Goal: Task Accomplishment & Management: Contribute content

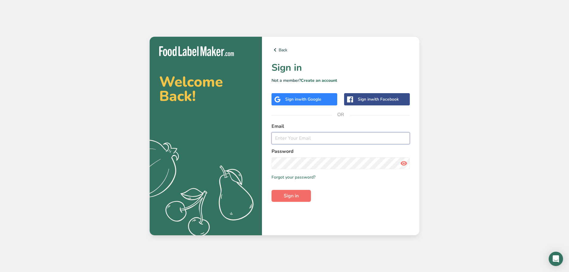
type input "[PERSON_NAME][EMAIL_ADDRESS][DOMAIN_NAME]"
click at [300, 198] on button "Sign in" at bounding box center [290, 196] width 39 height 12
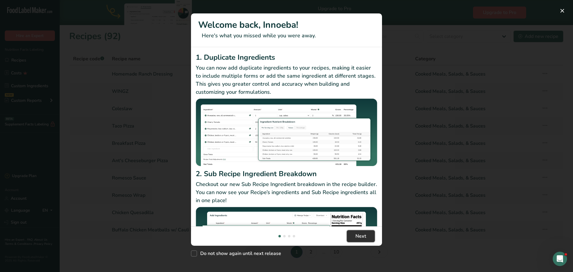
click at [363, 237] on span "Next" at bounding box center [360, 236] width 11 height 7
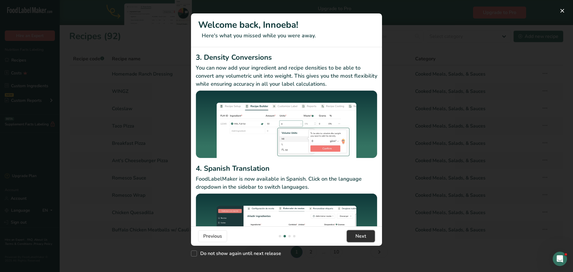
click at [362, 239] on span "Next" at bounding box center [360, 236] width 11 height 7
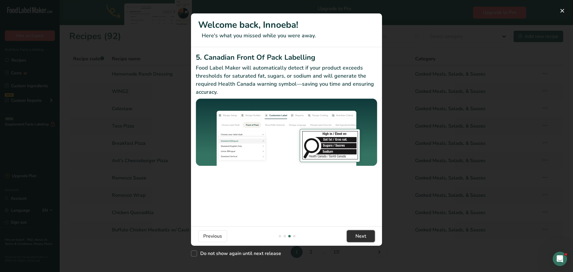
click at [362, 238] on span "Next" at bounding box center [360, 236] width 11 height 7
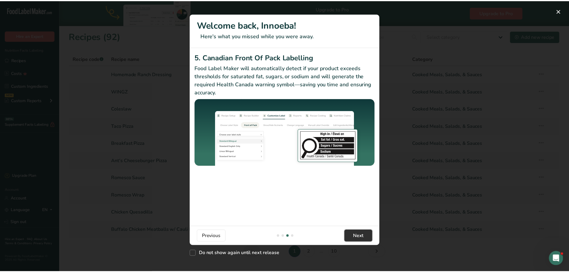
scroll to position [0, 573]
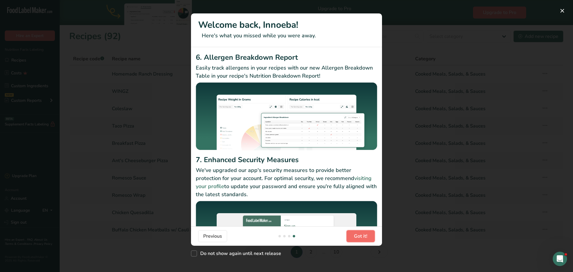
click at [362, 238] on span "Got it!" at bounding box center [360, 236] width 13 height 7
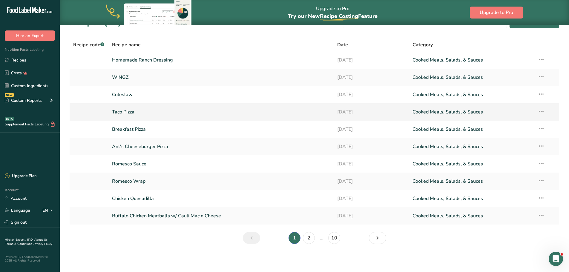
scroll to position [15, 0]
click at [30, 58] on link "Recipes" at bounding box center [30, 59] width 60 height 11
click at [21, 61] on link "Recipes" at bounding box center [30, 59] width 60 height 11
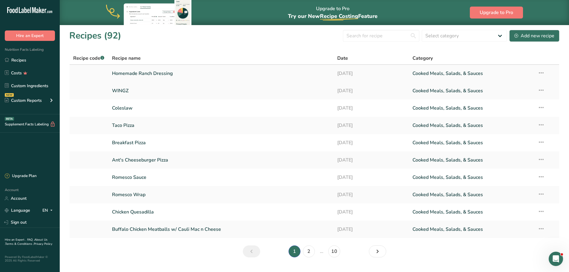
scroll to position [0, 0]
click at [532, 36] on div "Add new recipe" at bounding box center [534, 36] width 40 height 7
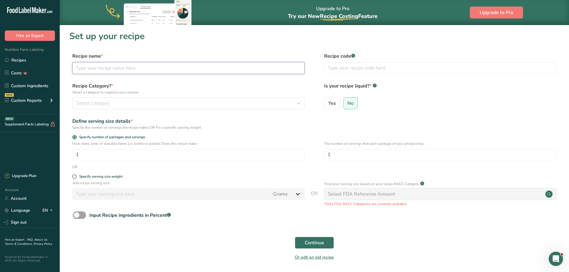
click at [112, 67] on input "text" at bounding box center [188, 68] width 232 height 12
type input "Chicken Salad"
click at [101, 176] on div "Specify serving size weight" at bounding box center [100, 176] width 43 height 4
click at [76, 176] on input "Specify serving size weight" at bounding box center [74, 177] width 4 height 4
radio input "true"
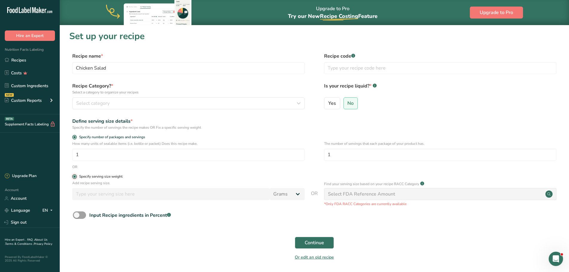
radio input "false"
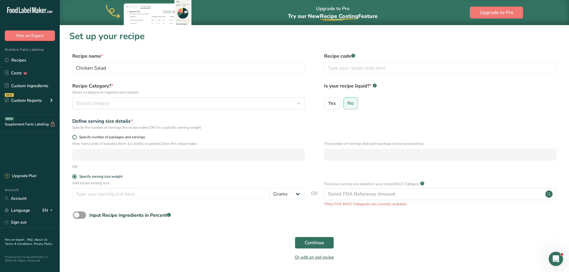
click at [97, 137] on span "Specify number of packages and servings" at bounding box center [111, 137] width 68 height 4
click at [76, 137] on input "Specify number of packages and servings" at bounding box center [74, 137] width 4 height 4
radio input "true"
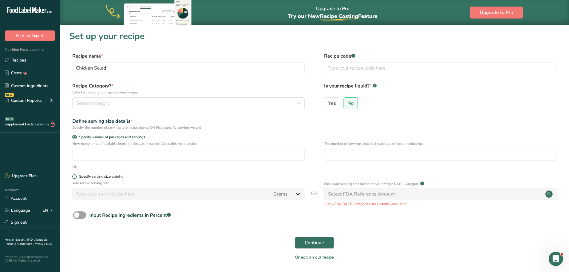
click at [99, 177] on div "Specify serving size weight" at bounding box center [100, 176] width 43 height 4
click at [76, 177] on input "Specify serving size weight" at bounding box center [74, 177] width 4 height 4
radio input "true"
radio input "false"
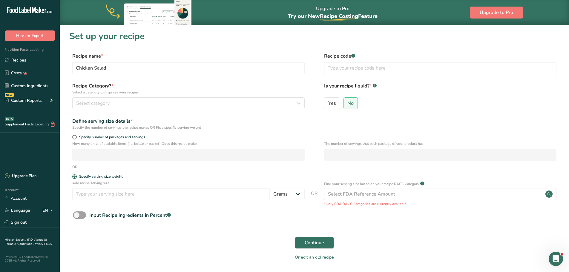
click at [144, 187] on div "Add recipe serving size. Grams kg mg mcg lb oz l mL fl oz tbsp tsp cup qt gallon" at bounding box center [188, 191] width 232 height 23
click at [150, 188] on input "number" at bounding box center [170, 194] width 197 height 12
drag, startPoint x: 77, startPoint y: 194, endPoint x: 67, endPoint y: 197, distance: 10.6
click at [67, 197] on section "Set up your recipe Recipe name * Chicken Salad Recipe code .a-a{fill:#347362;}.…" at bounding box center [314, 149] width 509 height 249
type input "6"
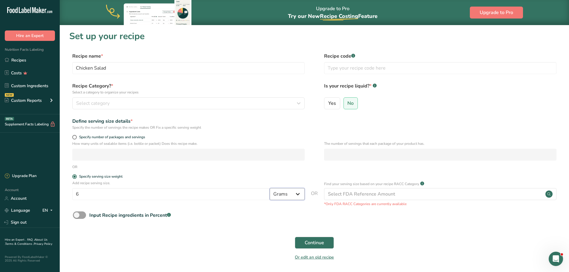
click at [298, 194] on select "Grams kg mg mcg lb oz l mL fl oz tbsp tsp cup qt gallon" at bounding box center [287, 194] width 35 height 12
select select "5"
click at [270, 188] on select "Grams kg mg mcg lb oz l mL fl oz tbsp tsp cup qt gallon" at bounding box center [287, 194] width 35 height 12
click at [413, 243] on div "Continue" at bounding box center [314, 242] width 490 height 19
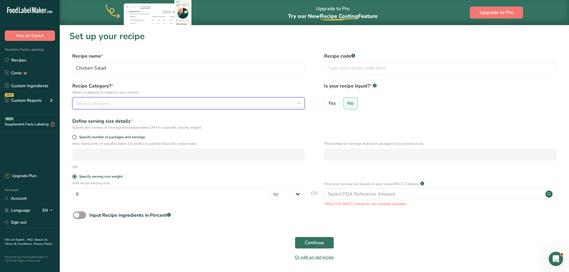
click at [276, 99] on button "Select category" at bounding box center [188, 103] width 232 height 12
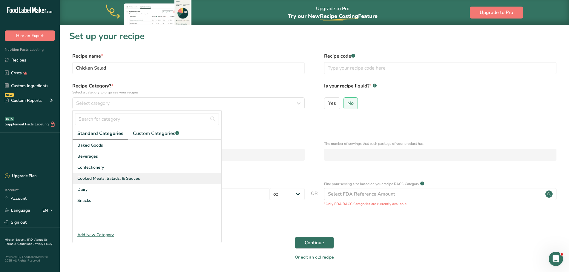
click at [114, 176] on span "Cooked Meals, Salads, & Sauces" at bounding box center [108, 178] width 63 height 6
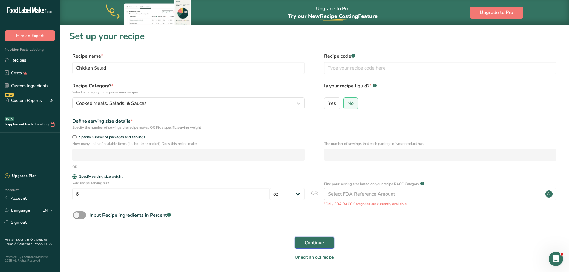
click at [311, 242] on span "Continue" at bounding box center [313, 242] width 19 height 7
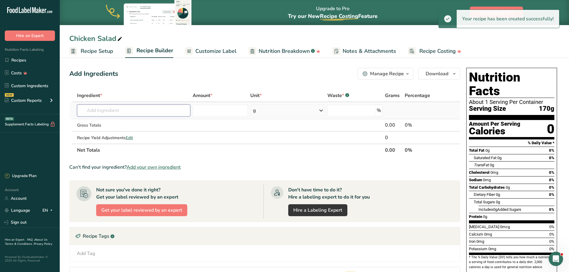
click at [137, 113] on input "text" at bounding box center [133, 110] width 113 height 12
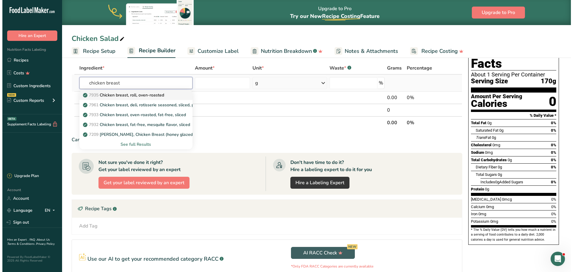
scroll to position [30, 0]
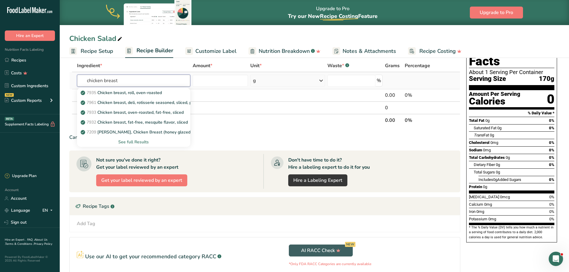
type input "chicken breast"
click at [142, 141] on div "See full Results" at bounding box center [134, 142] width 104 height 6
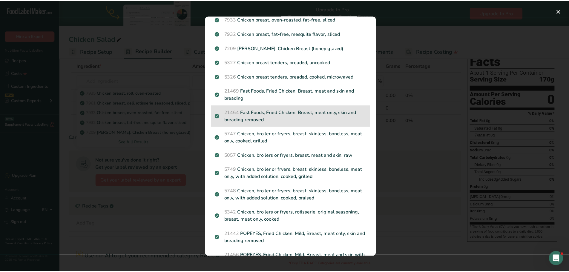
scroll to position [60, 0]
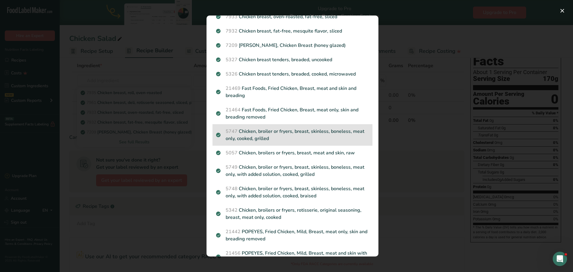
click at [318, 135] on p "5747 Chicken, broiler or fryers, breast, skinless, boneless, meat only, cooked,…" at bounding box center [292, 135] width 153 height 14
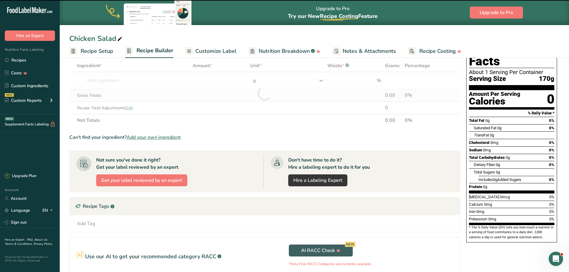
type input "0"
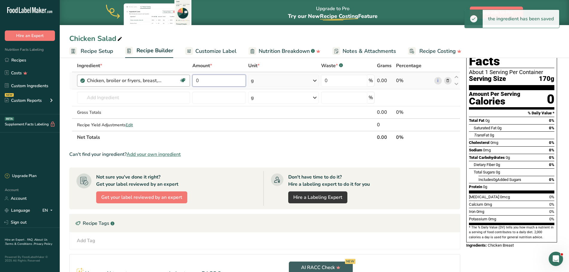
drag, startPoint x: 207, startPoint y: 79, endPoint x: 186, endPoint y: 81, distance: 20.6
click at [186, 81] on tr "Chicken, broiler or fryers, breast, skinless, boneless, meat only, cooked, gril…" at bounding box center [265, 80] width 390 height 17
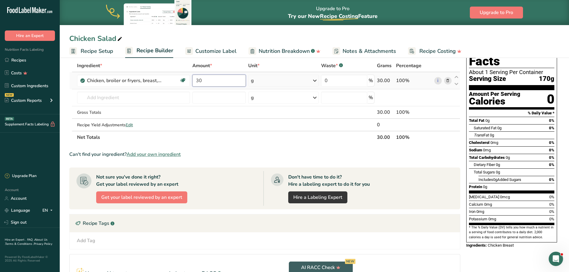
type input "30"
click at [310, 82] on div "Ingredient * Amount * Unit * Waste * .a-a{fill:#347362;}.b-a{fill:#fff;} Grams …" at bounding box center [264, 101] width 391 height 84
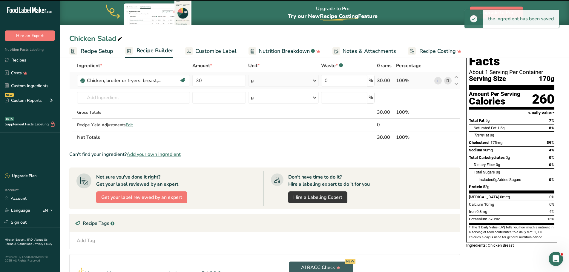
click at [315, 82] on icon at bounding box center [314, 80] width 7 height 11
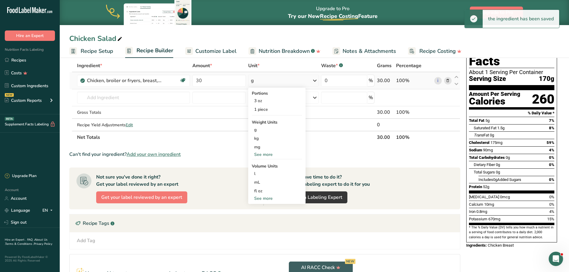
click at [262, 155] on div "See more" at bounding box center [277, 154] width 50 height 6
click at [262, 174] on div "oz" at bounding box center [277, 173] width 50 height 9
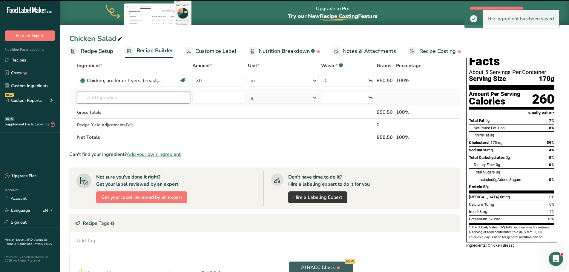
click at [123, 99] on input "text" at bounding box center [133, 98] width 113 height 12
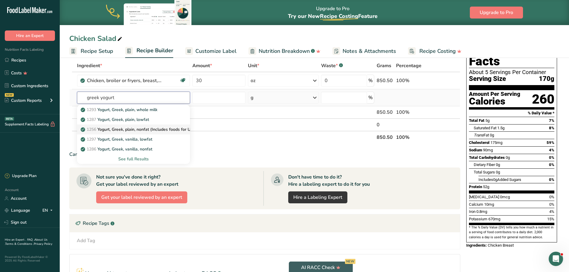
type input "greek yogurt"
click at [133, 128] on p "1256 Yogurt, Greek, plain, nonfat (Includes foods for USDA's Food Distribution …" at bounding box center [169, 129] width 174 height 6
type input "Yogurt, Greek, plain, nonfat (Includes foods for USDA's Food Distribution Progr…"
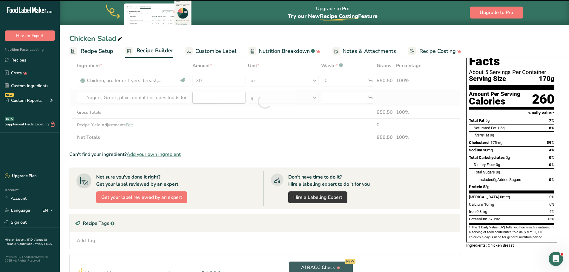
type input "0"
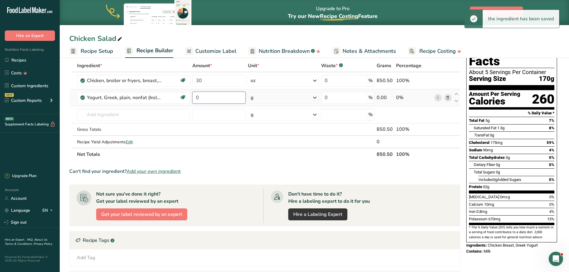
click at [221, 93] on input "0" at bounding box center [218, 98] width 53 height 12
click at [188, 97] on tr "Yogurt, Greek, plain, nonfat (Includes foods for USDA's Food Distribution Progr…" at bounding box center [265, 97] width 390 height 17
type input "2"
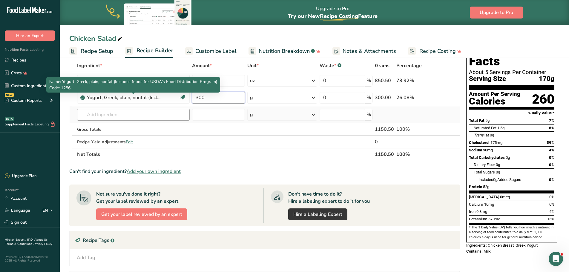
type input "300"
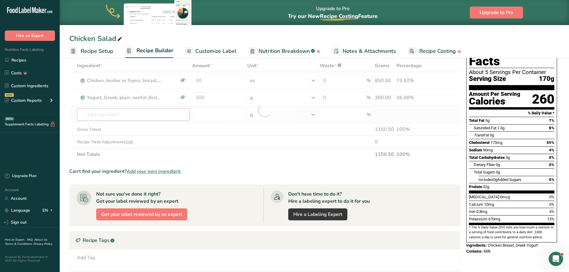
click at [142, 112] on div "Ingredient * Amount * Unit * Waste * .a-a{fill:#347362;}.b-a{fill:#fff;} Grams …" at bounding box center [264, 109] width 391 height 101
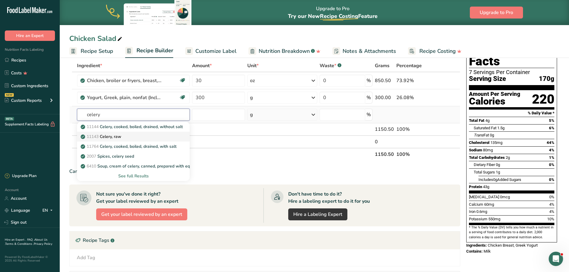
type input "celery"
click at [147, 133] on link "11143 Celery, raw" at bounding box center [133, 137] width 113 height 10
type input "Celery, raw"
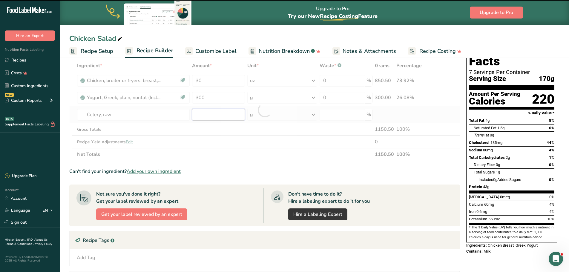
type input "0"
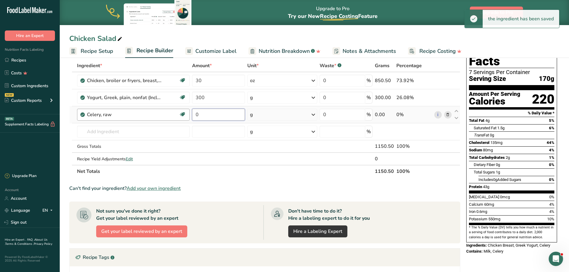
drag, startPoint x: 210, startPoint y: 113, endPoint x: 188, endPoint y: 116, distance: 22.6
click at [188, 116] on tr "Celery, raw Source of Antioxidants Dairy free Gluten free Vegan Vegetarian Soy …" at bounding box center [265, 114] width 390 height 17
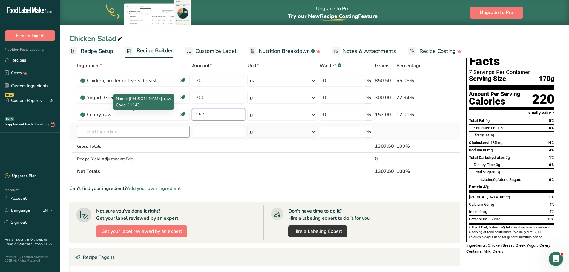
type input "157"
click at [107, 130] on div "Ingredient * Amount * Unit * Waste * .a-a{fill:#347362;}.b-a{fill:#fff;} Grams …" at bounding box center [264, 118] width 391 height 118
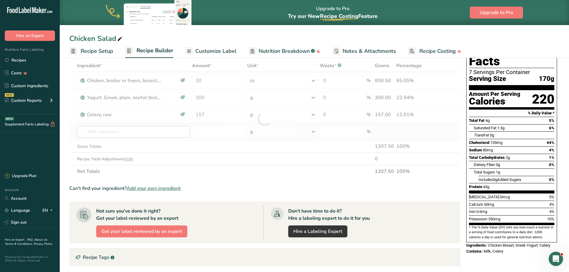
click at [107, 130] on div at bounding box center [264, 118] width 391 height 118
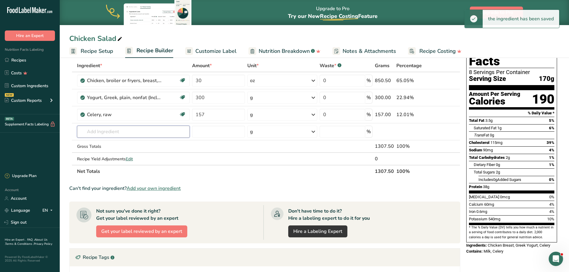
click at [109, 130] on input "text" at bounding box center [133, 132] width 113 height 12
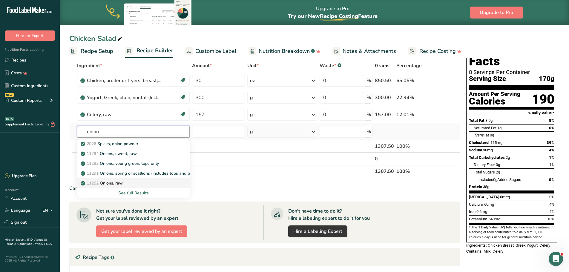
type input "onion"
click at [128, 184] on div "11282 Onions, raw" at bounding box center [129, 183] width 94 height 6
type input "Onions, raw"
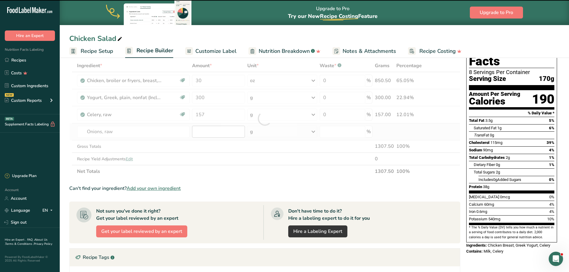
type input "0"
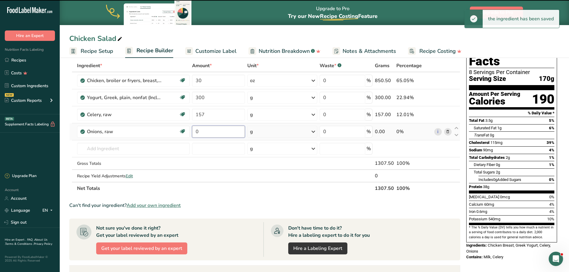
click at [201, 131] on input "0" at bounding box center [218, 132] width 53 height 12
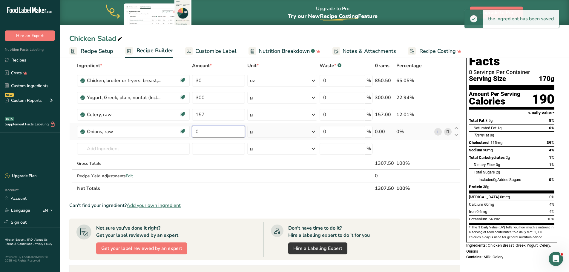
drag, startPoint x: 201, startPoint y: 131, endPoint x: 197, endPoint y: 131, distance: 3.9
click at [197, 131] on input "0" at bounding box center [218, 132] width 53 height 12
drag, startPoint x: 193, startPoint y: 131, endPoint x: 198, endPoint y: 132, distance: 4.5
click at [197, 132] on input "0" at bounding box center [218, 132] width 53 height 12
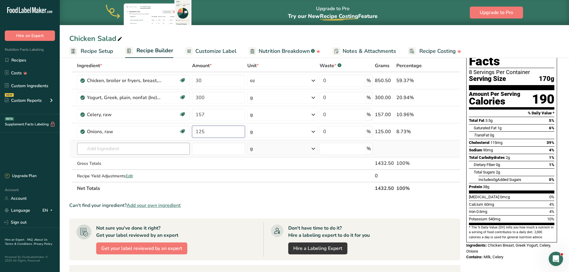
type input "125"
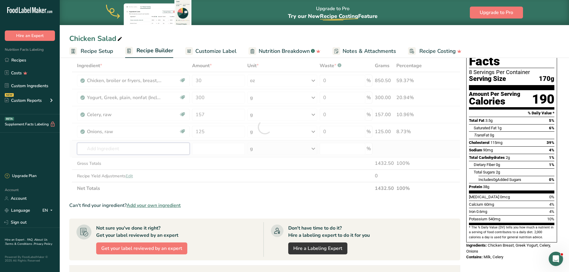
click at [167, 150] on div "Ingredient * Amount * Unit * Waste * .a-a{fill:#347362;}.b-a{fill:#fff;} Grams …" at bounding box center [264, 126] width 391 height 135
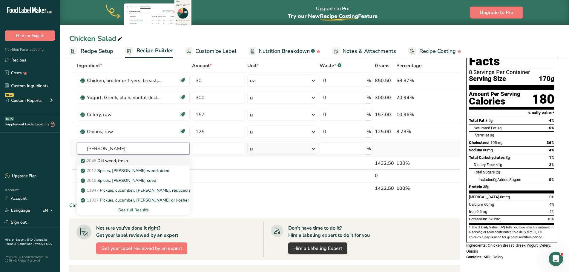
type input "[PERSON_NAME]"
click at [127, 159] on p "2045 [PERSON_NAME] weed, fresh" at bounding box center [105, 161] width 46 height 6
type input "Dill weed, fresh"
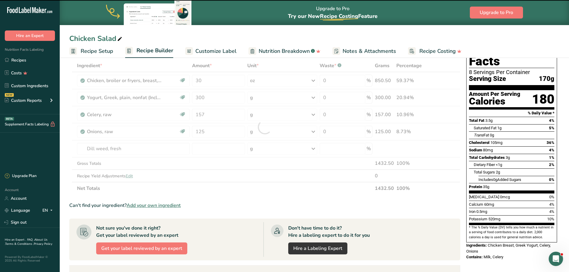
type input "0"
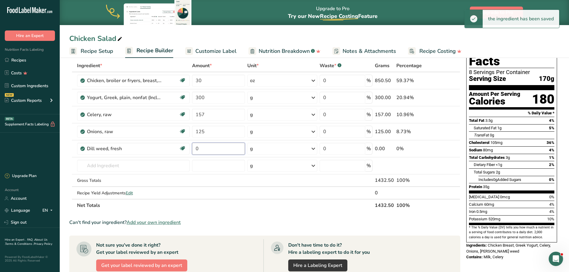
click at [198, 146] on input "0" at bounding box center [218, 149] width 53 height 12
drag, startPoint x: 201, startPoint y: 148, endPoint x: 198, endPoint y: 148, distance: 3.0
click at [198, 148] on input "0" at bounding box center [218, 149] width 53 height 12
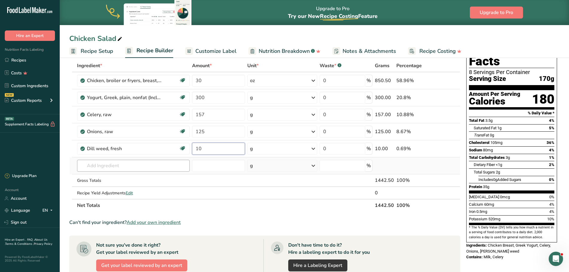
type input "10"
click at [150, 163] on div "Ingredient * Amount * Unit * Waste * .a-a{fill:#347362;}.b-a{fill:#fff;} Grams …" at bounding box center [264, 135] width 391 height 152
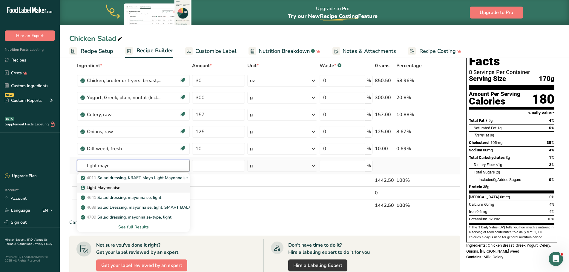
type input "light mayo"
click at [121, 187] on div "Light Mayonnaise" at bounding box center [129, 187] width 94 height 6
type input "Light Mayonnaise"
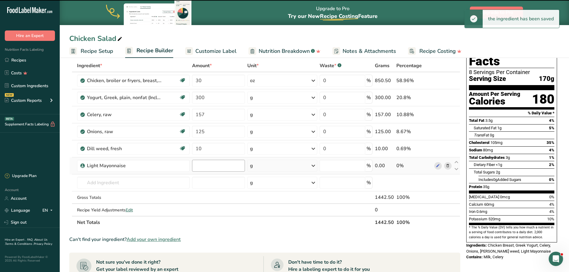
type input "0"
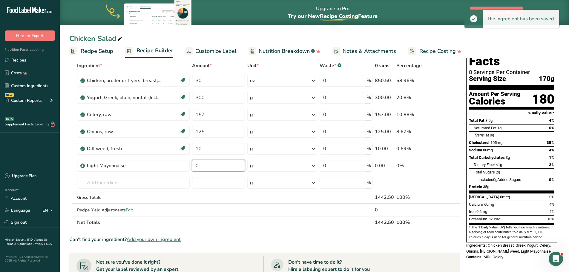
drag, startPoint x: 202, startPoint y: 167, endPoint x: 190, endPoint y: 170, distance: 12.6
click at [190, 170] on tr "Light Mayonnaise 0 g Weight Units g kg mg See more Volume Units l Volume units …" at bounding box center [265, 165] width 390 height 17
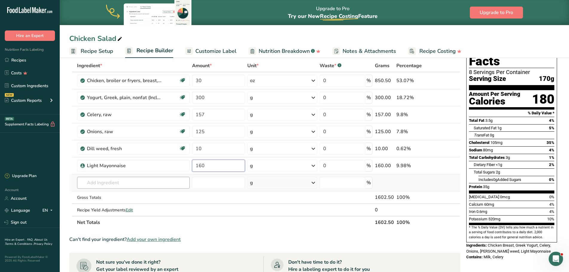
type input "160"
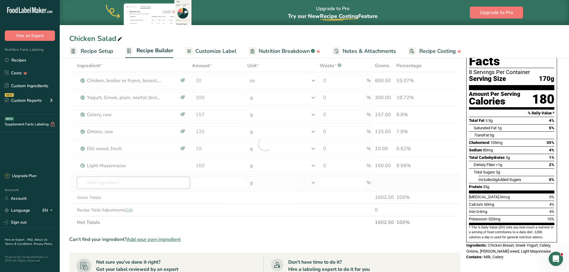
click at [158, 184] on div "Ingredient * Amount * Unit * Waste * .a-a{fill:#347362;}.b-a{fill:#fff;} Grams …" at bounding box center [264, 143] width 391 height 169
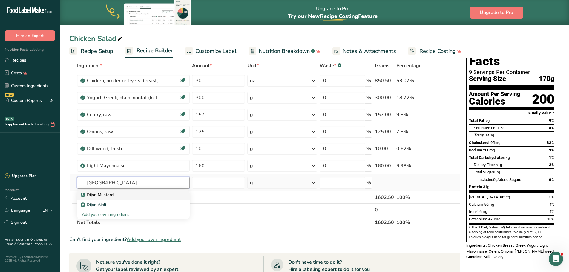
type input "[GEOGRAPHIC_DATA]"
click at [115, 196] on div "Dijon Mustard" at bounding box center [129, 195] width 94 height 6
type input "Dijon Mustard"
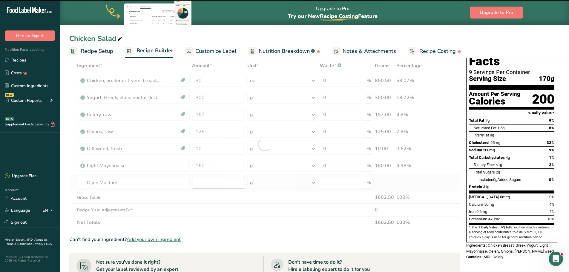
type input "0"
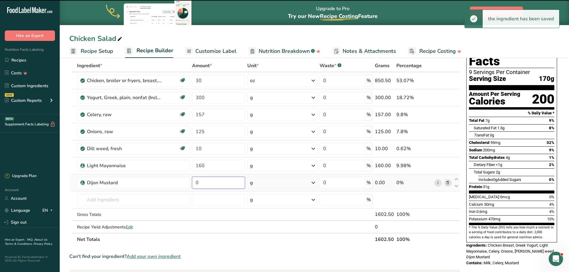
click at [204, 183] on input "0" at bounding box center [218, 183] width 53 height 12
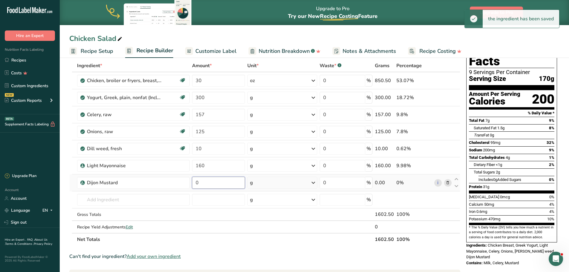
drag, startPoint x: 198, startPoint y: 182, endPoint x: 194, endPoint y: 182, distance: 4.2
click at [194, 182] on input "0" at bounding box center [218, 183] width 53 height 12
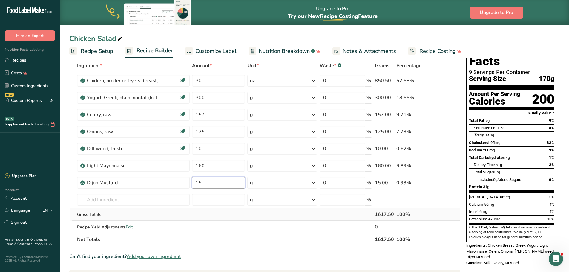
type input "15"
click at [247, 215] on div "Ingredient * Amount * Unit * Waste * .a-a{fill:#347362;}.b-a{fill:#fff;} Grams …" at bounding box center [264, 152] width 391 height 186
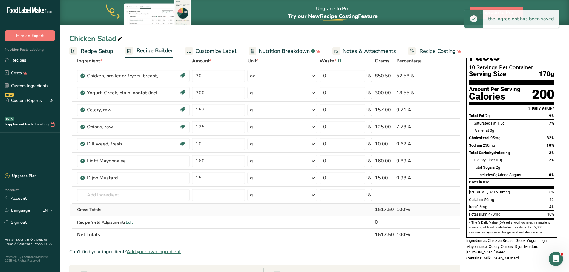
scroll to position [0, 0]
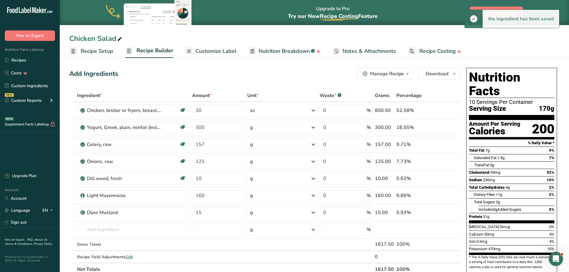
click at [384, 72] on div "Manage Recipe" at bounding box center [387, 73] width 34 height 7
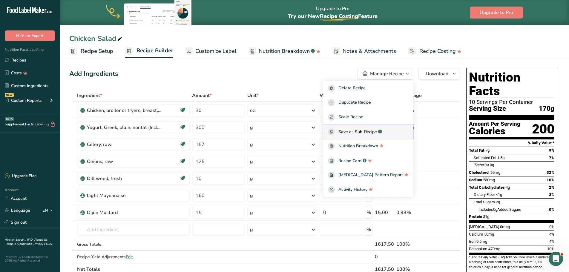
click at [367, 133] on span "Save as Sub-Recipe" at bounding box center [357, 132] width 39 height 6
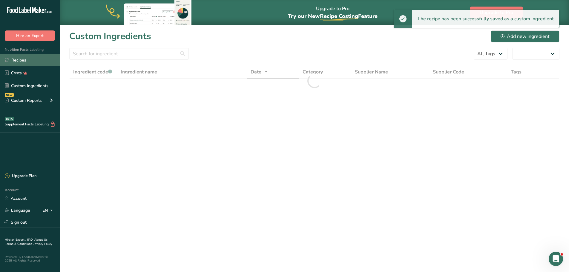
click at [19, 59] on link "Recipes" at bounding box center [30, 59] width 60 height 11
select select "30"
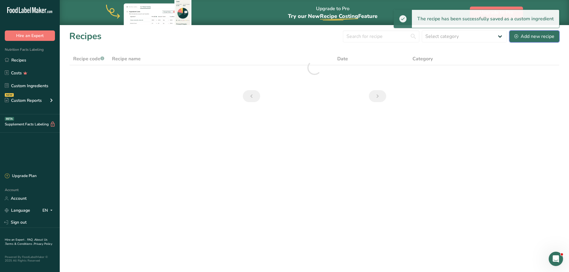
click at [534, 36] on div "Add new recipe" at bounding box center [534, 36] width 40 height 7
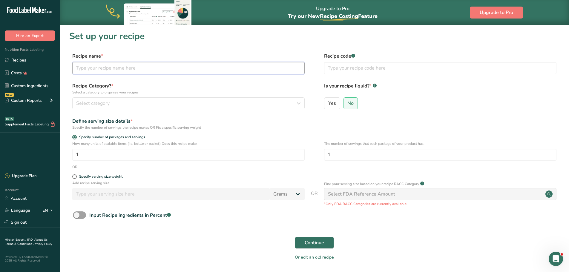
click at [113, 70] on input "text" at bounding box center [188, 68] width 232 height 12
type input "Chicken Salad Sandwich"
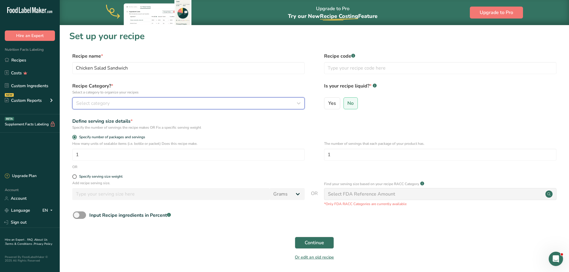
click at [127, 106] on div "Select category" at bounding box center [186, 103] width 221 height 7
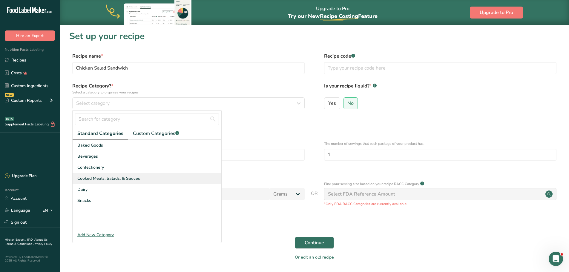
click at [113, 173] on div "Cooked Meals, Salads, & Sauces" at bounding box center [147, 178] width 149 height 11
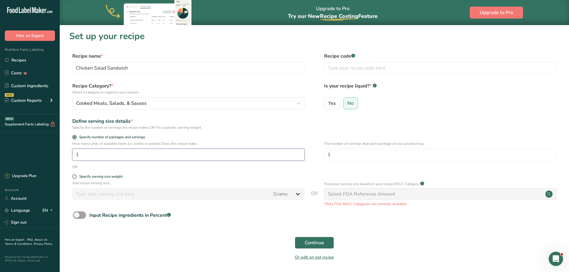
click at [96, 153] on input "1" at bounding box center [188, 155] width 232 height 12
click at [246, 235] on div "Continue" at bounding box center [314, 242] width 490 height 19
click at [310, 243] on span "Continue" at bounding box center [313, 242] width 19 height 7
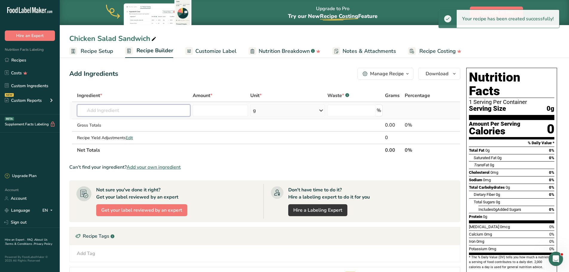
click at [106, 109] on input "text" at bounding box center [133, 110] width 113 height 12
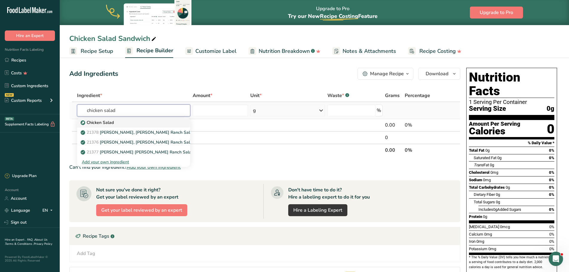
type input "chicken salad"
click at [101, 122] on p "Chicken Salad" at bounding box center [98, 122] width 32 height 6
type input "Chicken Salad"
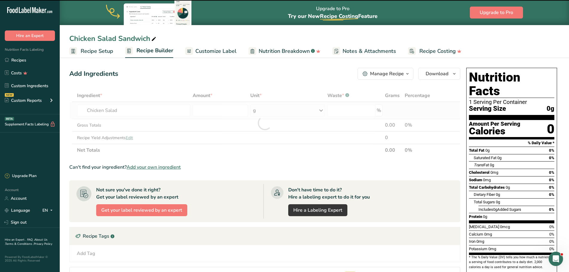
type input "0"
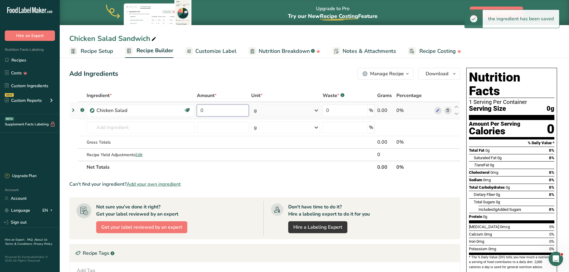
drag, startPoint x: 197, startPoint y: 113, endPoint x: 190, endPoint y: 116, distance: 8.0
click at [191, 115] on tr ".a-a{fill:#347362;}.b-a{fill:#fff;} Chicken Salad Source of Antioxidants [MEDIC…" at bounding box center [265, 110] width 390 height 17
type input "6"
click at [320, 109] on div "Ingredient * Amount * Unit * Waste * .a-a{fill:#347362;}.b-a{fill:#fff;} Grams …" at bounding box center [264, 131] width 391 height 84
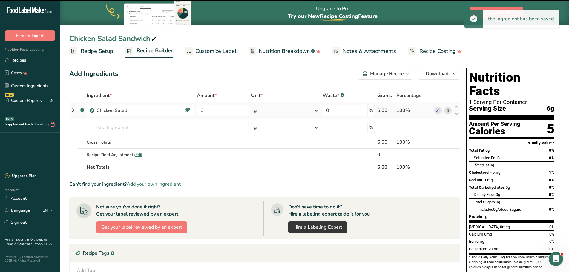
click at [318, 112] on icon at bounding box center [316, 110] width 7 height 11
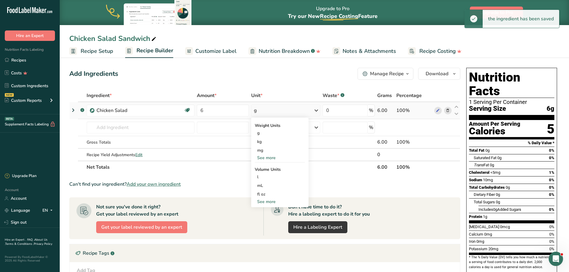
click at [263, 159] on div "See more" at bounding box center [280, 158] width 50 height 6
click at [263, 176] on div "oz" at bounding box center [280, 176] width 50 height 9
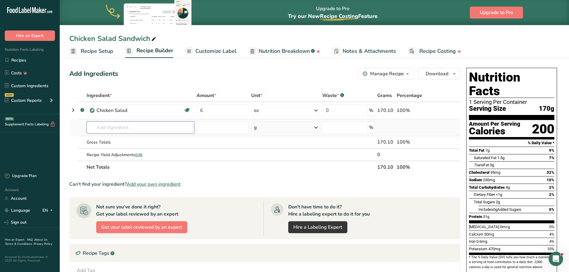
click at [170, 129] on input "text" at bounding box center [140, 127] width 107 height 12
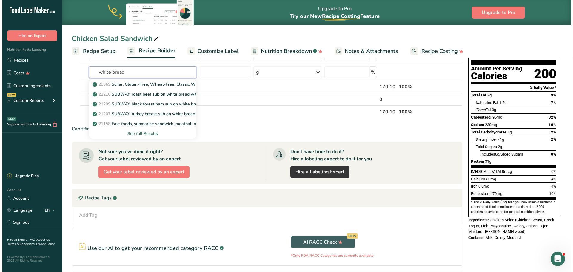
scroll to position [60, 0]
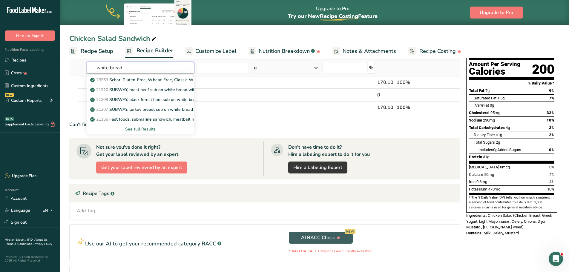
type input "white bread"
click at [137, 130] on div "See full Results" at bounding box center [140, 129] width 98 height 6
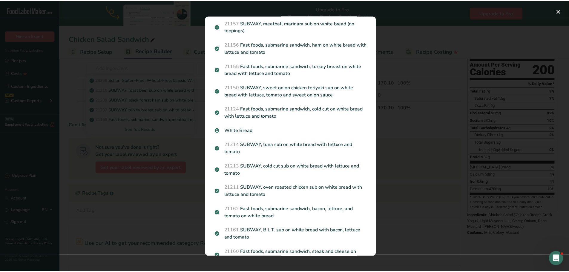
scroll to position [119, 0]
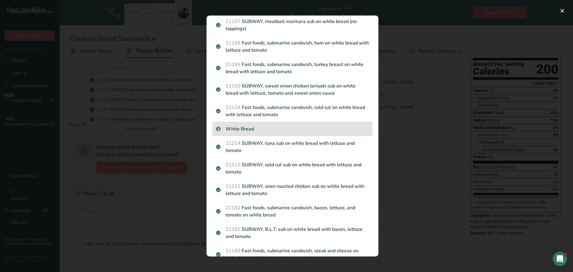
click at [251, 128] on p "White Bread" at bounding box center [292, 128] width 153 height 7
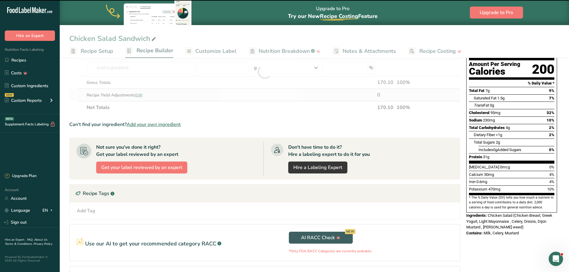
type input "0"
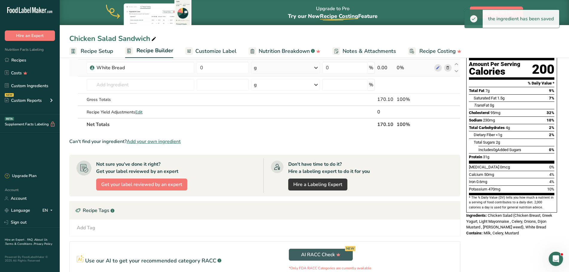
click at [86, 68] on td "White Bread" at bounding box center [140, 67] width 110 height 17
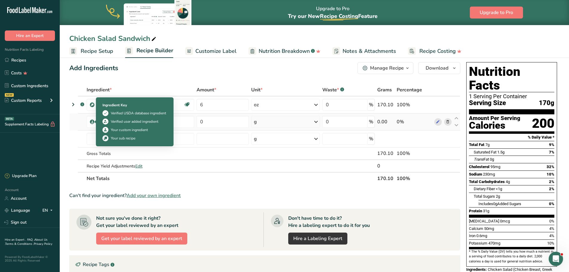
scroll to position [0, 0]
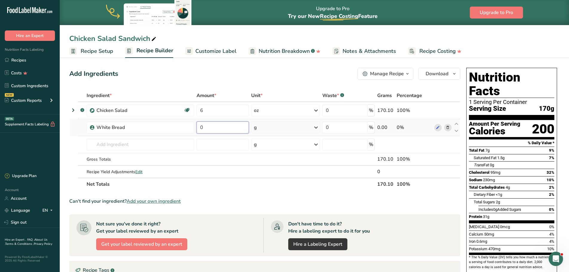
drag, startPoint x: 200, startPoint y: 126, endPoint x: 213, endPoint y: 128, distance: 12.8
click at [212, 128] on input "0" at bounding box center [222, 127] width 52 height 12
type input "110"
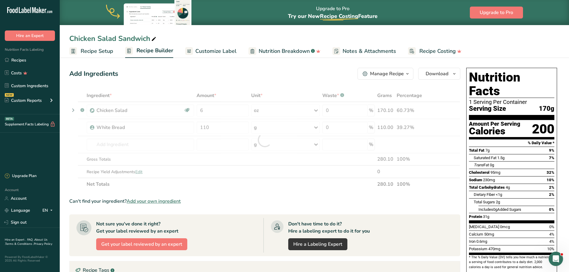
click at [252, 72] on div "Add Ingredients Manage Recipe Delete Recipe Duplicate Recipe Scale Recipe Save …" at bounding box center [264, 74] width 391 height 12
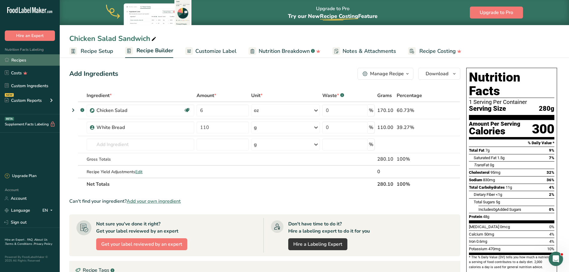
click at [29, 59] on link "Recipes" at bounding box center [30, 59] width 60 height 11
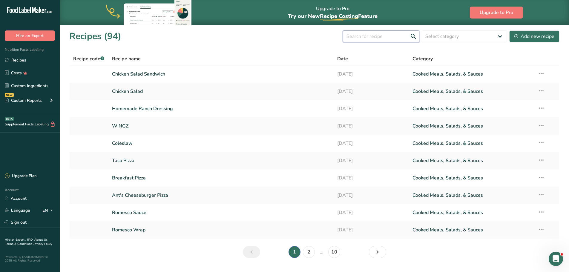
click at [371, 37] on input "text" at bounding box center [381, 36] width 76 height 12
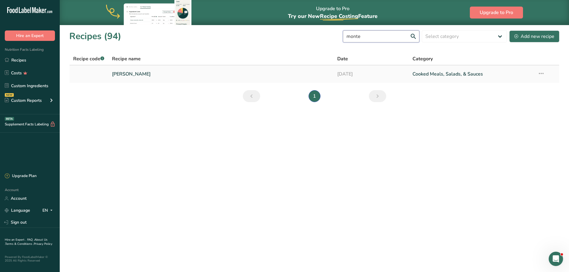
type input "monte"
click at [136, 71] on link "[PERSON_NAME]" at bounding box center [221, 74] width 218 height 13
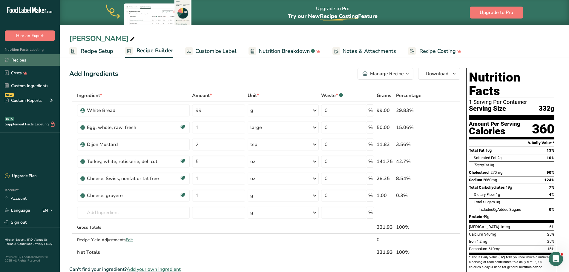
click at [22, 61] on link "Recipes" at bounding box center [30, 59] width 60 height 11
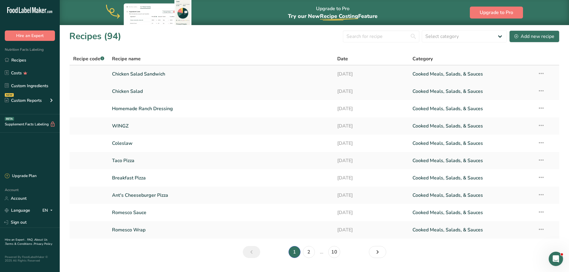
click at [136, 75] on link "Chicken Salad Sandwich" at bounding box center [221, 74] width 218 height 13
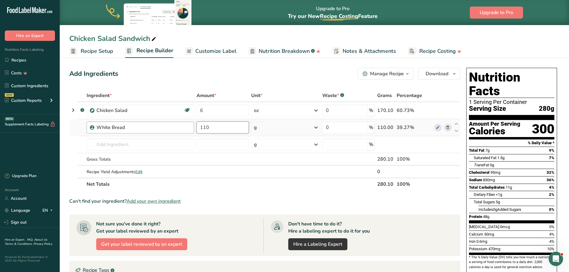
drag, startPoint x: 208, startPoint y: 127, endPoint x: 182, endPoint y: 130, distance: 26.4
click at [183, 130] on tr "White Bread 110 g Weight Units g kg mg See more Volume Units l Volume units req…" at bounding box center [265, 127] width 390 height 17
type input "99"
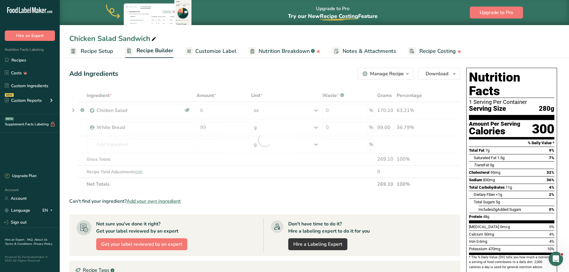
click at [216, 76] on div "Add Ingredients Manage Recipe Delete Recipe Duplicate Recipe Scale Recipe Save …" at bounding box center [264, 74] width 391 height 12
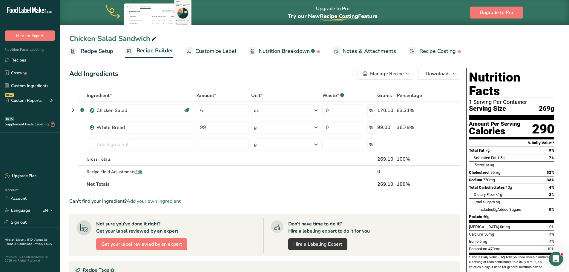
click at [423, 202] on div "Can't find your ingredient? Add your own ingredient" at bounding box center [264, 201] width 391 height 7
click at [153, 75] on div "Add Ingredients Manage Recipe Delete Recipe Duplicate Recipe Scale Recipe Save …" at bounding box center [264, 74] width 391 height 12
click at [146, 143] on input "text" at bounding box center [140, 144] width 107 height 12
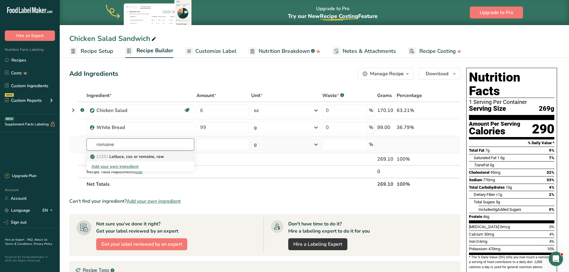
type input "romaine"
click at [121, 158] on p "11251 [GEOGRAPHIC_DATA], cos or romaine, raw" at bounding box center [127, 156] width 73 height 6
type input "Lettuce, cos or romaine, raw"
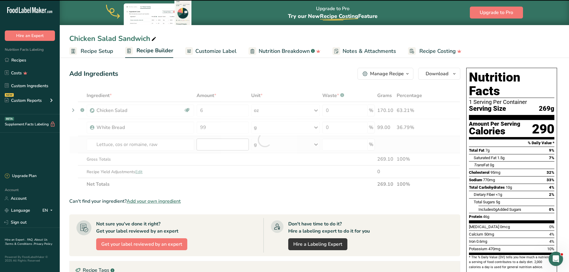
type input "0"
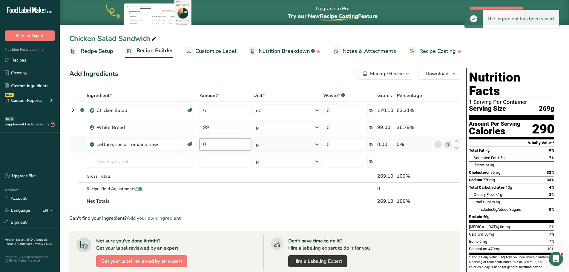
click at [201, 146] on input "0" at bounding box center [224, 144] width 51 height 12
type input "2"
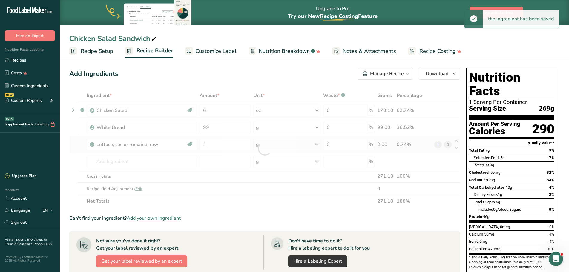
click at [295, 144] on div "Ingredient * Amount * Unit * Waste * .a-a{fill:#347362;}.b-a{fill:#fff;} Grams …" at bounding box center [264, 148] width 391 height 118
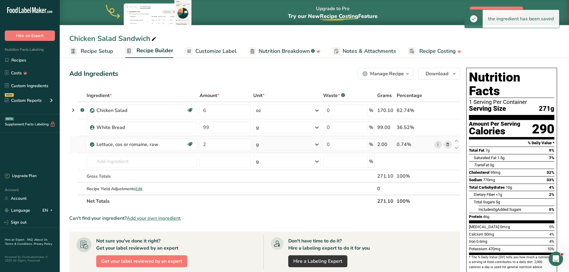
click at [290, 144] on div "g" at bounding box center [287, 144] width 68 height 12
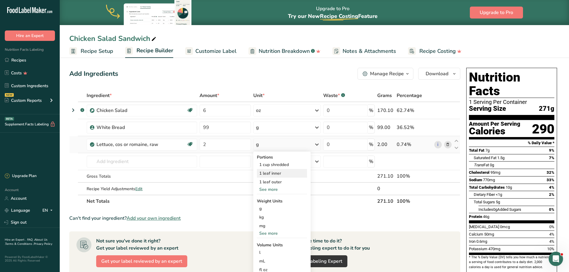
click at [290, 174] on div "1 leaf inner" at bounding box center [282, 173] width 50 height 9
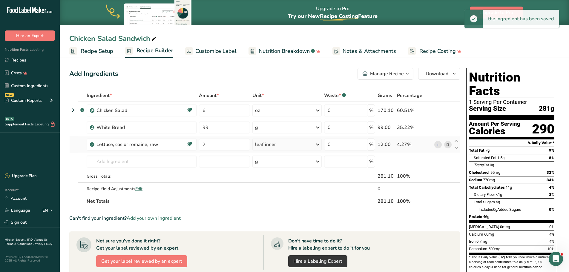
click at [296, 142] on div "leaf inner" at bounding box center [286, 144] width 69 height 12
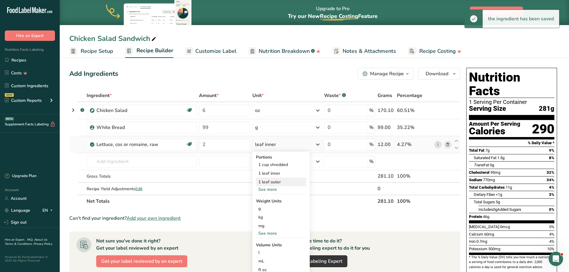
click at [283, 181] on div "1 leaf outer" at bounding box center [281, 182] width 50 height 9
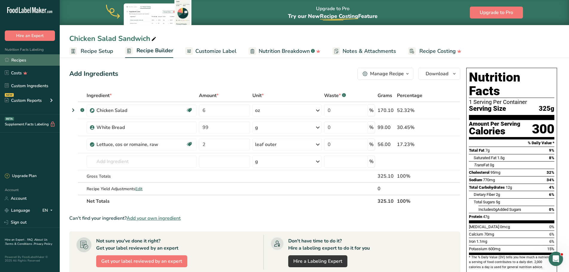
click at [36, 60] on link "Recipes" at bounding box center [30, 59] width 60 height 11
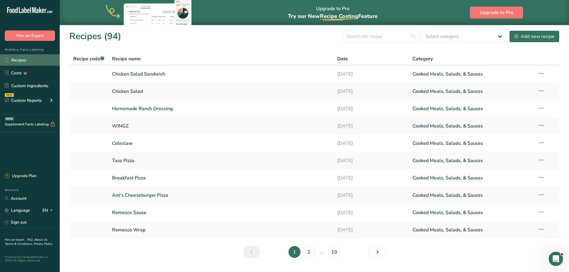
click at [29, 57] on link "Recipes" at bounding box center [30, 59] width 60 height 11
click at [524, 36] on div "Add new recipe" at bounding box center [534, 36] width 40 height 7
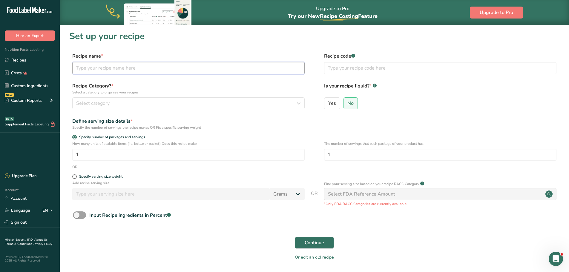
click at [107, 68] on input "text" at bounding box center [188, 68] width 232 height 12
type input "Chicken Piccata"
click at [152, 66] on input "Chicken Piccata" at bounding box center [188, 68] width 232 height 12
click at [307, 242] on span "Continue" at bounding box center [313, 242] width 19 height 7
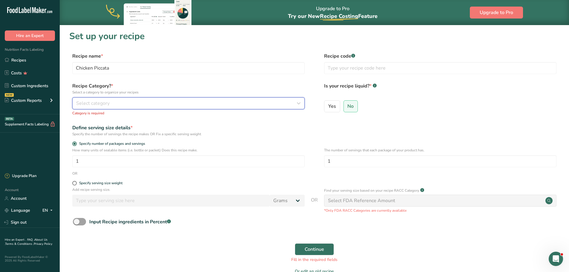
click at [141, 102] on div "Select category" at bounding box center [186, 103] width 221 height 7
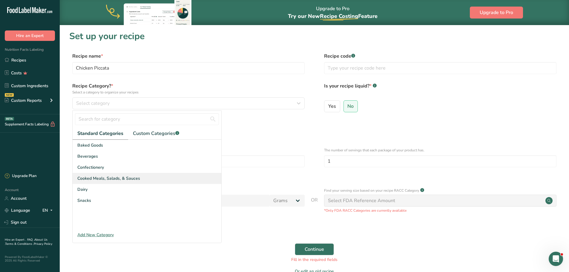
click at [130, 176] on span "Cooked Meals, Salads, & Sauces" at bounding box center [108, 178] width 63 height 6
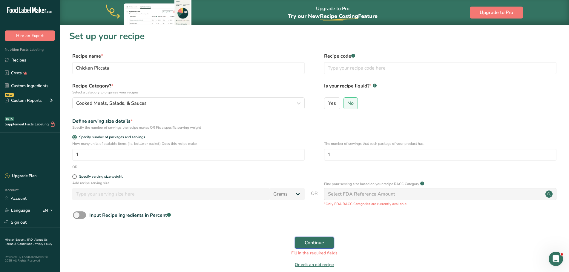
click at [319, 246] on span "Continue" at bounding box center [313, 242] width 19 height 7
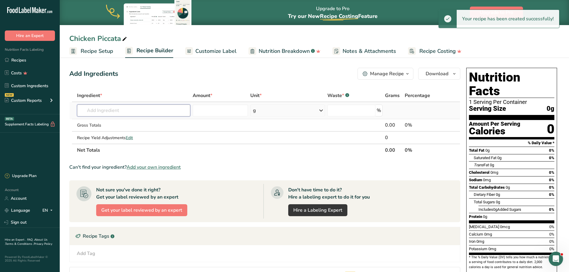
click at [105, 106] on input "text" at bounding box center [133, 110] width 113 height 12
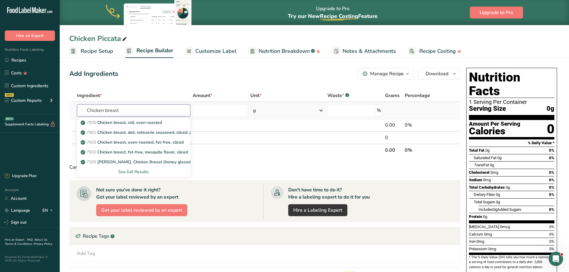
type input "Chicken breast"
click at [146, 170] on div "See full Results" at bounding box center [134, 172] width 104 height 6
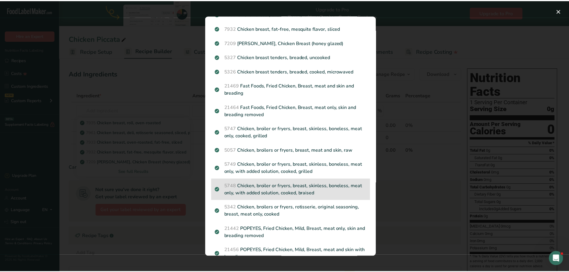
scroll to position [60, 0]
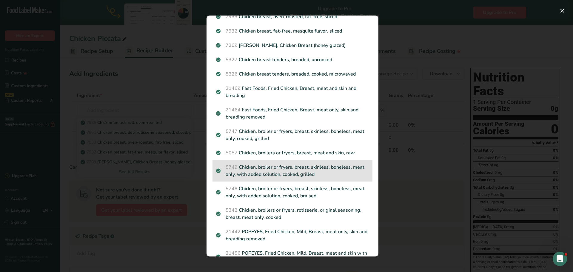
click at [311, 173] on p "5749 Chicken, broiler or fryers, breast, skinless, boneless, meat only, with ad…" at bounding box center [292, 171] width 153 height 14
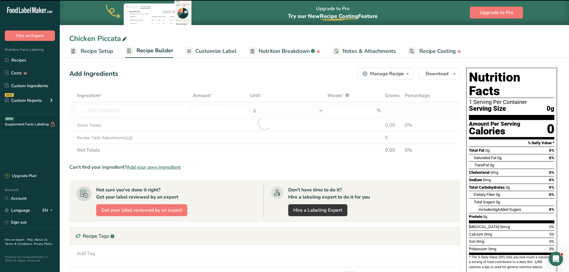
type input "0"
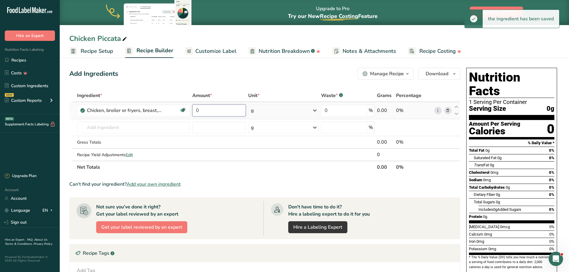
click at [223, 113] on input "0" at bounding box center [218, 110] width 53 height 12
drag, startPoint x: 211, startPoint y: 110, endPoint x: 197, endPoint y: 112, distance: 14.1
click at [198, 112] on input "0" at bounding box center [218, 110] width 53 height 12
drag, startPoint x: 194, startPoint y: 111, endPoint x: 210, endPoint y: 115, distance: 16.7
click at [204, 114] on input "0" at bounding box center [218, 110] width 53 height 12
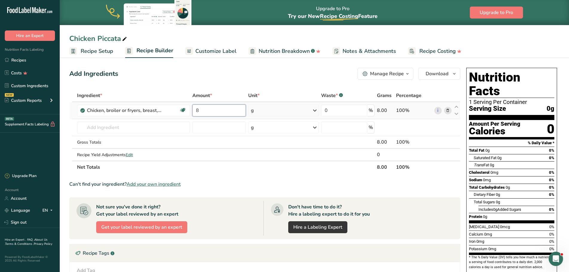
type input "8"
click at [311, 113] on div "Ingredient * Amount * Unit * Waste * .a-a{fill:#347362;}.b-a{fill:#fff;} Grams …" at bounding box center [264, 131] width 391 height 84
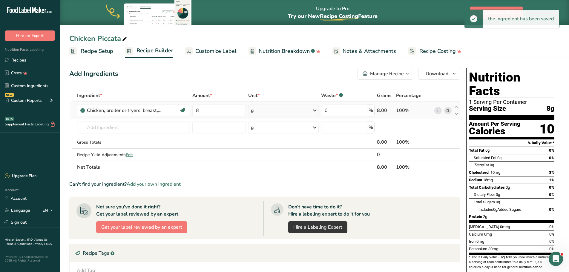
click at [316, 111] on icon at bounding box center [314, 110] width 7 height 11
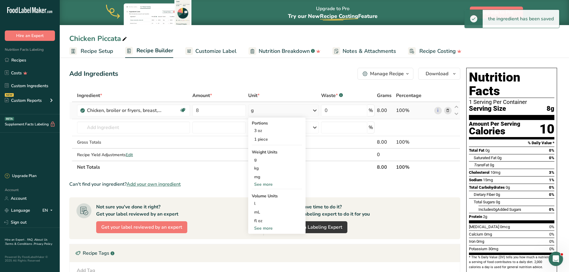
click at [260, 185] on div "See more" at bounding box center [277, 184] width 50 height 6
click at [262, 203] on div "oz" at bounding box center [277, 202] width 50 height 9
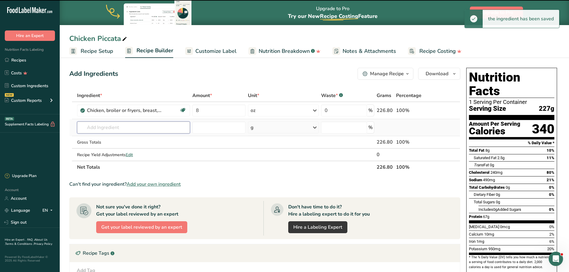
click at [107, 130] on input "text" at bounding box center [133, 127] width 113 height 12
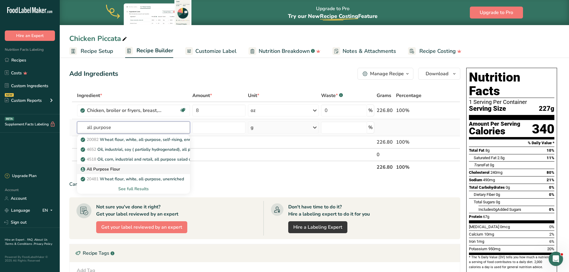
type input "all purpose"
click at [112, 170] on p "All Purpose Flour" at bounding box center [101, 169] width 38 height 6
type input "All Purpose Flour"
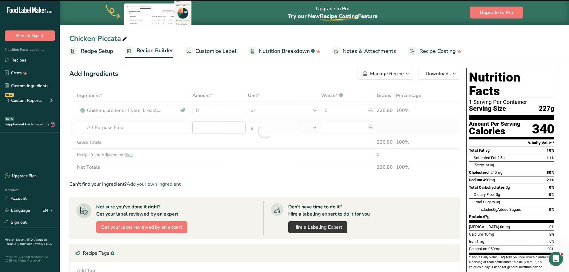
type input "0"
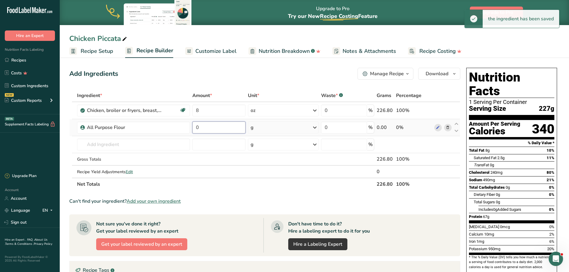
drag, startPoint x: 194, startPoint y: 128, endPoint x: 198, endPoint y: 127, distance: 4.3
click at [194, 127] on input "0" at bounding box center [218, 127] width 53 height 12
click at [200, 127] on input "0" at bounding box center [218, 127] width 53 height 12
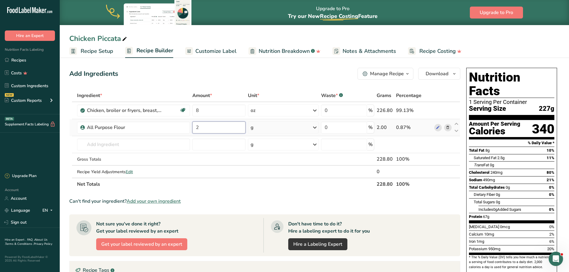
type input "2"
click at [315, 128] on div "Ingredient * Amount * Unit * Waste * .a-a{fill:#347362;}.b-a{fill:#fff;} Grams …" at bounding box center [264, 139] width 391 height 101
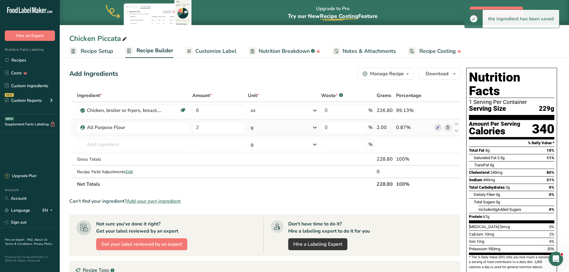
click at [314, 127] on icon at bounding box center [314, 127] width 7 height 11
click at [269, 174] on div "See more" at bounding box center [276, 175] width 50 height 6
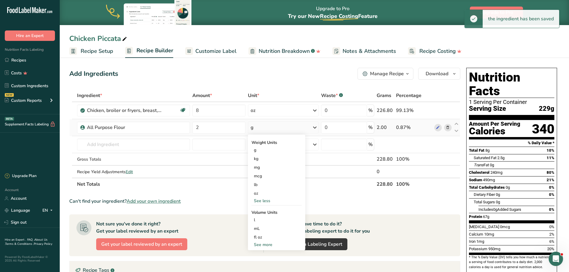
click at [272, 244] on div "See more" at bounding box center [276, 244] width 50 height 6
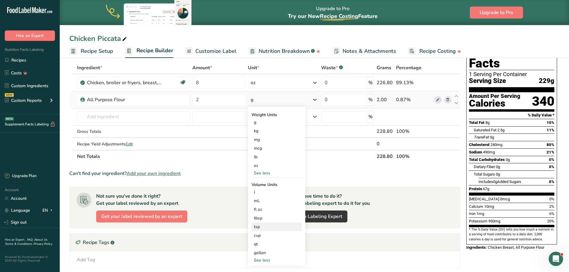
scroll to position [30, 0]
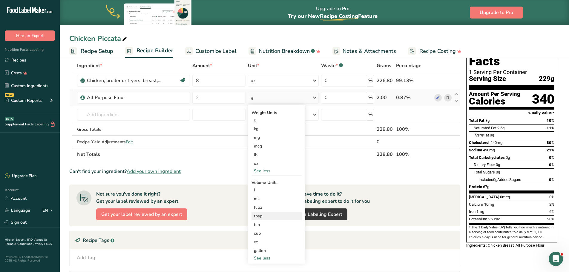
click at [259, 219] on div "tbsp Volume units require a density conversion. If you know your ingredient's d…" at bounding box center [276, 216] width 50 height 9
click at [263, 224] on div "tsp" at bounding box center [276, 224] width 45 height 6
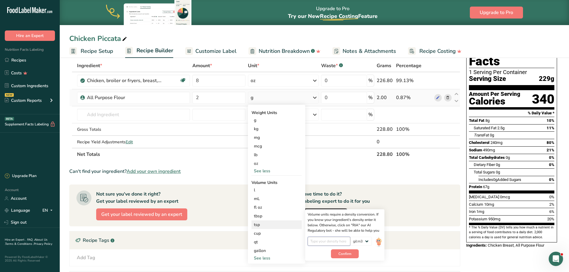
click at [338, 243] on input "number" at bounding box center [328, 241] width 43 height 9
click at [373, 242] on div "lb/ft3 g/cm3" at bounding box center [344, 243] width 74 height 13
click at [381, 241] on img at bounding box center [378, 242] width 7 height 10
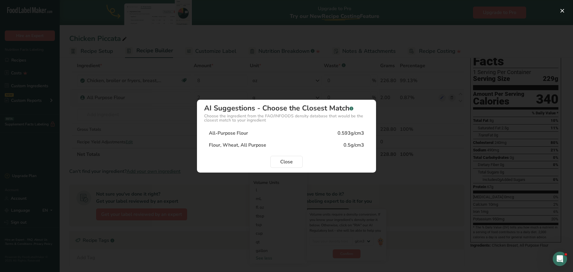
click at [240, 134] on div "All-Purpose Flour" at bounding box center [228, 133] width 39 height 7
type input "0.593"
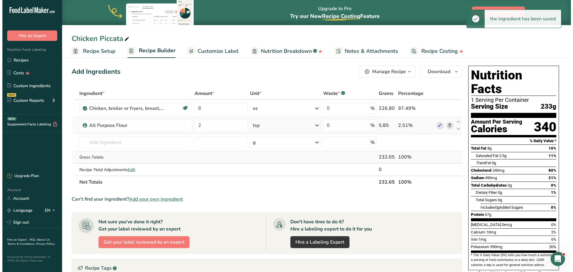
scroll to position [0, 0]
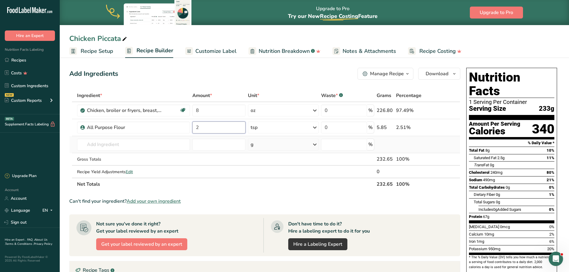
drag, startPoint x: 195, startPoint y: 130, endPoint x: 190, endPoint y: 139, distance: 10.6
click at [185, 130] on tr "All Purpose Flour 2 tsp Weight Units g kg mg mcg lb oz See less Volume Units l …" at bounding box center [265, 127] width 390 height 17
type input "1"
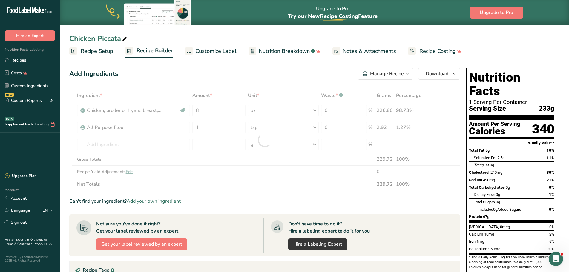
click at [259, 194] on section "Ingredient * Amount * Unit * Waste * .a-a{fill:#347362;}.b-a{fill:#fff;} Grams …" at bounding box center [264, 232] width 391 height 286
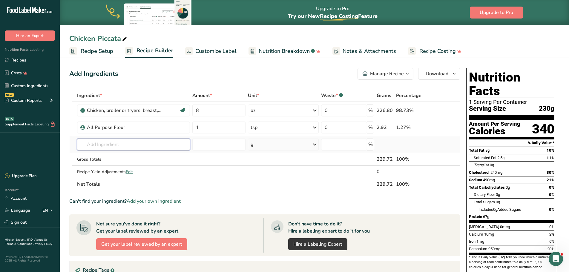
click at [127, 145] on input "text" at bounding box center [133, 144] width 113 height 12
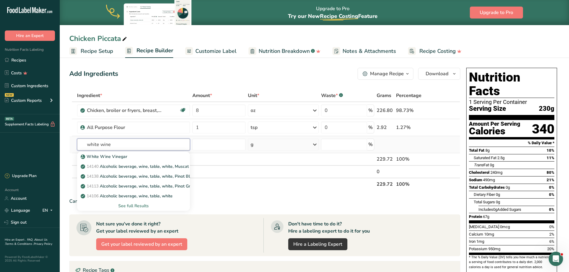
type input "white wine"
drag, startPoint x: 144, startPoint y: 204, endPoint x: 144, endPoint y: 198, distance: 6.0
click at [144, 204] on div "See full Results" at bounding box center [134, 206] width 104 height 6
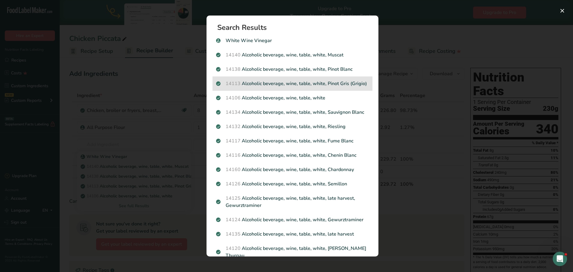
click at [258, 87] on p "14113 Alcoholic beverage, wine, table, white, Pinot Gris (Grigio)" at bounding box center [292, 83] width 153 height 7
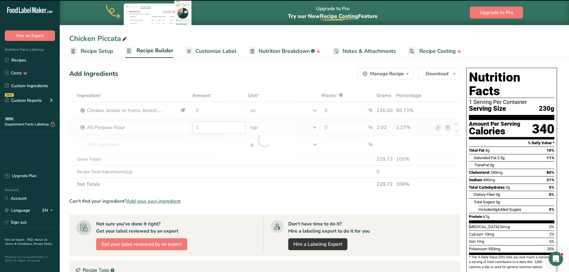
type input "0"
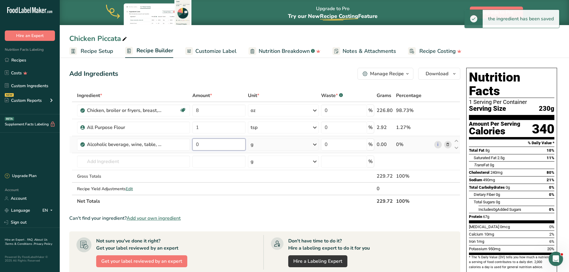
drag, startPoint x: 201, startPoint y: 144, endPoint x: 192, endPoint y: 143, distance: 9.0
click at [193, 142] on input "0" at bounding box center [218, 144] width 53 height 12
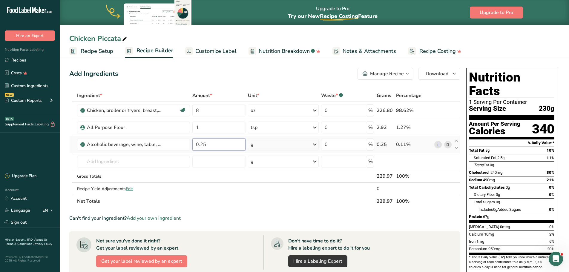
type input "0.25"
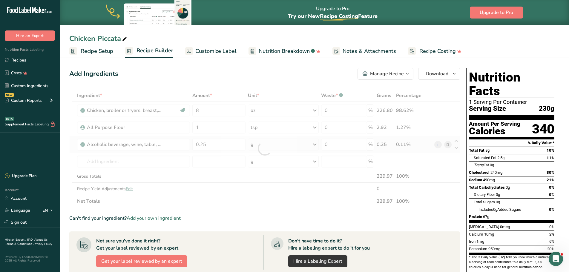
click at [314, 144] on div "Ingredient * Amount * Unit * Waste * .a-a{fill:#347362;}.b-a{fill:#fff;} Grams …" at bounding box center [264, 148] width 391 height 118
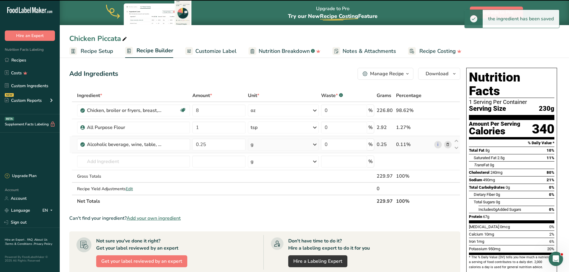
click at [314, 144] on icon at bounding box center [314, 144] width 7 height 11
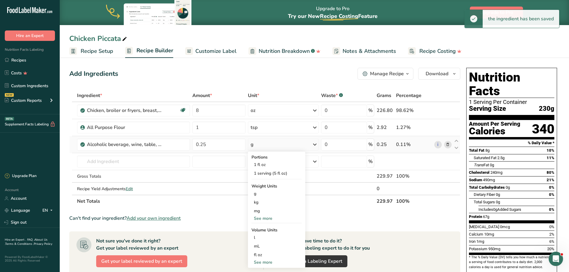
click at [264, 217] on div "See more" at bounding box center [276, 218] width 50 height 6
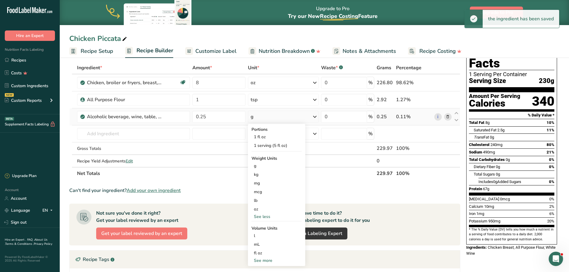
scroll to position [30, 0]
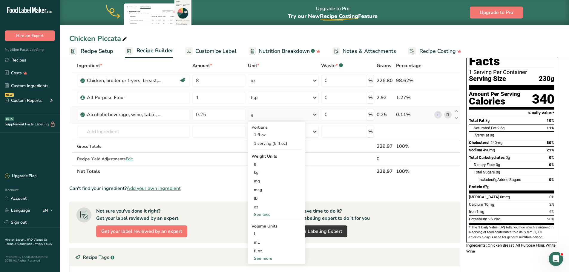
click at [266, 258] on div "See more" at bounding box center [276, 258] width 50 height 6
select select "22"
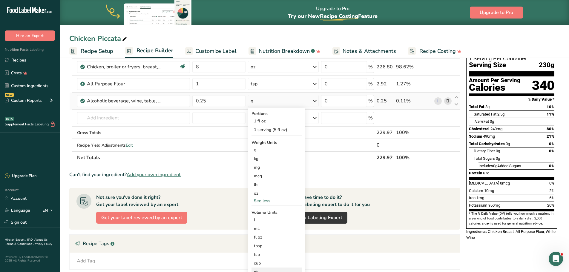
scroll to position [90, 0]
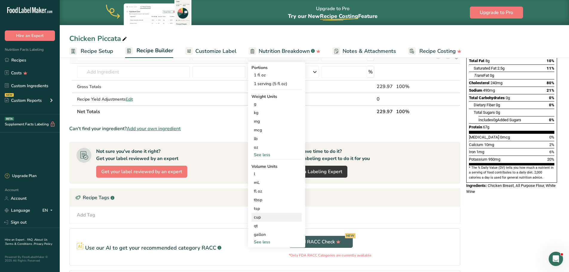
click at [266, 218] on div "cup" at bounding box center [276, 217] width 45 height 6
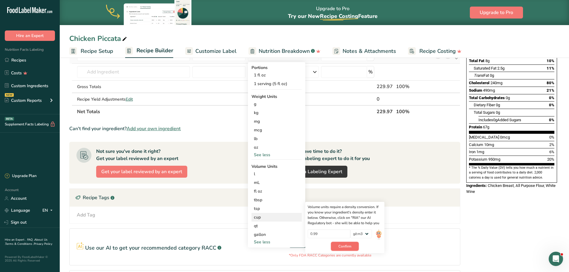
click at [343, 244] on span "Confirm" at bounding box center [344, 246] width 13 height 5
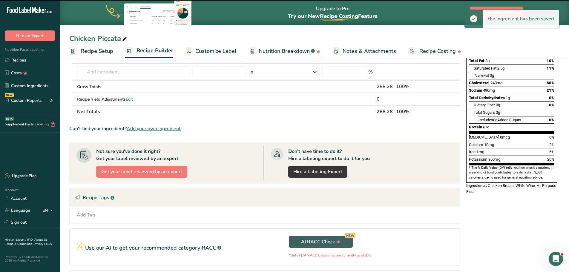
scroll to position [30, 0]
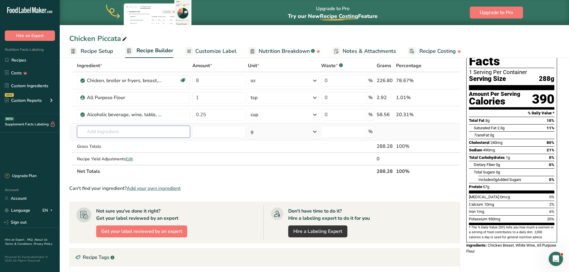
click at [128, 137] on input "text" at bounding box center [133, 132] width 113 height 12
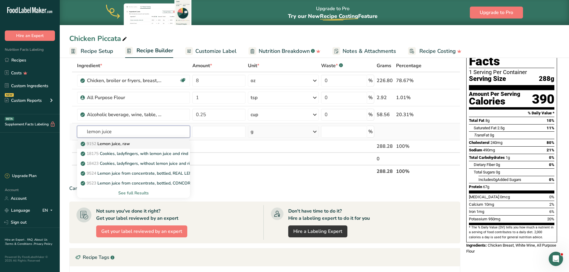
type input "lemon juice"
click at [108, 148] on link "9152 Lemon juice, raw" at bounding box center [133, 144] width 113 height 10
type input "Lemon juice, raw"
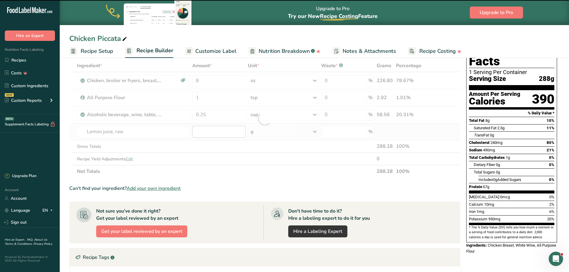
type input "0"
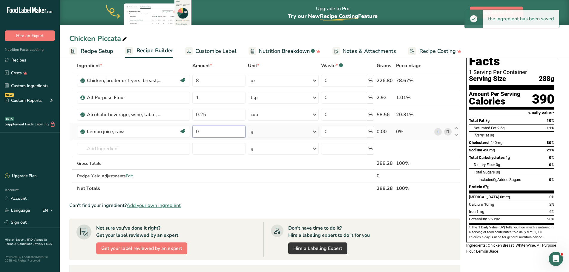
click at [194, 132] on input "0" at bounding box center [218, 132] width 53 height 12
type input "1"
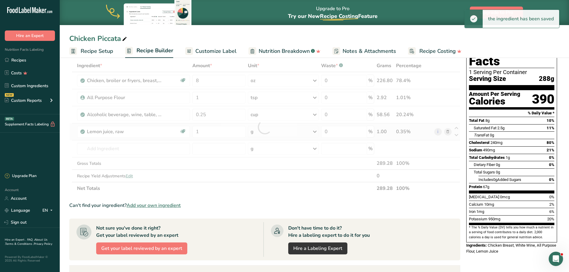
click at [316, 133] on div "Ingredient * Amount * Unit * Waste * .a-a{fill:#347362;}.b-a{fill:#fff;} Grams …" at bounding box center [264, 126] width 391 height 135
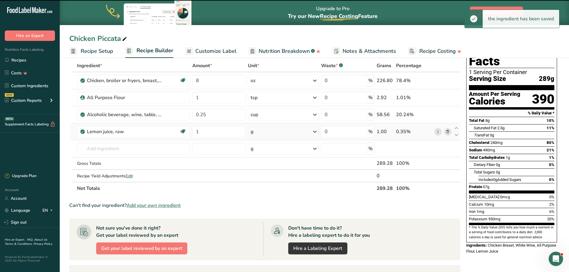
click at [313, 131] on icon at bounding box center [314, 131] width 7 height 11
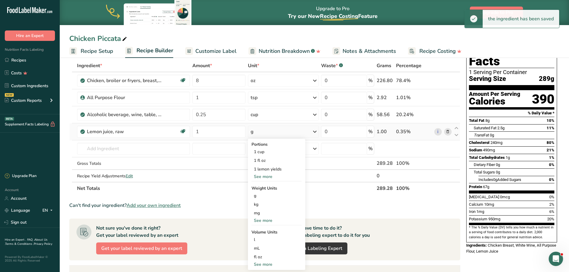
click at [265, 266] on div "See more" at bounding box center [276, 264] width 50 height 6
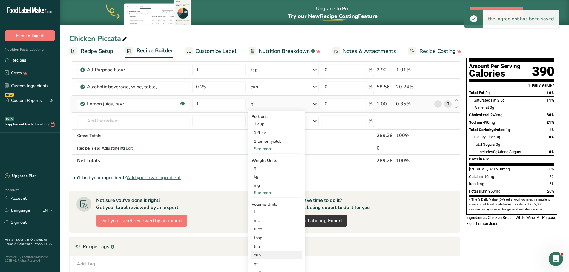
scroll to position [60, 0]
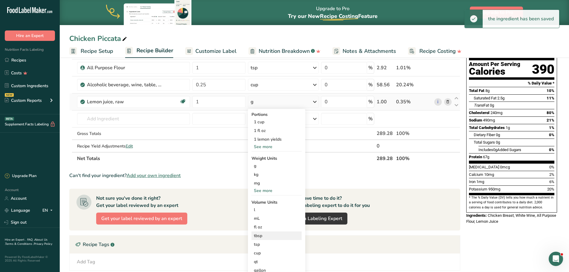
click at [260, 236] on div "tbsp" at bounding box center [276, 236] width 45 height 6
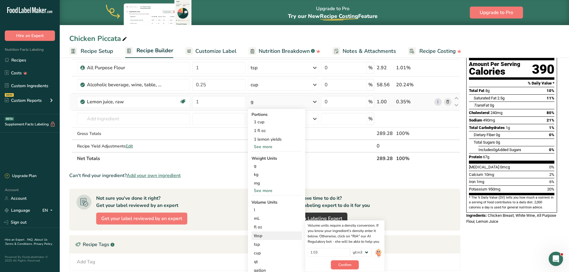
click at [353, 262] on button "Confirm" at bounding box center [345, 264] width 28 height 9
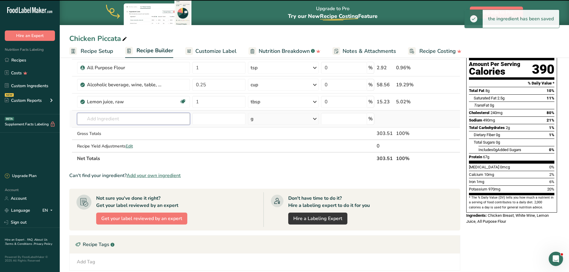
click at [123, 119] on input "text" at bounding box center [133, 119] width 113 height 12
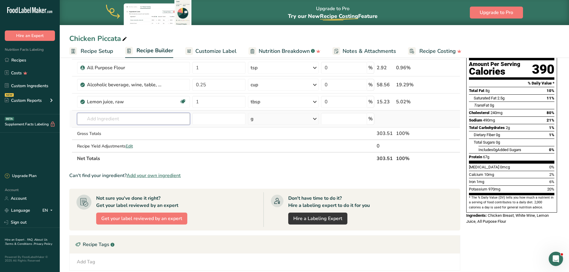
click at [131, 118] on input "text" at bounding box center [133, 119] width 113 height 12
type input "capers"
click at [142, 131] on div "2054 Capers, canned" at bounding box center [129, 131] width 94 height 6
type input "Capers, canned"
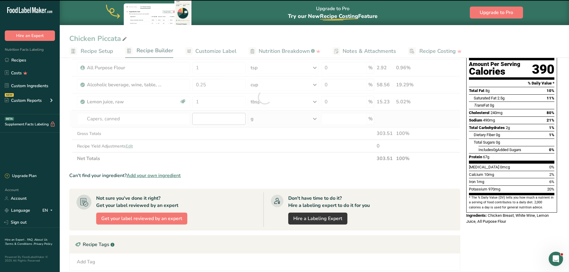
type input "0"
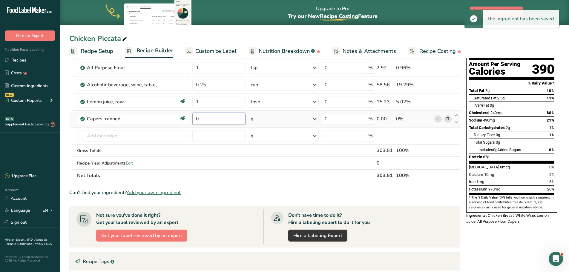
drag, startPoint x: 204, startPoint y: 118, endPoint x: 190, endPoint y: 118, distance: 13.4
click at [190, 118] on tr "Capers, canned Dairy free Gluten free Vegan Vegetarian Soy free 0 g Portions 1 …" at bounding box center [265, 118] width 390 height 17
type input "1"
click at [314, 119] on div "Ingredient * Amount * Unit * Waste * .a-a{fill:#347362;}.b-a{fill:#fff;} Grams …" at bounding box center [264, 106] width 391 height 152
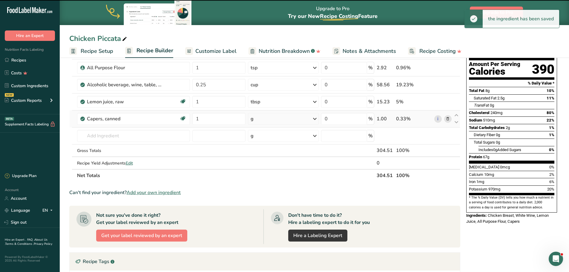
click at [314, 119] on icon at bounding box center [314, 118] width 7 height 11
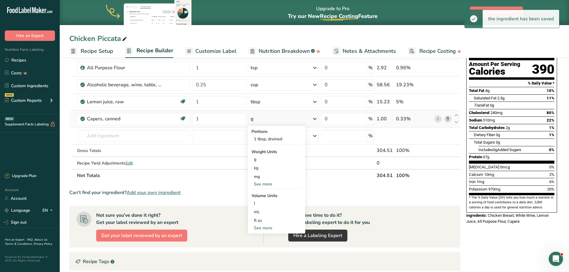
click at [261, 185] on div "See more" at bounding box center [276, 184] width 50 height 6
click at [264, 253] on div "See more" at bounding box center [276, 254] width 50 height 6
select select "22"
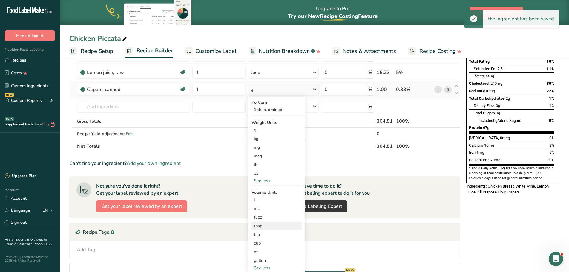
scroll to position [90, 0]
click at [266, 222] on div "tbsp" at bounding box center [276, 225] width 45 height 6
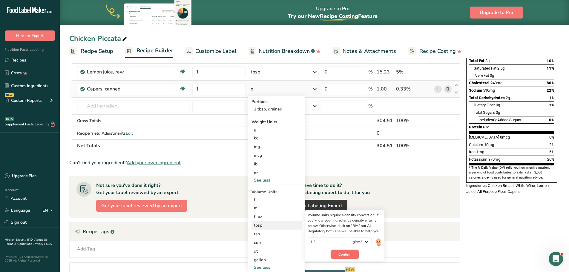
click at [343, 257] on button "Confirm" at bounding box center [345, 254] width 28 height 9
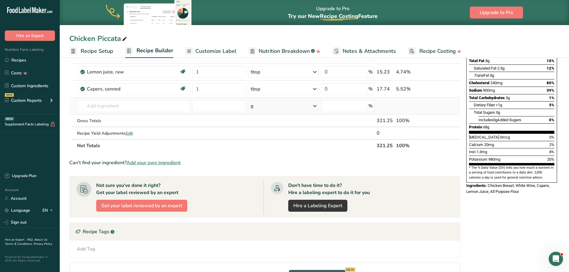
click at [147, 99] on td "2054 Capers, canned Add your own ingredient" at bounding box center [134, 106] width 116 height 17
click at [148, 104] on input "text" at bounding box center [133, 106] width 113 height 12
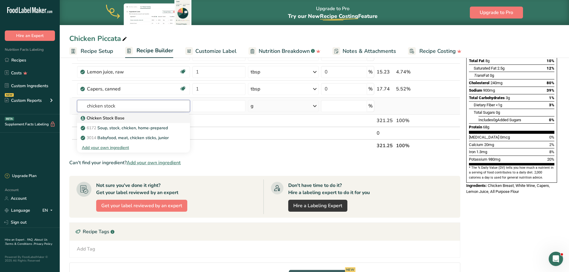
type input "chicken stock"
click at [142, 116] on div "Chicken Stock Base" at bounding box center [129, 118] width 94 height 6
type input "Chicken Stock Base"
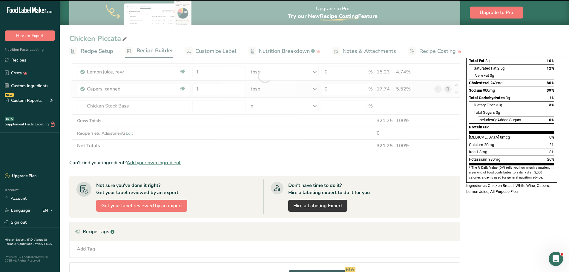
type input "0"
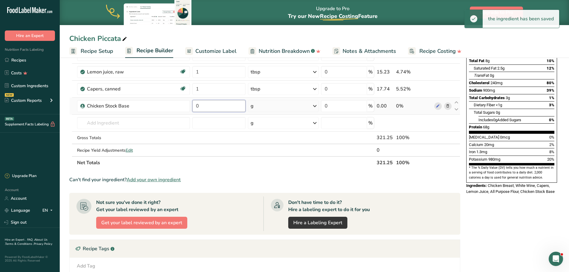
drag, startPoint x: 198, startPoint y: 104, endPoint x: 201, endPoint y: 113, distance: 9.6
click at [193, 105] on input "0" at bounding box center [218, 106] width 53 height 12
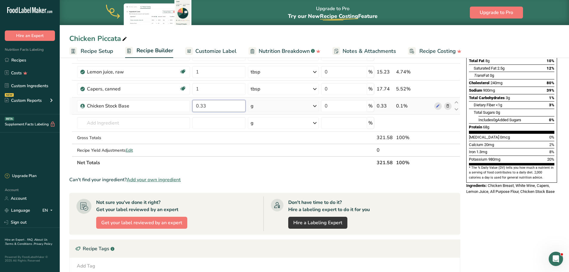
type input "0.33"
click at [308, 108] on div "Ingredient * Amount * Unit * Waste * .a-a{fill:#347362;}.b-a{fill:#fff;} Grams …" at bounding box center [264, 84] width 391 height 169
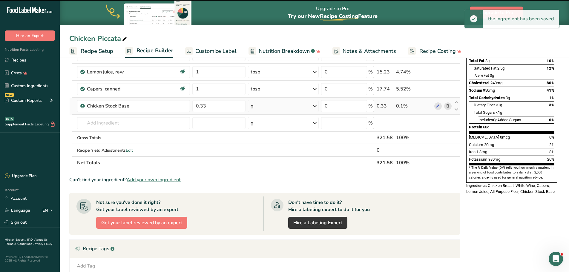
click at [316, 105] on icon at bounding box center [314, 106] width 7 height 11
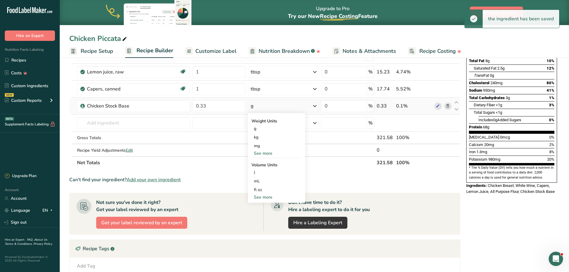
click at [267, 153] on div "See more" at bounding box center [276, 153] width 50 height 6
click at [266, 221] on div "See more" at bounding box center [276, 223] width 50 height 6
select select "22"
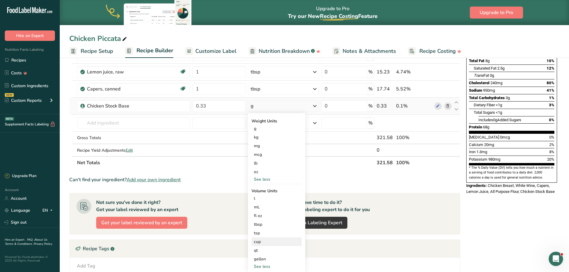
click at [263, 242] on div "cup" at bounding box center [276, 241] width 45 height 6
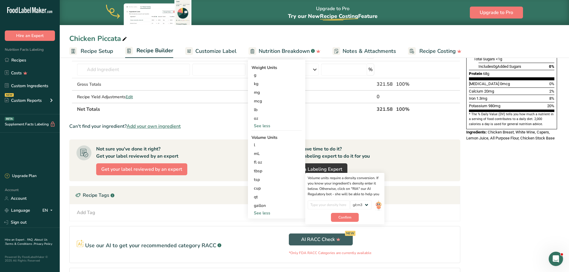
scroll to position [149, 0]
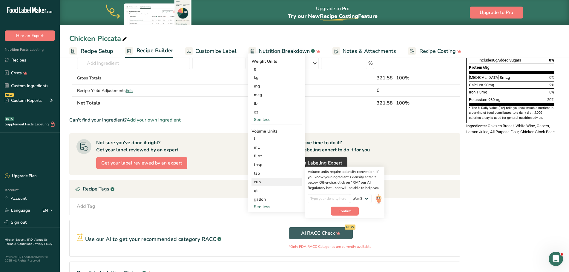
click at [376, 201] on img at bounding box center [378, 199] width 7 height 10
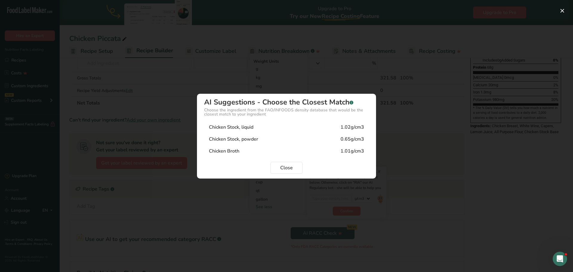
click at [275, 126] on div "Chicken Stock, liquid 1.02g/cm3" at bounding box center [286, 127] width 165 height 12
type input "1.02"
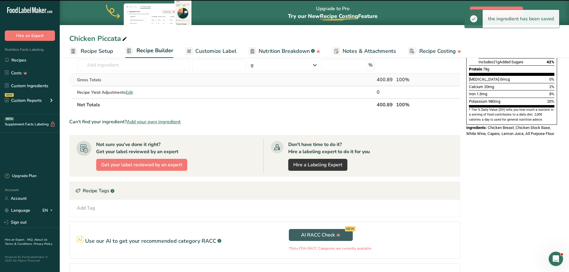
scroll to position [90, 0]
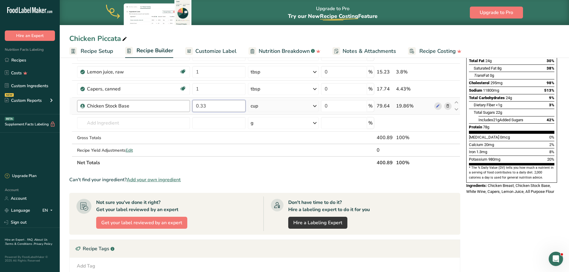
drag, startPoint x: 213, startPoint y: 104, endPoint x: 186, endPoint y: 109, distance: 27.5
click at [190, 108] on tr "Chicken Stock Base 0.33 cup Weight Units g kg mg mcg lb oz See less Volume Unit…" at bounding box center [265, 106] width 390 height 17
type input "1"
click at [317, 107] on div "Ingredient * Amount * Unit * Waste * .a-a{fill:#347362;}.b-a{fill:#fff;} Grams …" at bounding box center [264, 84] width 391 height 169
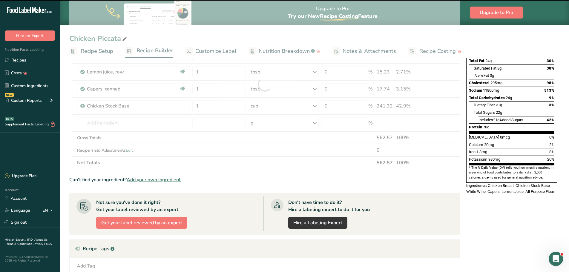
click at [312, 105] on div at bounding box center [264, 84] width 391 height 169
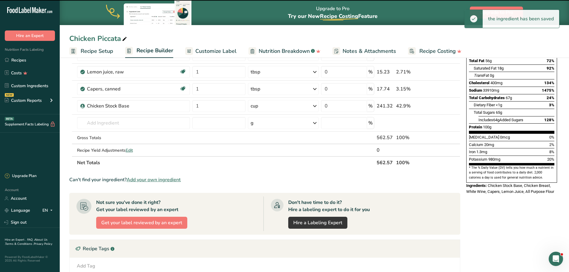
click at [312, 105] on icon at bounding box center [314, 106] width 7 height 11
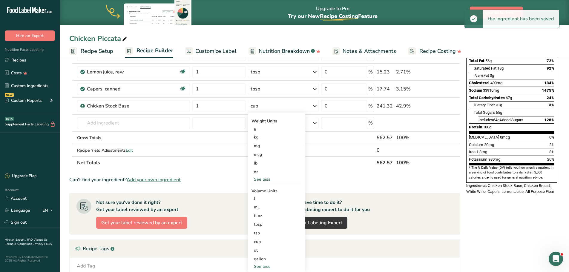
click at [258, 179] on div "See less" at bounding box center [276, 179] width 50 height 6
click at [266, 155] on div "See more" at bounding box center [276, 153] width 50 height 6
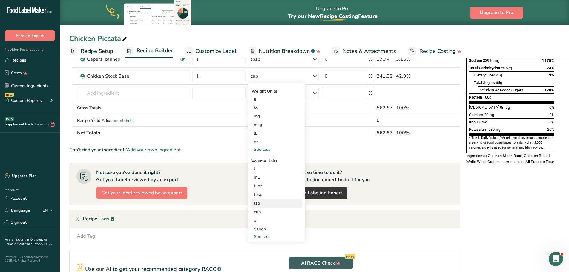
click at [262, 201] on div "tsp" at bounding box center [276, 203] width 45 height 6
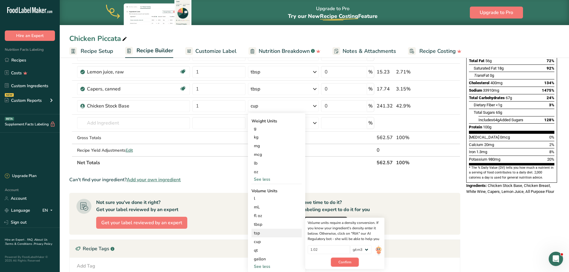
click at [348, 258] on button "Confirm" at bounding box center [345, 262] width 28 height 9
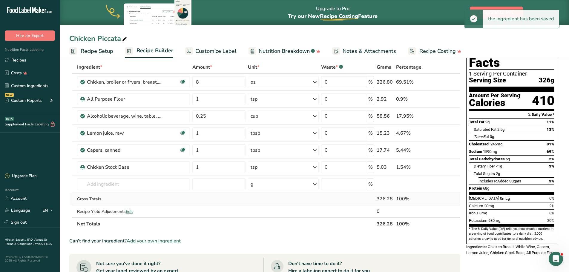
scroll to position [30, 0]
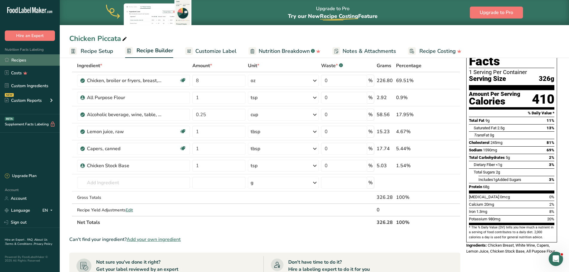
click at [23, 63] on link "Recipes" at bounding box center [30, 59] width 60 height 11
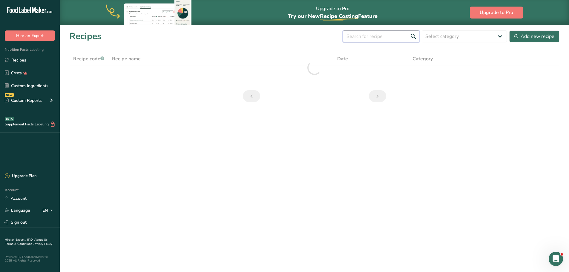
click at [379, 38] on input "text" at bounding box center [381, 36] width 76 height 12
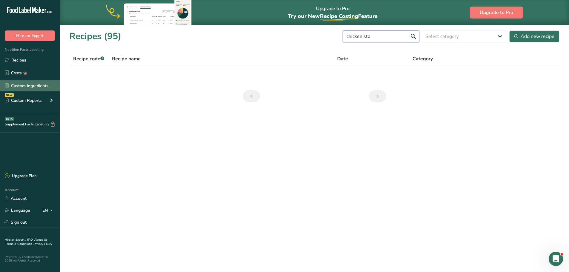
type input "chicken sto"
click at [33, 89] on link "Custom Ingredients" at bounding box center [30, 85] width 60 height 11
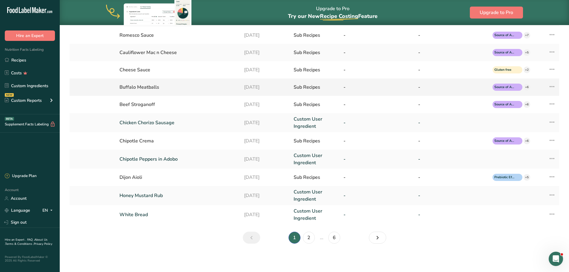
scroll to position [123, 0]
click at [306, 240] on link "2" at bounding box center [309, 237] width 12 height 12
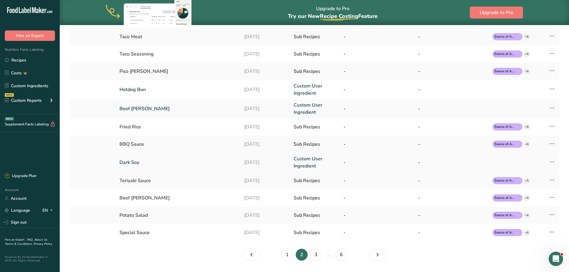
scroll to position [119, 0]
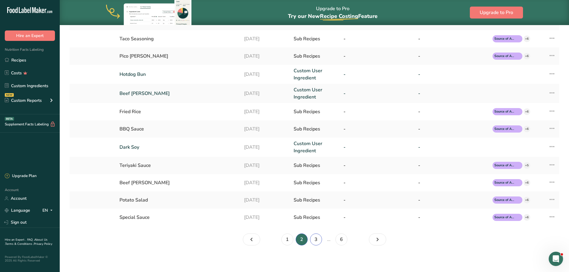
click at [315, 238] on link "3" at bounding box center [316, 239] width 12 height 12
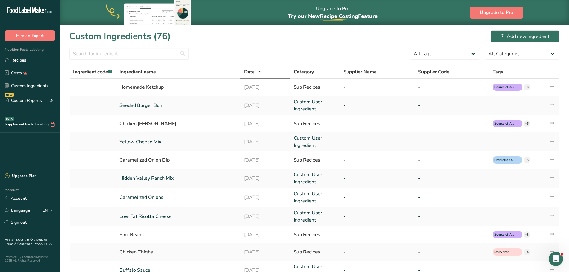
click at [258, 41] on div "Custom Ingredients (76) Add new ingredient" at bounding box center [314, 36] width 490 height 13
click at [302, 39] on div "Custom Ingredients (76) Add new ingredient" at bounding box center [314, 36] width 490 height 13
click at [238, 43] on section "Custom Ingredients (76) Add new ingredient All Tags Source of Antioxidants [MED…" at bounding box center [314, 203] width 509 height 357
click at [114, 54] on input "text" at bounding box center [128, 54] width 119 height 12
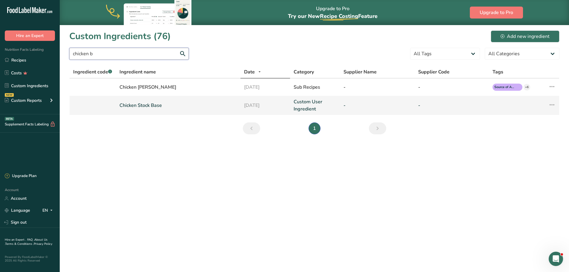
type input "chicken b"
click at [141, 107] on link "Chicken Stock Base" at bounding box center [177, 105] width 117 height 7
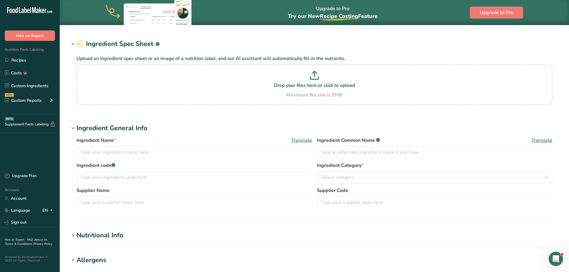
type input "Chicken Stock Base"
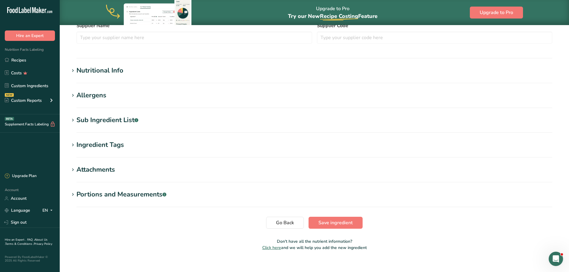
scroll to position [186, 0]
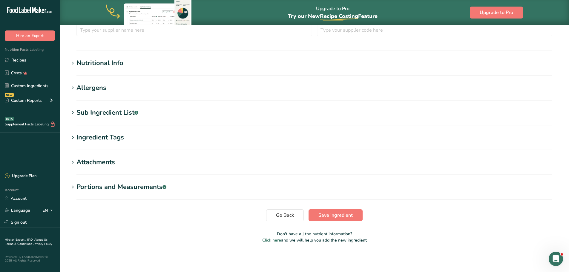
click at [89, 60] on div "Nutritional Info" at bounding box center [99, 63] width 47 height 10
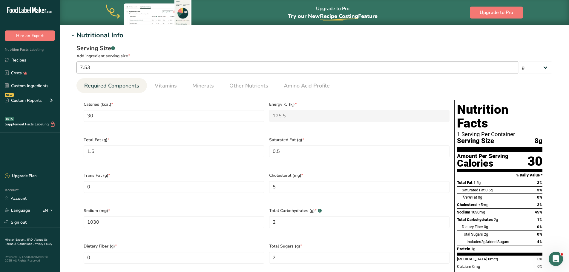
scroll to position [216, 0]
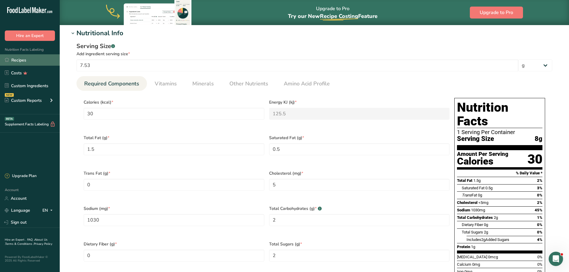
click at [33, 58] on link "Recipes" at bounding box center [30, 59] width 60 height 11
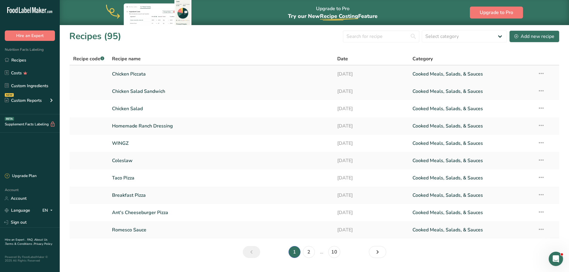
click at [134, 75] on link "Chicken Piccata" at bounding box center [221, 74] width 218 height 13
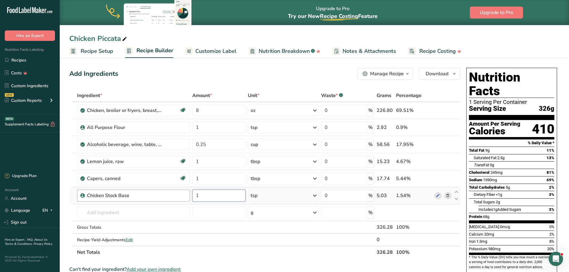
drag, startPoint x: 201, startPoint y: 195, endPoint x: 178, endPoint y: 195, distance: 23.9
click at [178, 195] on tr "Chicken Stock Base 1 tsp Weight Units g kg mg See more Volume Units l Volume un…" at bounding box center [265, 195] width 390 height 17
type input "7"
click at [310, 194] on div "Ingredient * Amount * Unit * Waste * .a-a{fill:#347362;}.b-a{fill:#fff;} Grams …" at bounding box center [264, 173] width 391 height 169
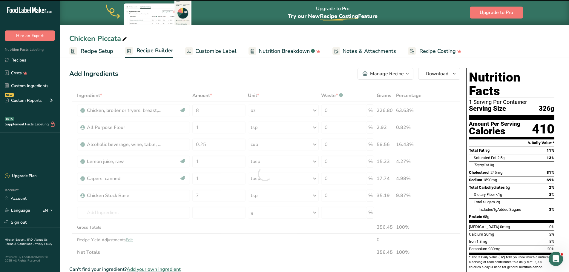
click at [317, 196] on icon at bounding box center [314, 195] width 7 height 11
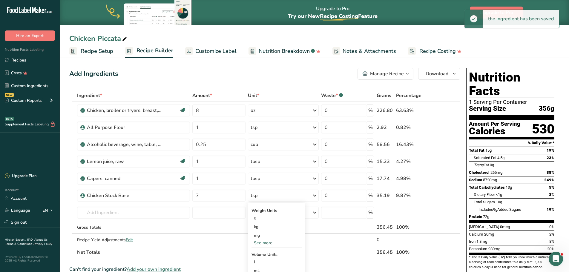
click at [317, 196] on icon at bounding box center [314, 195] width 7 height 11
click at [311, 193] on div "tsp" at bounding box center [283, 196] width 71 height 12
click at [252, 220] on div "g" at bounding box center [276, 218] width 50 height 9
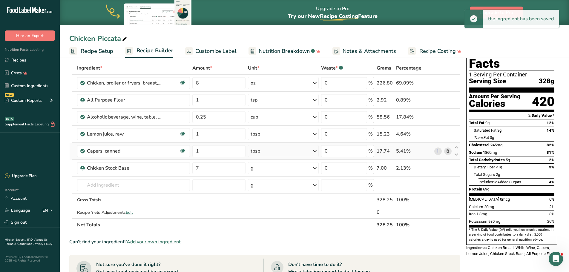
scroll to position [30, 0]
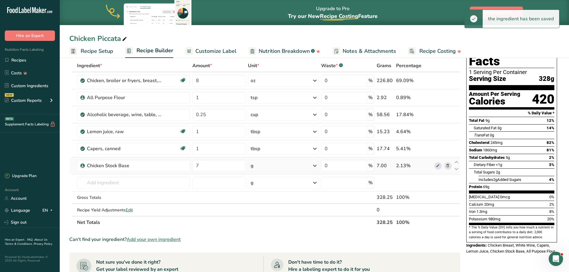
click at [446, 167] on icon at bounding box center [447, 166] width 4 height 6
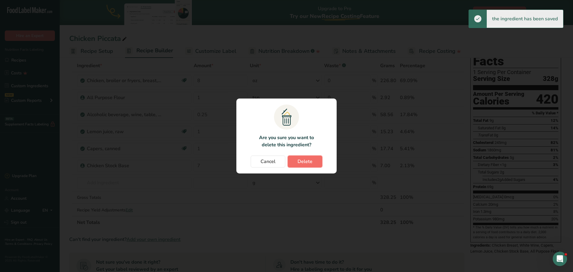
click at [305, 161] on span "Delete" at bounding box center [305, 161] width 15 height 7
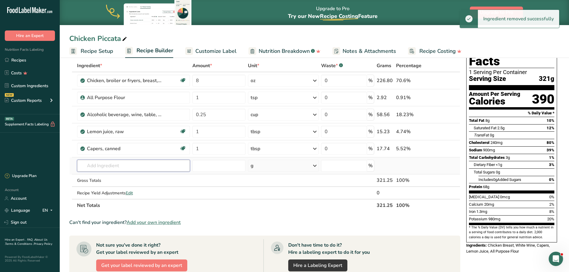
click at [119, 166] on input "text" at bounding box center [133, 166] width 113 height 12
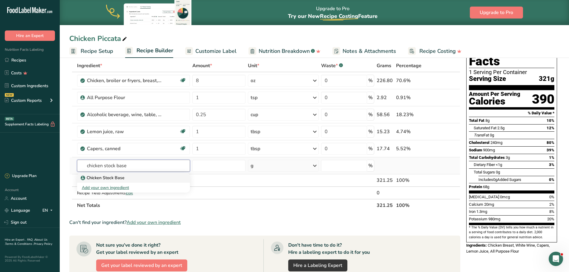
type input "chicken stock base"
click at [116, 181] on link "Chicken Stock Base" at bounding box center [133, 178] width 113 height 10
type input "Chicken Stock Base"
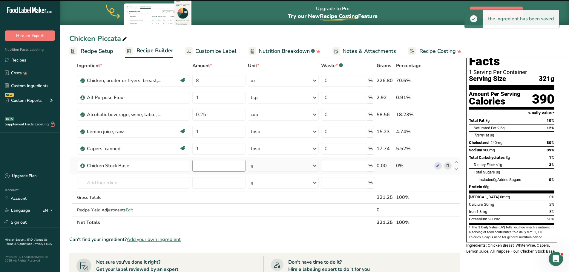
type input "0"
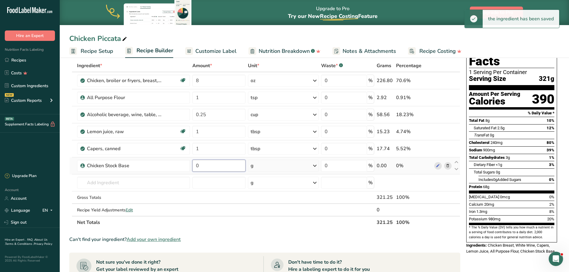
drag, startPoint x: 201, startPoint y: 167, endPoint x: 191, endPoint y: 166, distance: 9.6
click at [192, 165] on td "0" at bounding box center [219, 165] width 56 height 17
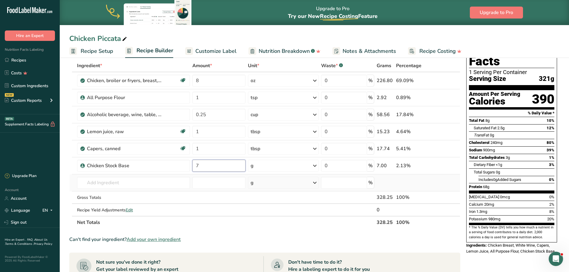
drag, startPoint x: 194, startPoint y: 169, endPoint x: 187, endPoint y: 176, distance: 10.1
click at [189, 171] on tr "Chicken Stock Base 7 g Weight Units g kg mg See more Volume Units l Volume unit…" at bounding box center [265, 165] width 390 height 17
click at [491, 252] on div "Nutrition Facts 1 Serving Per Container Serving Size 321g Amount Per Serving Ca…" at bounding box center [512, 229] width 96 height 387
drag, startPoint x: 196, startPoint y: 166, endPoint x: 192, endPoint y: 166, distance: 4.2
click at [192, 166] on input "3" at bounding box center [218, 166] width 53 height 12
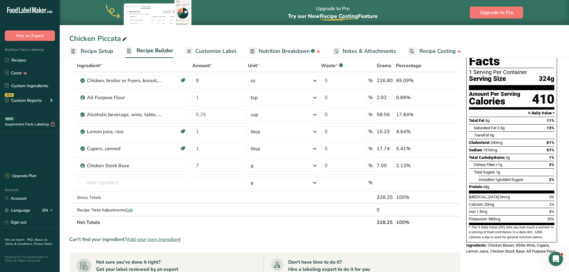
click at [477, 257] on div "Nutrition Facts 1 Serving Per Container Serving Size 324g Amount Per Serving Ca…" at bounding box center [512, 229] width 96 height 387
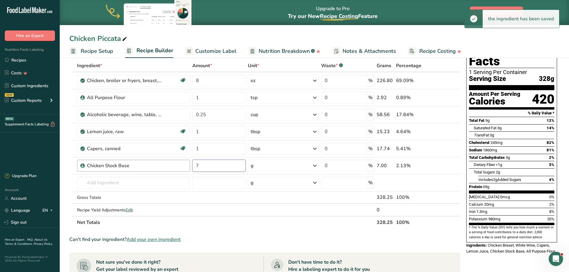
drag, startPoint x: 198, startPoint y: 166, endPoint x: 190, endPoint y: 167, distance: 9.0
click at [191, 167] on tr "Chicken Stock Base 7 g Weight Units g kg mg See more Volume Units l Volume unit…" at bounding box center [265, 165] width 390 height 17
type input "3"
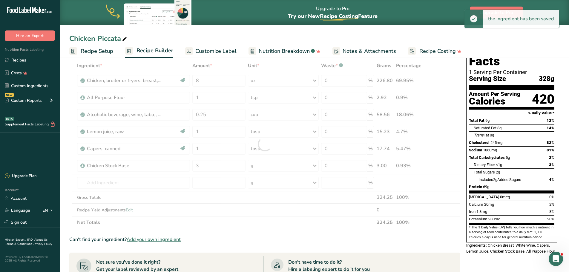
click at [479, 257] on div "Nutrition Facts 1 Serving Per Container Serving Size 328g Amount Per Serving Ca…" at bounding box center [512, 229] width 96 height 387
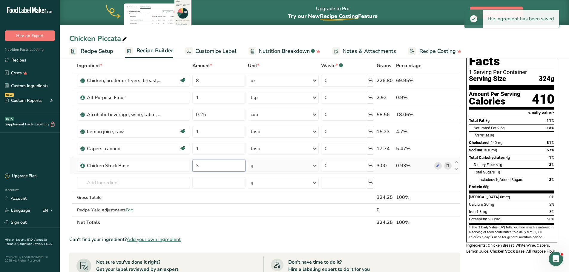
drag, startPoint x: 200, startPoint y: 165, endPoint x: 196, endPoint y: 165, distance: 3.6
click at [197, 165] on input "3" at bounding box center [218, 166] width 53 height 12
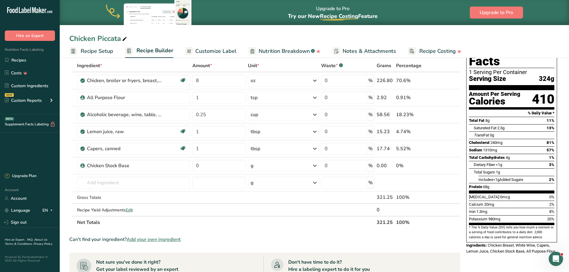
click at [494, 257] on div "Nutrition Facts 1 Serving Per Container Serving Size 324g Amount Per Serving Ca…" at bounding box center [512, 229] width 96 height 387
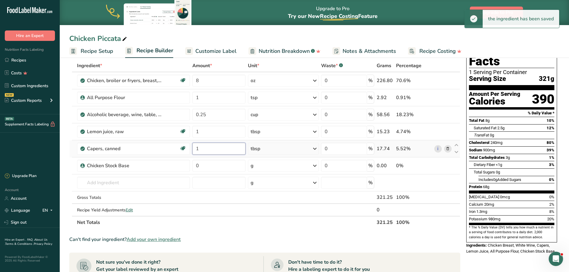
drag, startPoint x: 201, startPoint y: 148, endPoint x: 194, endPoint y: 150, distance: 7.1
click at [194, 150] on input "1" at bounding box center [218, 149] width 53 height 12
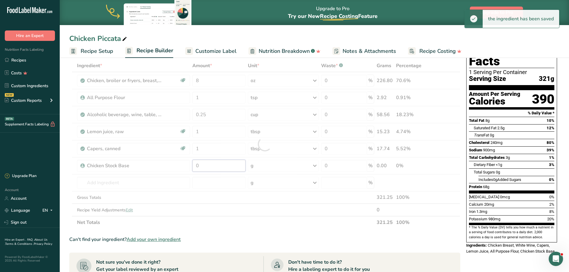
drag, startPoint x: 207, startPoint y: 166, endPoint x: 194, endPoint y: 167, distance: 12.8
click at [194, 167] on div "Ingredient * Amount * Unit * Waste * .a-a{fill:#347362;}.b-a{fill:#fff;} Grams …" at bounding box center [264, 143] width 391 height 169
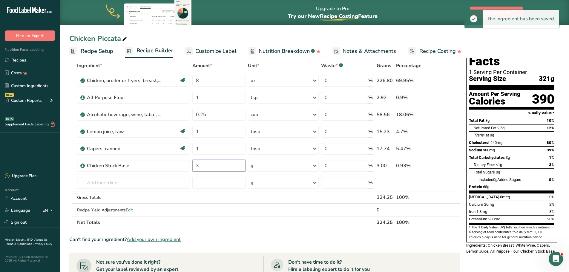
type input "3"
click at [501, 257] on div "Nutrition Facts 1 Serving Per Container Serving Size 321g Amount Per Serving Ca…" at bounding box center [512, 229] width 96 height 387
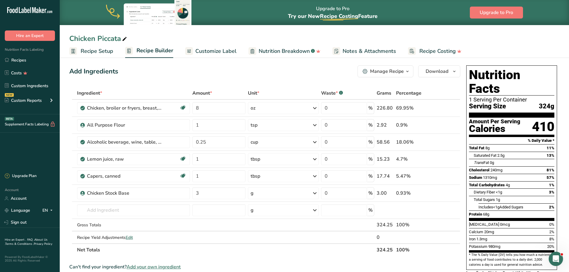
scroll to position [0, 0]
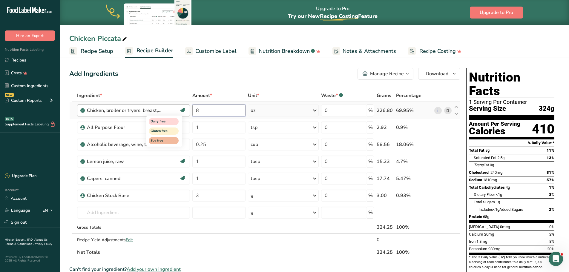
click at [182, 112] on tr "Chicken, broiler or fryers, breast, skinless, boneless, meat only, with added s…" at bounding box center [265, 110] width 390 height 17
drag, startPoint x: 201, startPoint y: 110, endPoint x: 186, endPoint y: 109, distance: 15.3
click at [186, 109] on tr "Chicken, broiler or fryers, breast, skinless, boneless, meat only, with added s…" at bounding box center [265, 110] width 390 height 17
type input "6"
click at [221, 70] on div "Add Ingredients Manage Recipe Delete Recipe Duplicate Recipe Scale Recipe Save …" at bounding box center [264, 74] width 391 height 12
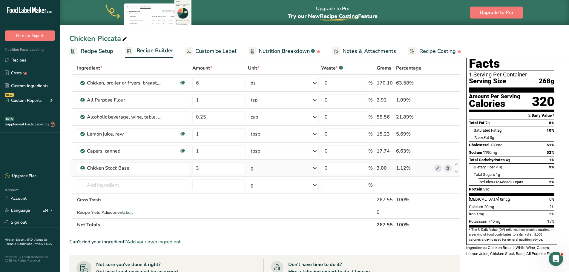
scroll to position [30, 0]
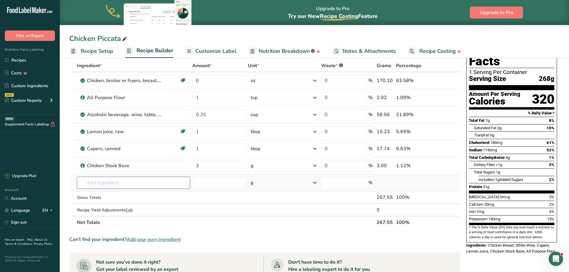
click at [133, 183] on input "text" at bounding box center [133, 183] width 113 height 12
type input "pasta dou"
click at [99, 195] on p "Pasta Dough" at bounding box center [97, 195] width 30 height 6
type input "Pasta Dough"
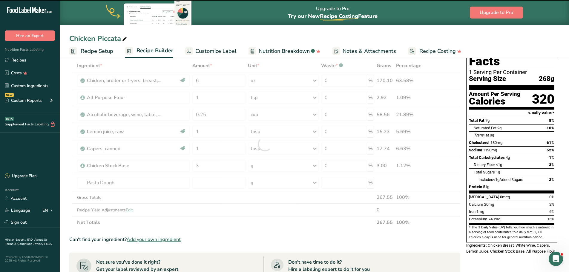
type input "0"
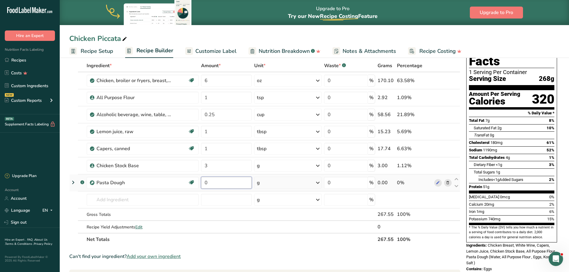
click at [221, 180] on input "0" at bounding box center [226, 183] width 51 height 12
drag, startPoint x: 212, startPoint y: 180, endPoint x: 204, endPoint y: 182, distance: 8.3
click at [204, 182] on input "0" at bounding box center [226, 183] width 51 height 12
type input "4"
click at [319, 181] on div "Ingredient * Amount * Unit * Waste * .a-a{fill:#347362;}.b-a{fill:#fff;} Grams …" at bounding box center [264, 152] width 391 height 186
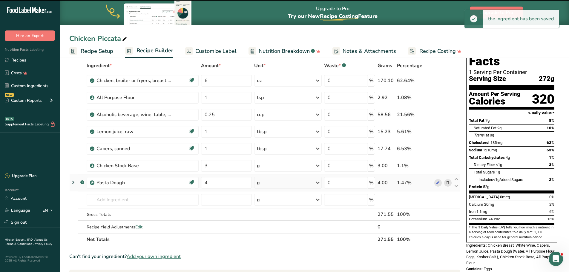
click at [318, 183] on icon at bounding box center [317, 182] width 7 height 11
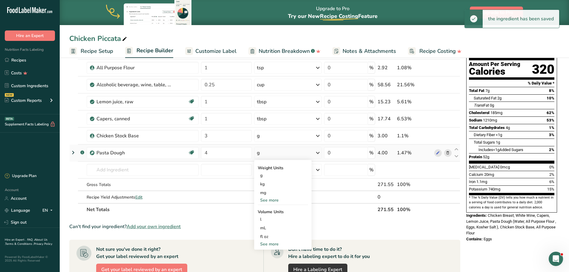
click at [271, 242] on div "See more" at bounding box center [283, 244] width 50 height 6
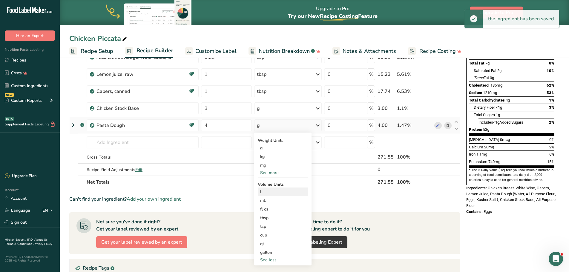
scroll to position [90, 0]
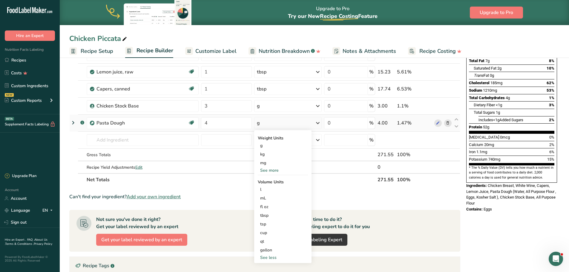
click at [274, 170] on div "See more" at bounding box center [283, 170] width 50 height 6
click at [269, 189] on div "oz" at bounding box center [283, 188] width 50 height 9
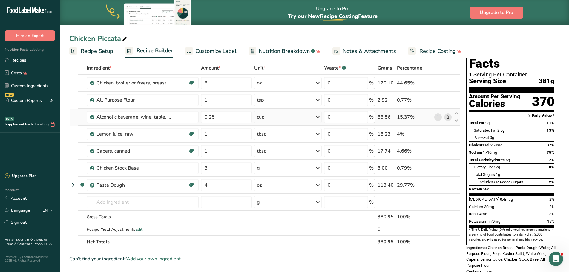
scroll to position [30, 0]
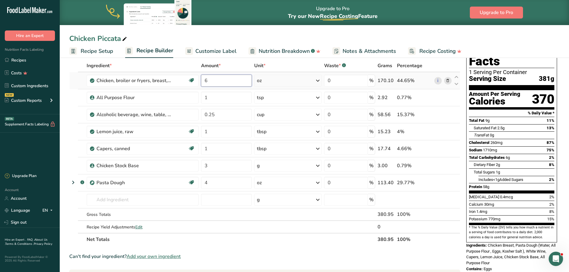
drag, startPoint x: 211, startPoint y: 79, endPoint x: 201, endPoint y: 78, distance: 10.0
click at [201, 78] on input "6" at bounding box center [226, 81] width 51 height 12
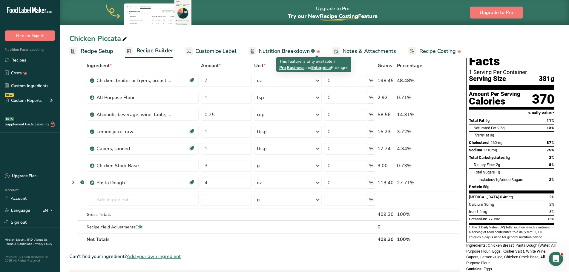
click at [356, 39] on div "Chicken Piccata" at bounding box center [314, 38] width 509 height 11
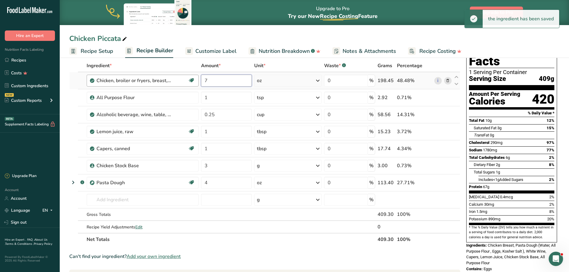
drag, startPoint x: 199, startPoint y: 77, endPoint x: 193, endPoint y: 81, distance: 6.8
click at [193, 79] on tr "Chicken, broiler or fryers, breast, skinless, boneless, meat only, with added s…" at bounding box center [265, 80] width 390 height 17
drag, startPoint x: 207, startPoint y: 80, endPoint x: 200, endPoint y: 79, distance: 6.6
click at [200, 79] on td "7" at bounding box center [226, 80] width 53 height 17
type input "6"
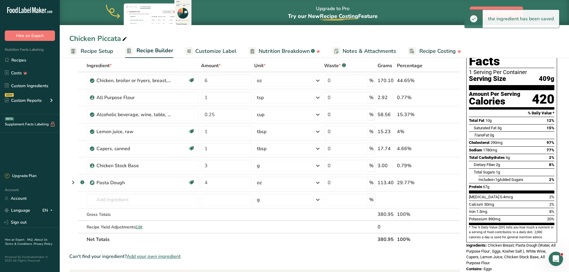
click at [263, 30] on div "Chicken Piccata Recipe Setup Recipe Builder Customize Label Nutrition Breakdown…" at bounding box center [314, 29] width 509 height 58
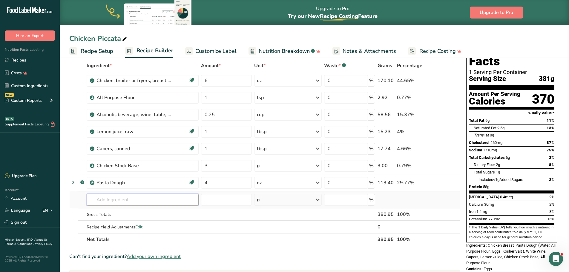
click at [165, 200] on input "text" at bounding box center [143, 200] width 112 height 12
type input "parsle"
click at [153, 220] on div "11297 [GEOGRAPHIC_DATA], fresh" at bounding box center [137, 221] width 93 height 6
type input "Parsley, fresh"
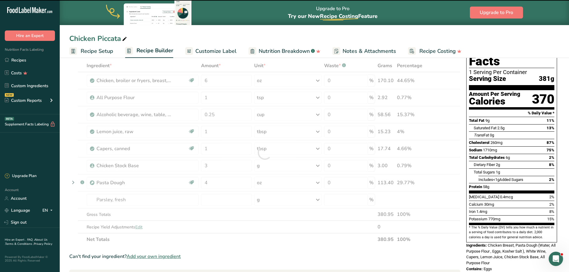
type input "0"
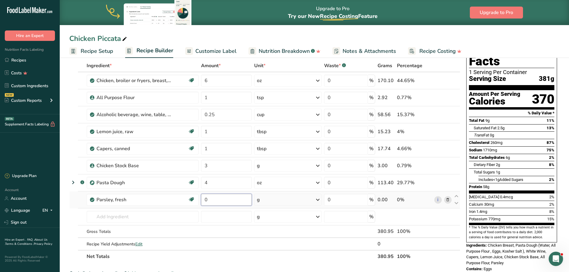
drag, startPoint x: 208, startPoint y: 199, endPoint x: 202, endPoint y: 199, distance: 6.0
click at [202, 199] on input "0" at bounding box center [226, 200] width 51 height 12
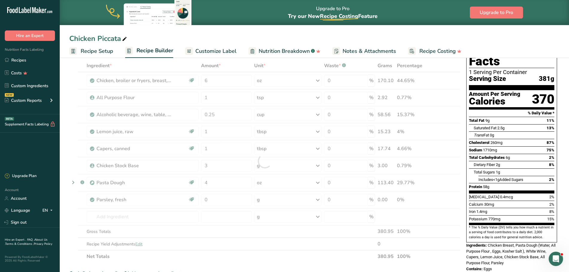
click at [68, 207] on section "Add Ingredients Manage Recipe Delete Recipe Duplicate Recipe Scale Recipe Save …" at bounding box center [314, 246] width 509 height 441
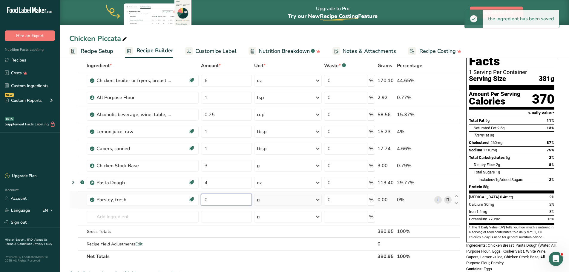
drag, startPoint x: 211, startPoint y: 201, endPoint x: 205, endPoint y: 201, distance: 6.3
click at [205, 201] on input "0" at bounding box center [226, 200] width 51 height 12
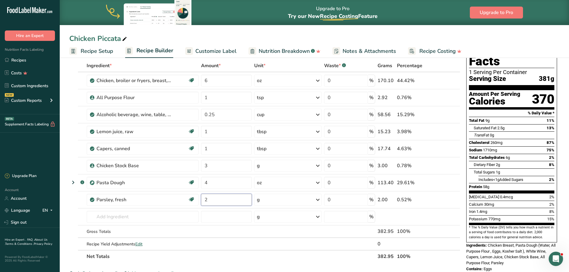
type input "2"
click at [518, 259] on div "Nutrition Facts 1 Serving Per Container Serving Size 381g Amount Per Serving Ca…" at bounding box center [512, 155] width 96 height 238
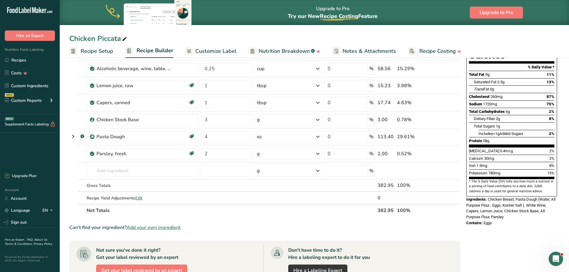
scroll to position [0, 0]
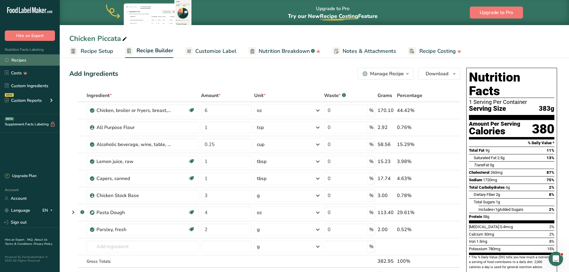
drag, startPoint x: 29, startPoint y: 61, endPoint x: 36, endPoint y: 59, distance: 7.2
click at [28, 61] on link "Recipes" at bounding box center [30, 59] width 60 height 11
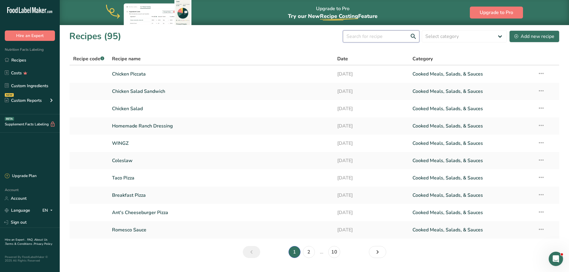
click at [398, 36] on input "text" at bounding box center [381, 36] width 76 height 12
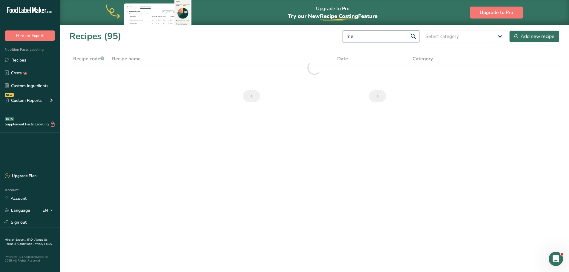
type input "m"
type input "mexican lasa"
click at [19, 62] on link "Recipes" at bounding box center [30, 59] width 60 height 11
click at [23, 64] on link "Recipes" at bounding box center [30, 59] width 60 height 11
drag, startPoint x: 345, startPoint y: 36, endPoint x: 310, endPoint y: 35, distance: 35.0
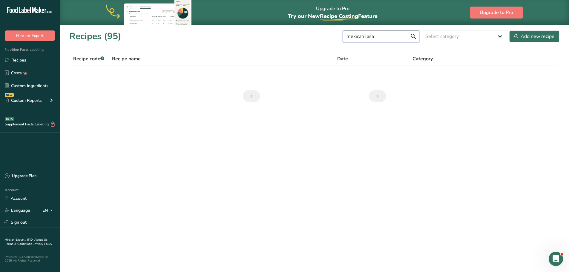
click at [332, 36] on div "Recipes (95) mexican lasa Select category All Baked Goods [GEOGRAPHIC_DATA] Con…" at bounding box center [314, 36] width 490 height 13
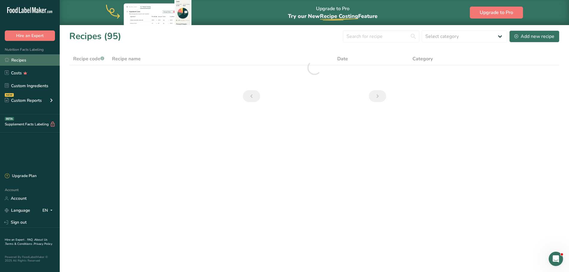
click at [33, 58] on link "Recipes" at bounding box center [30, 59] width 60 height 11
click at [34, 59] on link "Recipes" at bounding box center [30, 59] width 60 height 11
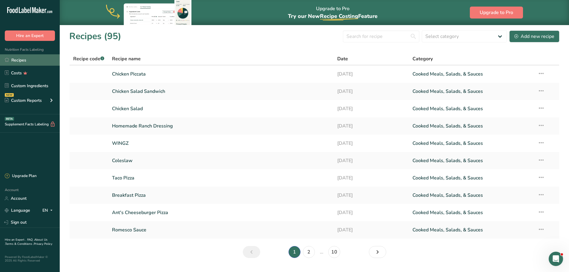
click at [34, 59] on link "Recipes" at bounding box center [30, 59] width 60 height 11
click at [379, 35] on input "text" at bounding box center [381, 36] width 76 height 12
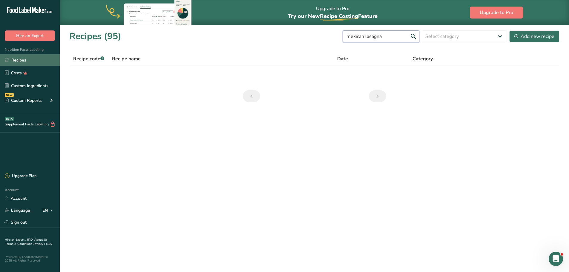
type input "mexican lasagna"
click at [41, 56] on link "Recipes" at bounding box center [30, 59] width 60 height 11
click at [519, 41] on button "Add new recipe" at bounding box center [534, 36] width 50 height 12
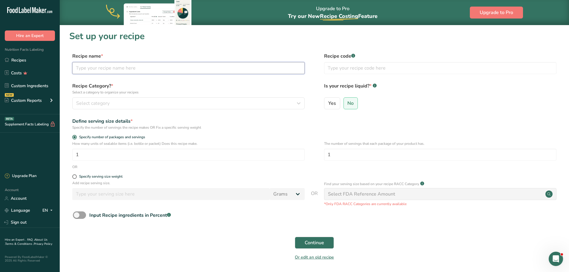
click at [128, 69] on input "text" at bounding box center [188, 68] width 232 height 12
type input "Mexican Lasagna"
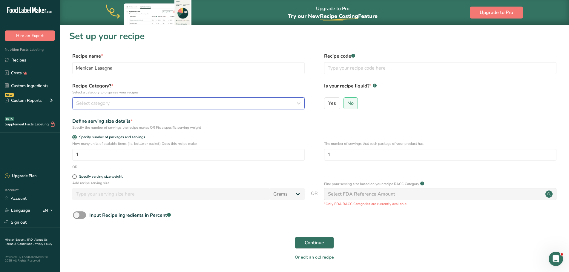
click at [120, 104] on div "Select category" at bounding box center [186, 103] width 221 height 7
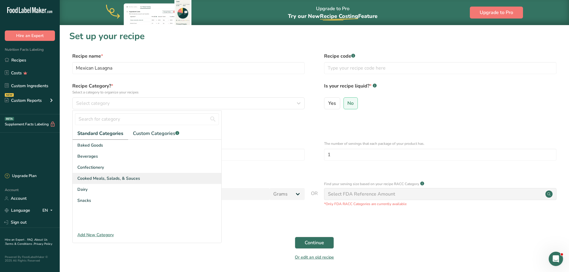
click at [114, 173] on div "Cooked Meals, Salads, & Sauces" at bounding box center [147, 178] width 149 height 11
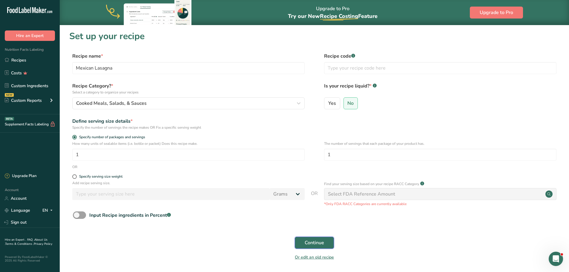
click at [304, 238] on button "Continue" at bounding box center [314, 243] width 39 height 12
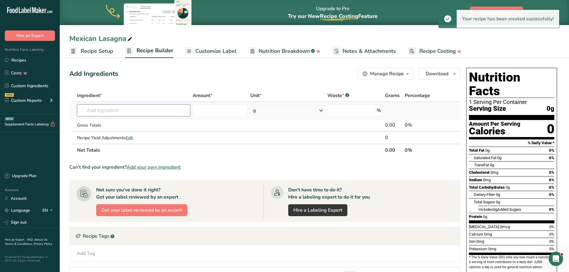
click at [96, 109] on input "text" at bounding box center [133, 110] width 113 height 12
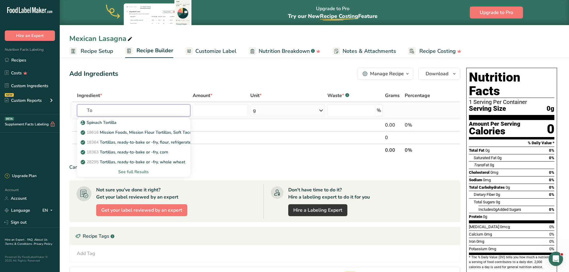
type input "T"
type input "Flour Tort"
click at [101, 132] on p "Flour Tortilla Wrap" at bounding box center [102, 132] width 41 height 6
type input "Flour Tortilla Wrap"
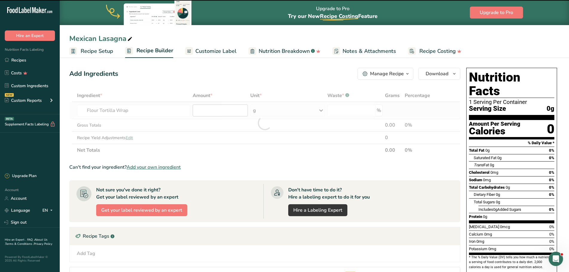
type input "0"
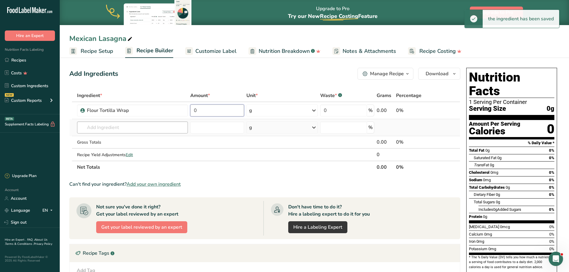
drag, startPoint x: 198, startPoint y: 112, endPoint x: 186, endPoint y: 133, distance: 24.2
click at [184, 110] on tr "Flour Tortilla Wrap 0 g Weight Units g kg mg See more Volume Units l Volume uni…" at bounding box center [265, 110] width 390 height 17
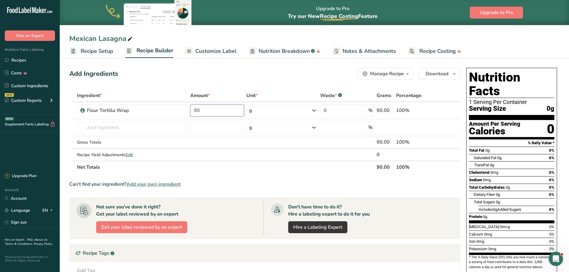
type input "90"
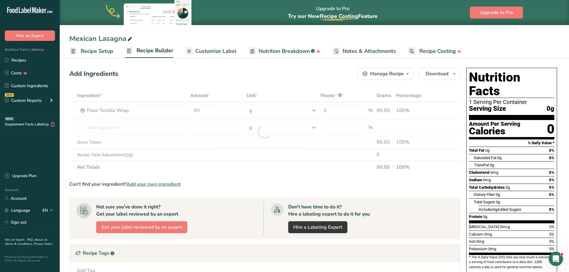
click at [164, 75] on div "Add Ingredients Manage Recipe Delete Recipe Duplicate Recipe Scale Recipe Save …" at bounding box center [264, 74] width 391 height 12
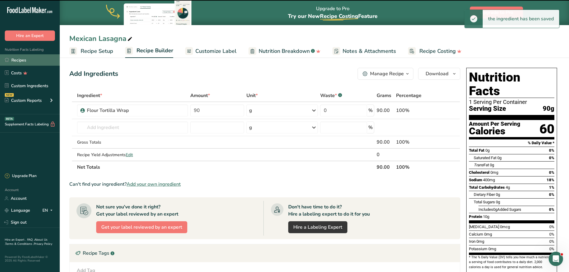
click at [28, 60] on link "Recipes" at bounding box center [30, 59] width 60 height 11
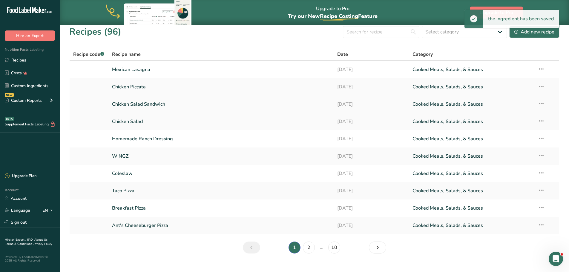
scroll to position [15, 0]
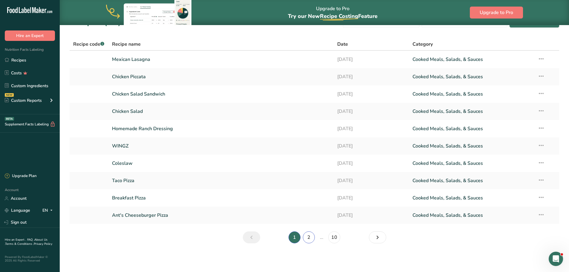
click at [310, 233] on link "2" at bounding box center [309, 237] width 12 height 12
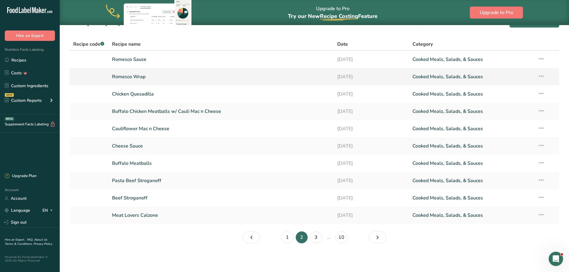
click at [131, 75] on link "Romesco Wrap" at bounding box center [221, 76] width 218 height 13
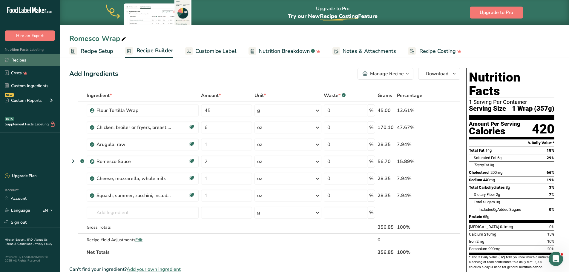
click at [30, 60] on link "Recipes" at bounding box center [30, 59] width 60 height 11
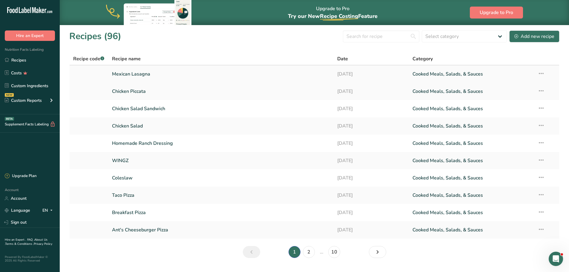
click at [118, 75] on link "Mexican Lasagna" at bounding box center [221, 74] width 218 height 13
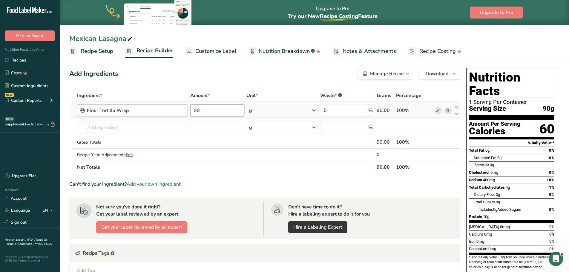
click at [180, 112] on tr "Flour Tortilla Wrap 90 g Weight Units g kg mg See more Volume Units l Volume un…" at bounding box center [265, 110] width 390 height 17
type input "45"
click at [184, 89] on div "Add Ingredients Manage Recipe Delete Recipe Duplicate Recipe Scale Recipe Save …" at bounding box center [266, 216] width 394 height 302
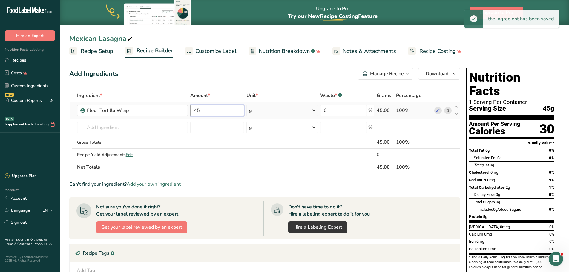
drag, startPoint x: 201, startPoint y: 108, endPoint x: 182, endPoint y: 108, distance: 19.1
click at [183, 108] on tr "Flour Tortilla Wrap 45 g Weight Units g kg mg See more Volume Units l Volume un…" at bounding box center [265, 110] width 390 height 17
click at [178, 72] on div "Add Ingredients Manage Recipe Delete Recipe Duplicate Recipe Scale Recipe Save …" at bounding box center [264, 74] width 391 height 12
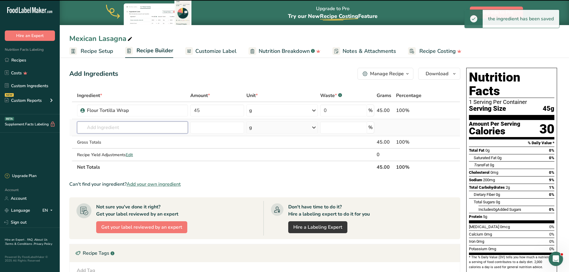
click at [118, 127] on input "text" at bounding box center [132, 127] width 111 height 12
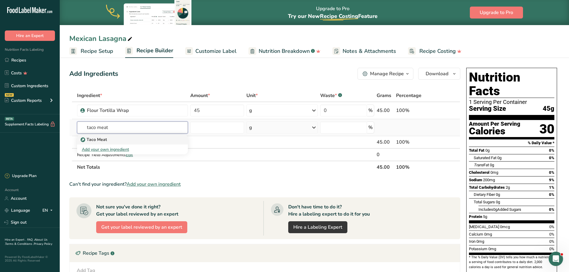
type input "taco meat"
click at [122, 139] on div "Taco Meat" at bounding box center [128, 139] width 92 height 6
type input "Taco Meat"
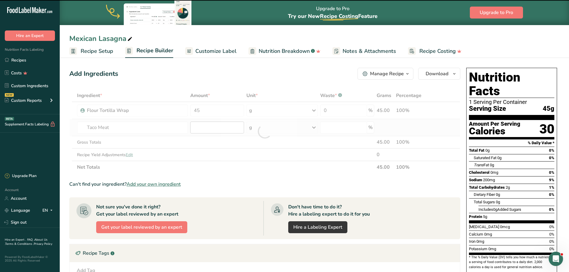
type input "0"
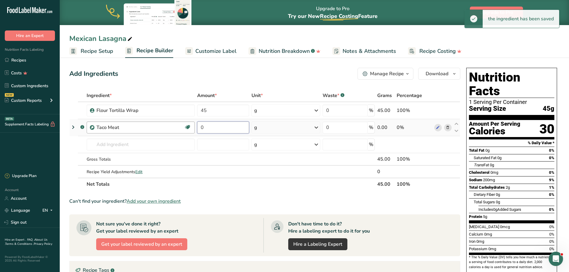
drag, startPoint x: 203, startPoint y: 126, endPoint x: 193, endPoint y: 126, distance: 10.2
click at [195, 125] on tr ".a-a{fill:#347362;}.b-a{fill:#fff;} Taco Meat Source of Antioxidants [MEDICAL_D…" at bounding box center [265, 127] width 390 height 17
type input "6"
click at [310, 128] on div "Ingredient * Amount * Unit * Waste * .a-a{fill:#347362;}.b-a{fill:#fff;} Grams …" at bounding box center [264, 139] width 391 height 101
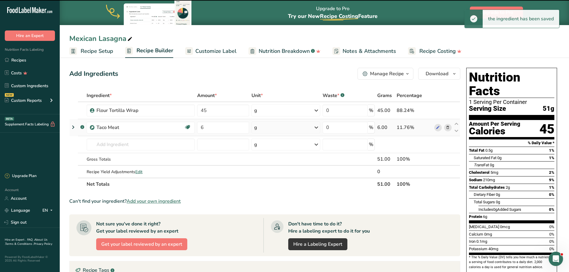
click at [314, 128] on icon at bounding box center [316, 127] width 7 height 11
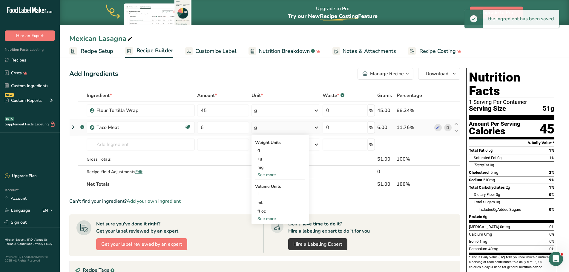
click at [266, 175] on div "See more" at bounding box center [280, 175] width 50 height 6
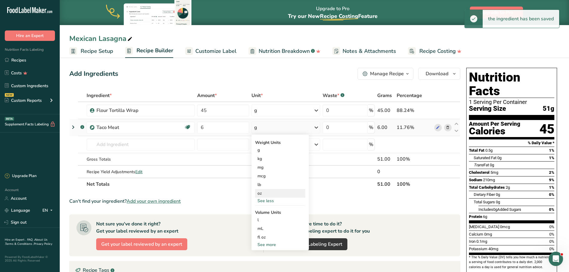
click at [265, 193] on div "oz" at bounding box center [280, 193] width 50 height 9
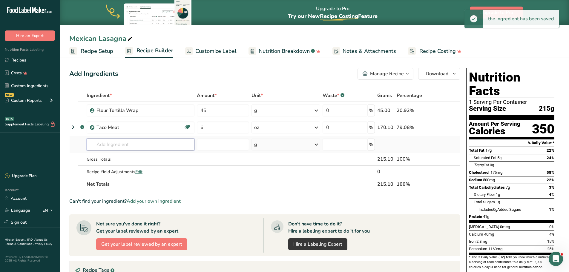
click at [119, 144] on input "text" at bounding box center [141, 144] width 108 height 12
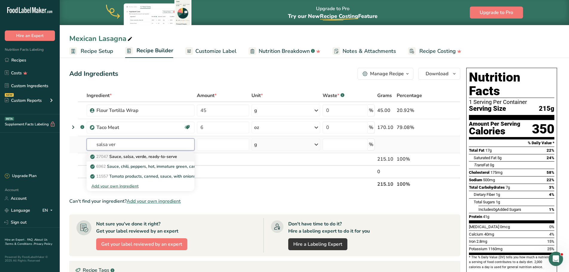
type input "salsa ver"
click at [161, 159] on p "27047 Sauce, salsa, verde, ready-to-serve" at bounding box center [134, 156] width 86 height 6
type input "Sauce, salsa, verde, ready-to-serve"
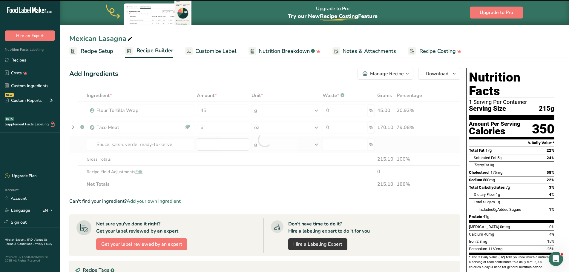
type input "0"
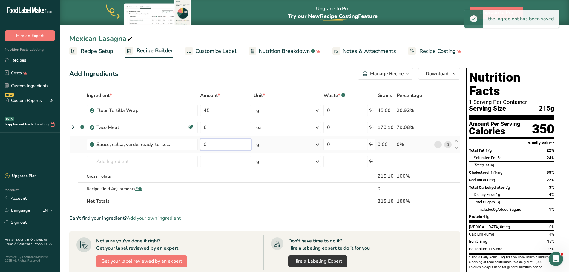
drag, startPoint x: 206, startPoint y: 144, endPoint x: 199, endPoint y: 145, distance: 7.0
click at [200, 144] on input "0" at bounding box center [225, 144] width 51 height 12
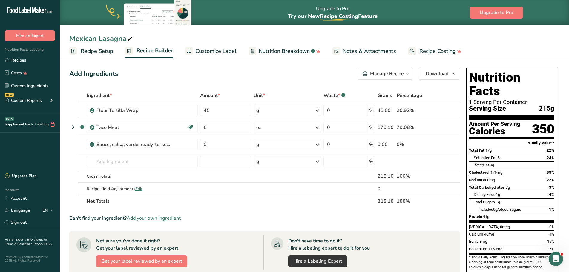
click at [249, 73] on div "Add Ingredients Manage Recipe Delete Recipe Duplicate Recipe Scale Recipe Save …" at bounding box center [264, 74] width 391 height 12
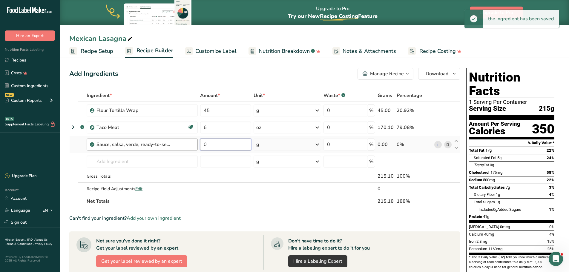
drag, startPoint x: 200, startPoint y: 142, endPoint x: 185, endPoint y: 145, distance: 15.2
click at [190, 143] on tr "Sauce, salsa, verde, ready-to-serve 0 g Portions 2 Tbsp Weight Units g kg mg Se…" at bounding box center [265, 144] width 390 height 17
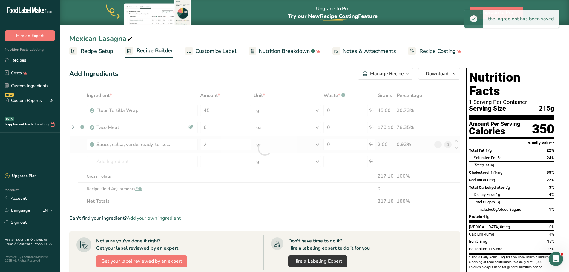
click at [317, 146] on div "Ingredient * Amount * Unit * Waste * .a-a{fill:#347362;}.b-a{fill:#fff;} Grams …" at bounding box center [264, 148] width 391 height 118
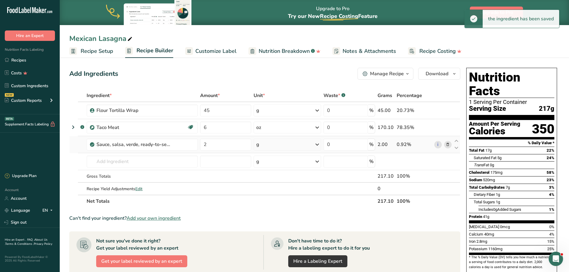
click at [317, 146] on icon at bounding box center [316, 144] width 7 height 11
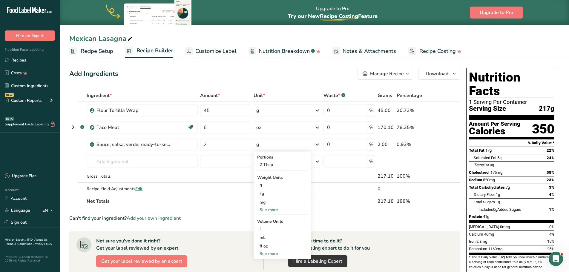
click at [259, 78] on div "Add Ingredients Manage Recipe Delete Recipe Duplicate Recipe Scale Recipe Save …" at bounding box center [264, 74] width 391 height 12
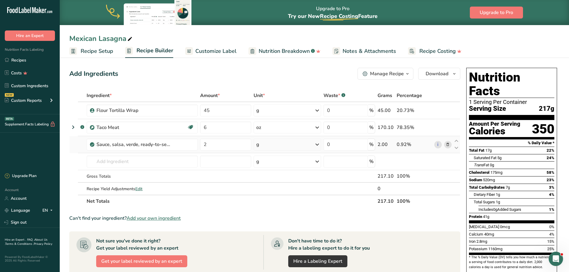
click at [277, 144] on div "g" at bounding box center [286, 144] width 67 height 12
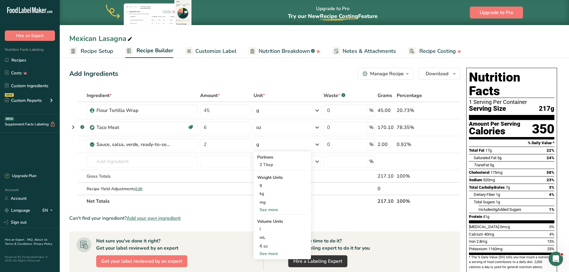
click at [290, 72] on div "Add Ingredients Manage Recipe Delete Recipe Duplicate Recipe Scale Recipe Save …" at bounding box center [264, 74] width 391 height 12
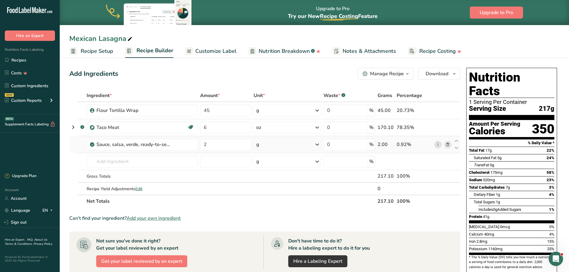
click at [290, 143] on div "g" at bounding box center [286, 144] width 67 height 12
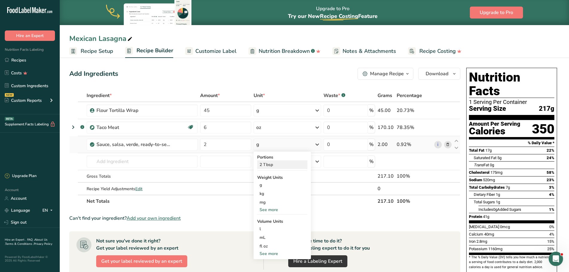
click at [273, 167] on div "2 Tbsp" at bounding box center [282, 164] width 50 height 9
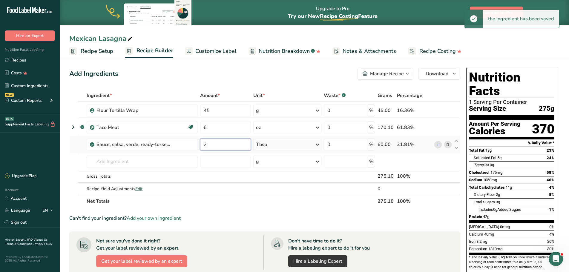
drag, startPoint x: 201, startPoint y: 144, endPoint x: 195, endPoint y: 151, distance: 8.7
click at [200, 145] on input "2" at bounding box center [225, 144] width 51 height 12
type input "1"
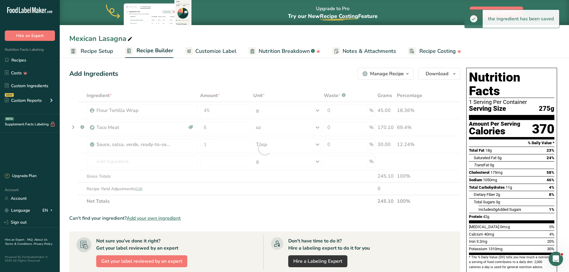
click at [258, 67] on div "Add Ingredients Manage Recipe Delete Recipe Duplicate Recipe Scale Recipe Save …" at bounding box center [266, 233] width 394 height 336
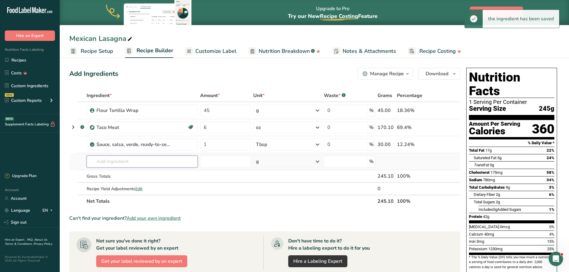
click at [157, 164] on input "text" at bounding box center [142, 162] width 111 height 12
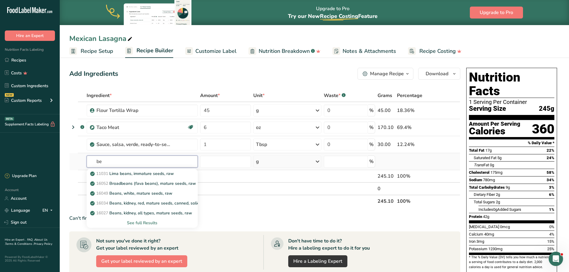
type input "b"
type input "pink bea"
click at [112, 174] on p "Pink Beans" at bounding box center [104, 173] width 26 height 6
type input "Pink Beans"
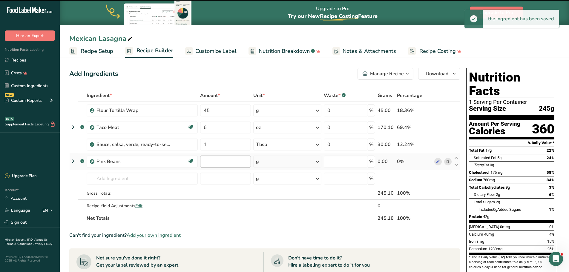
type input "0"
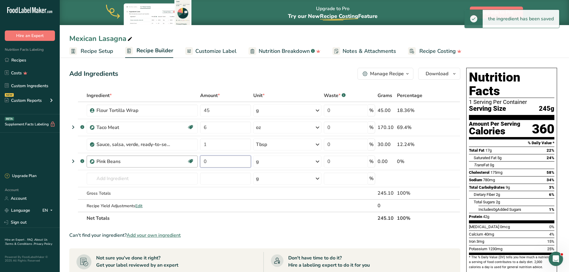
drag, startPoint x: 204, startPoint y: 158, endPoint x: 185, endPoint y: 158, distance: 19.1
click at [185, 156] on tr ".a-a{fill:#347362;}.b-a{fill:#fff;} Pink Beans Source of Antioxidants [MEDICAL_…" at bounding box center [265, 161] width 390 height 17
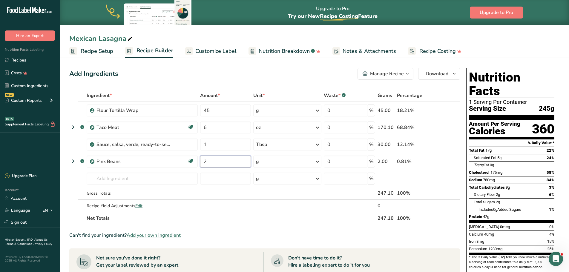
type input "2"
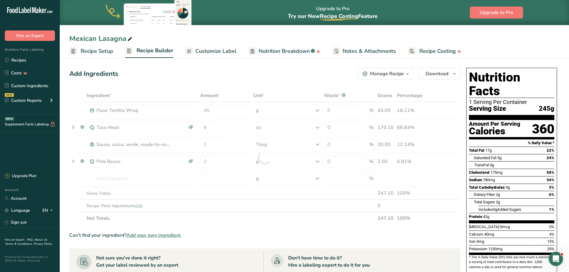
click at [313, 164] on div "Ingredient * Amount * Unit * Waste * .a-a{fill:#347362;}.b-a{fill:#fff;} Grams …" at bounding box center [264, 156] width 391 height 135
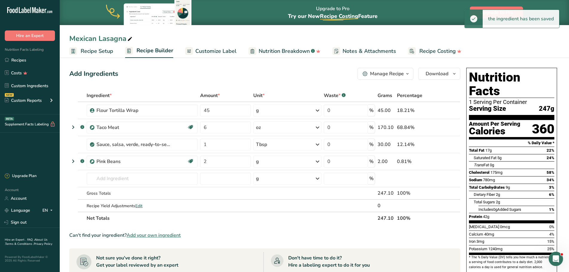
click at [313, 163] on div "g" at bounding box center [287, 162] width 68 height 12
click at [264, 254] on div "See more" at bounding box center [282, 253] width 50 height 6
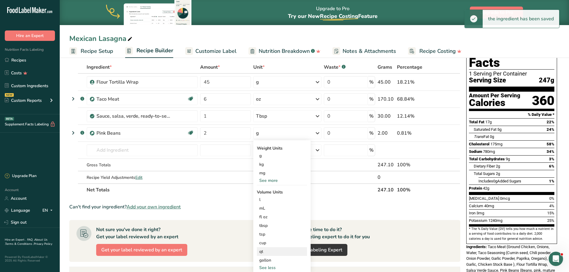
scroll to position [30, 0]
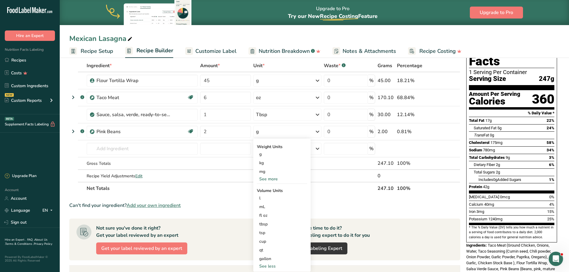
click at [273, 181] on div "See more" at bounding box center [282, 179] width 50 height 6
click at [267, 198] on div "oz" at bounding box center [282, 197] width 50 height 9
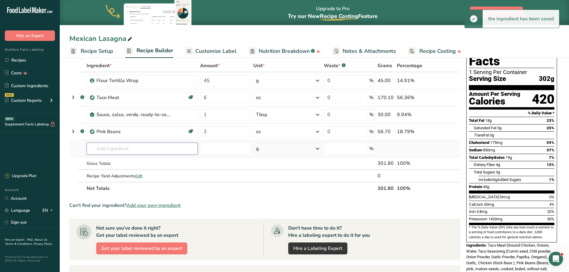
click at [148, 150] on input "text" at bounding box center [142, 149] width 111 height 12
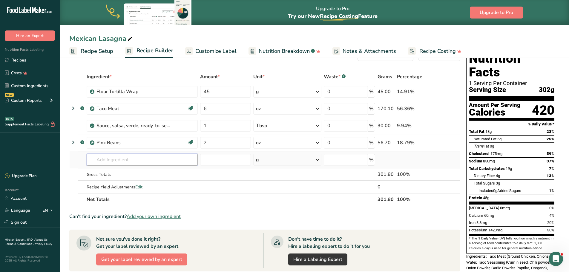
scroll to position [0, 0]
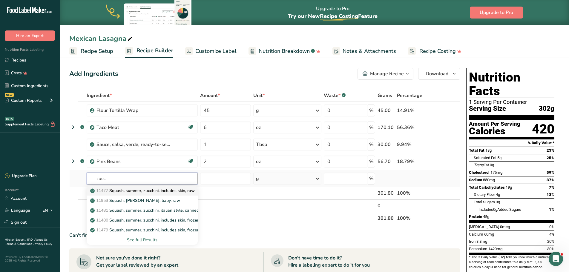
type input "zucc"
click at [121, 192] on p "11477 Squash, summer, zucchini, includes skin, raw" at bounding box center [142, 190] width 103 height 6
type input "Squash, summer, zucchini, includes skin, raw"
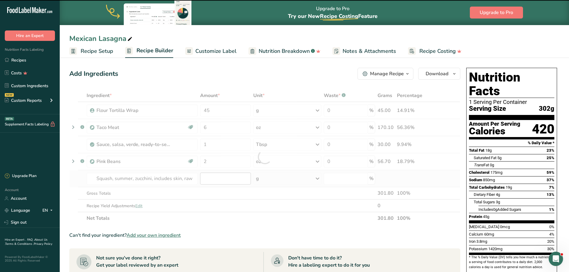
type input "0"
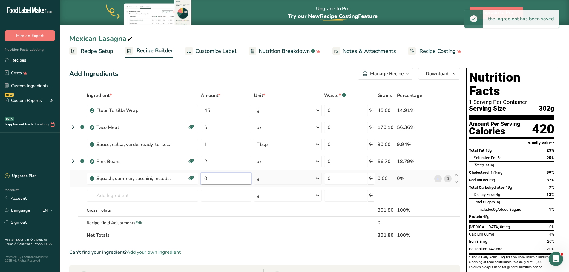
drag, startPoint x: 203, startPoint y: 178, endPoint x: 196, endPoint y: 186, distance: 10.3
click at [201, 180] on input "0" at bounding box center [226, 179] width 51 height 12
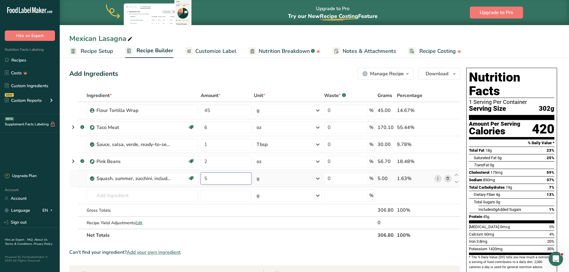
click at [201, 178] on input "5" at bounding box center [226, 179] width 51 height 12
drag, startPoint x: 207, startPoint y: 180, endPoint x: 204, endPoint y: 179, distance: 3.0
click at [204, 179] on input "5" at bounding box center [226, 179] width 51 height 12
type input "3"
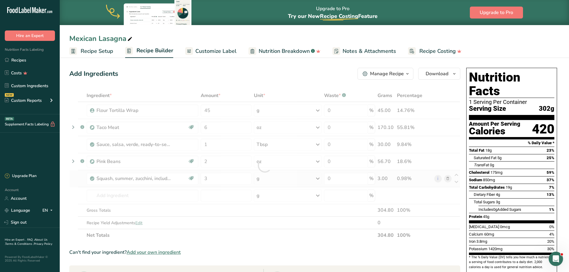
click at [309, 177] on div "Ingredient * Amount * Unit * Waste * .a-a{fill:#347362;}.b-a{fill:#fff;} Grams …" at bounding box center [264, 165] width 391 height 152
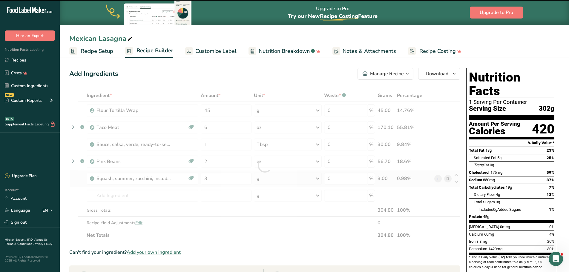
click at [313, 178] on div "g" at bounding box center [287, 179] width 67 height 12
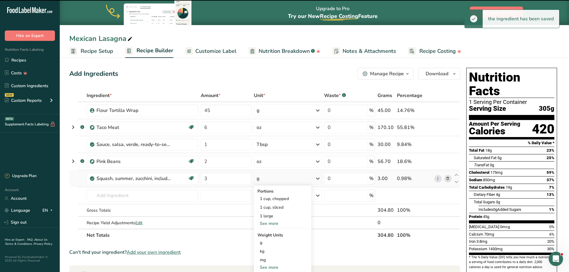
click at [312, 179] on div "g" at bounding box center [287, 179] width 67 height 12
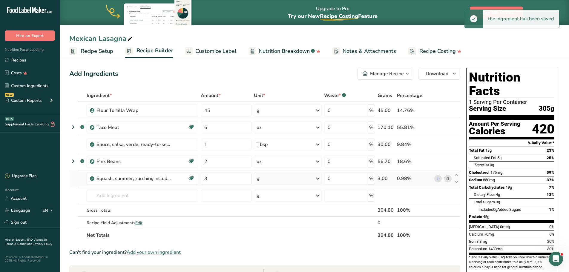
click at [298, 175] on div "g" at bounding box center [287, 179] width 67 height 12
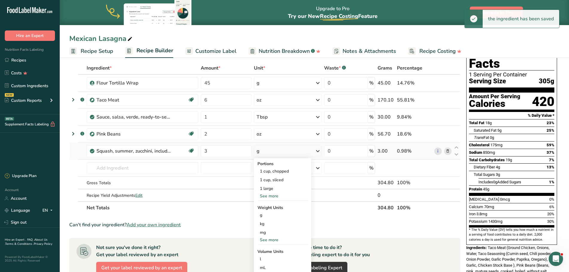
scroll to position [30, 0]
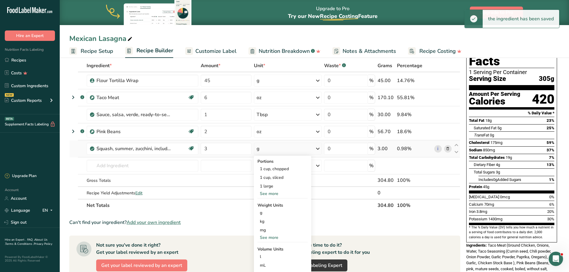
click at [268, 195] on div "See more" at bounding box center [282, 193] width 50 height 6
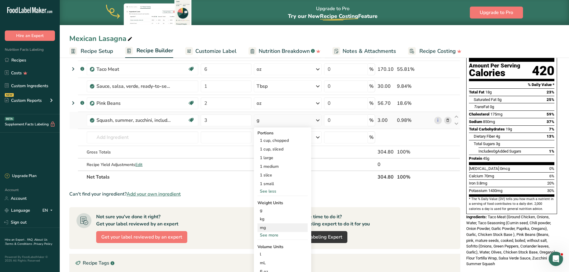
scroll to position [60, 0]
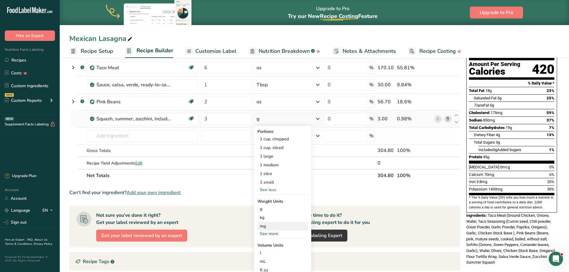
click at [273, 229] on div "mg" at bounding box center [282, 226] width 50 height 9
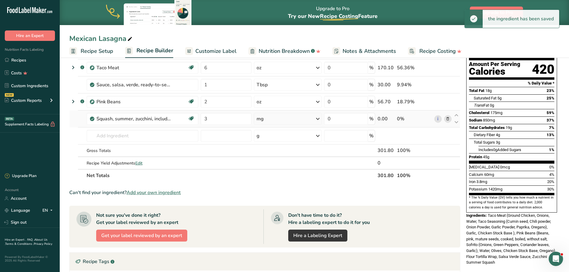
click at [316, 119] on icon at bounding box center [317, 118] width 7 height 11
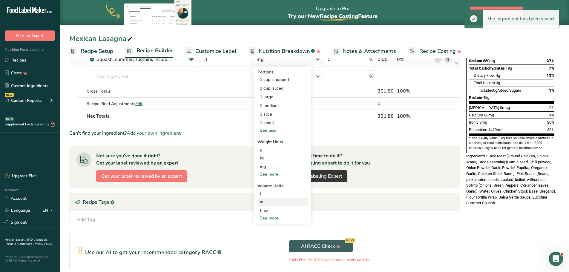
scroll to position [119, 0]
click at [270, 175] on div "See more" at bounding box center [282, 174] width 50 height 6
click at [265, 192] on div "oz" at bounding box center [282, 192] width 50 height 9
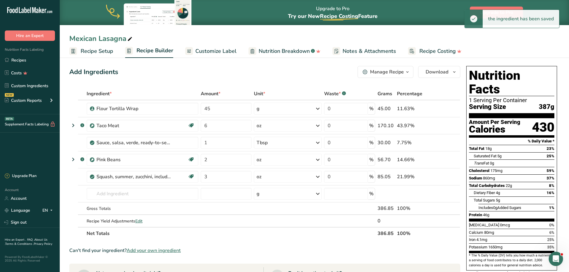
scroll to position [0, 0]
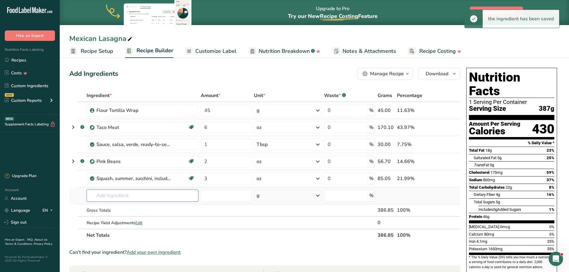
click at [122, 196] on input "text" at bounding box center [143, 196] width 112 height 12
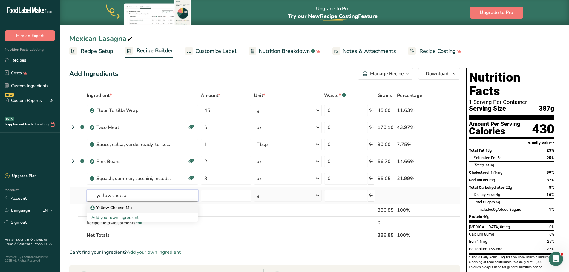
type input "yellow cheese"
click at [155, 209] on div "Yellow Cheese Mix" at bounding box center [137, 207] width 93 height 6
type input "Yellow Cheese Mix"
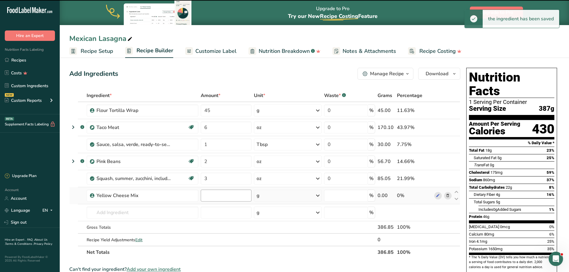
type input "0"
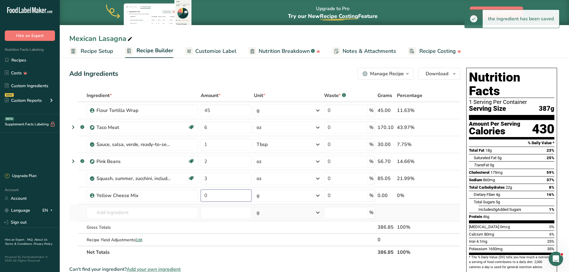
drag, startPoint x: 208, startPoint y: 195, endPoint x: 196, endPoint y: 206, distance: 16.5
click at [201, 195] on input "0" at bounding box center [226, 196] width 51 height 12
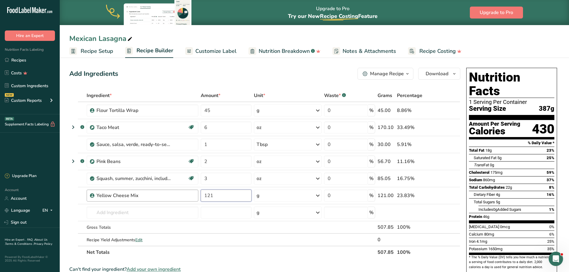
drag, startPoint x: 197, startPoint y: 199, endPoint x: 193, endPoint y: 200, distance: 4.3
click at [195, 200] on tr "Yellow Cheese Mix 121 g Weight Units g kg mg See more Volume Units l Volume uni…" at bounding box center [265, 195] width 390 height 17
drag, startPoint x: 215, startPoint y: 194, endPoint x: 201, endPoint y: 195, distance: 13.5
click at [203, 195] on input "121" at bounding box center [226, 196] width 51 height 12
type input "1.5"
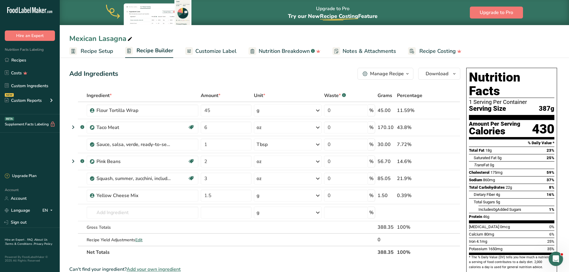
click at [316, 196] on div "Ingredient * Amount * Unit * Waste * .a-a{fill:#347362;}.b-a{fill:#fff;} Grams …" at bounding box center [264, 173] width 391 height 169
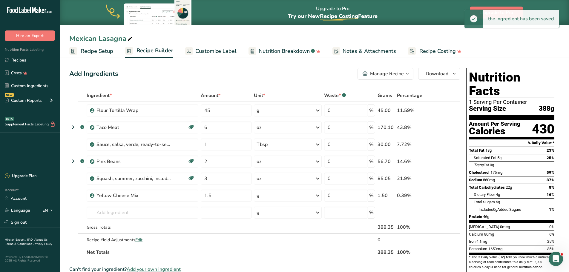
click at [318, 197] on icon at bounding box center [317, 195] width 7 height 11
click at [273, 244] on div "See more" at bounding box center [282, 243] width 50 height 6
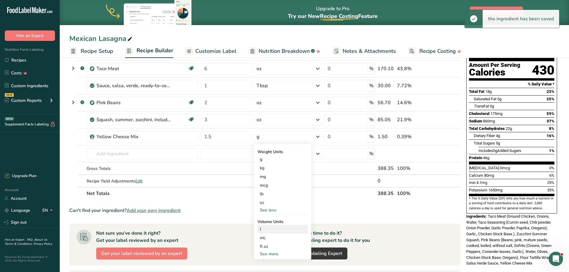
scroll to position [60, 0]
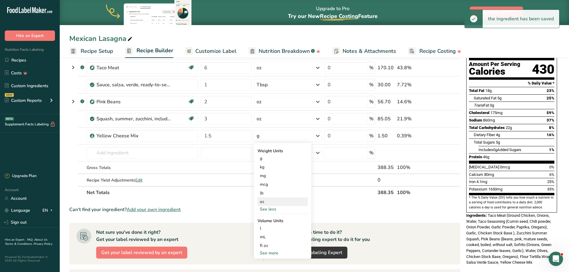
click at [263, 203] on div "oz" at bounding box center [282, 201] width 50 height 9
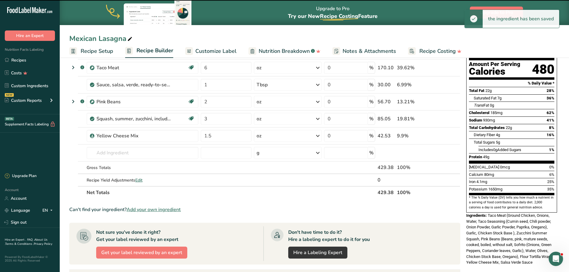
scroll to position [0, 0]
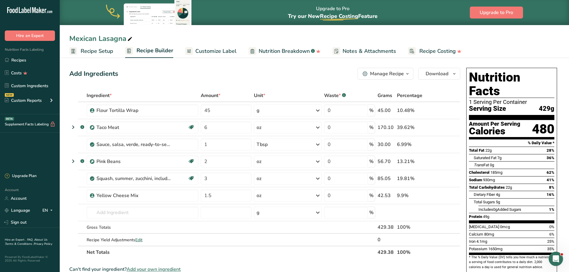
click at [227, 74] on div "Add Ingredients Manage Recipe Delete Recipe Duplicate Recipe Scale Recipe Save …" at bounding box center [264, 74] width 391 height 12
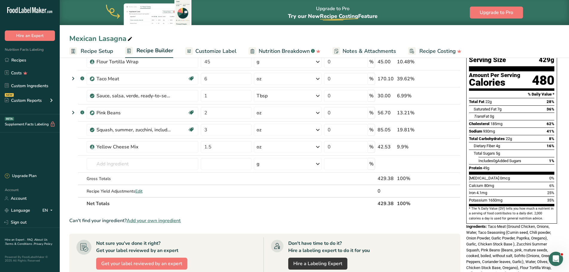
scroll to position [60, 0]
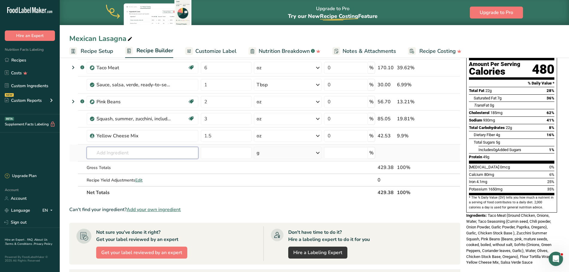
click at [122, 154] on input "text" at bounding box center [143, 153] width 112 height 12
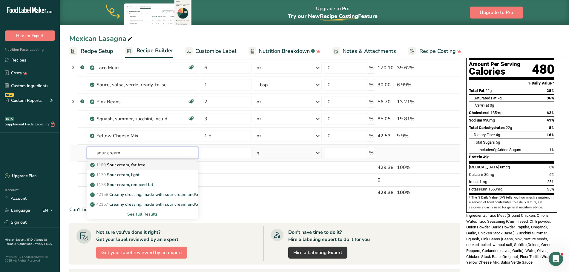
type input "sour cream"
click at [130, 162] on p "1180 Sour cream, fat free" at bounding box center [118, 165] width 54 height 6
type input "Sour cream, fat free"
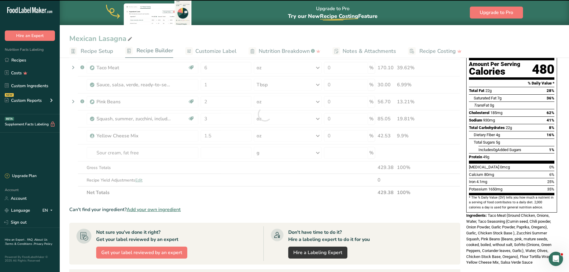
type input "0"
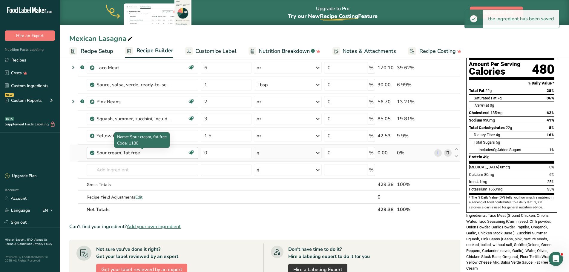
click at [145, 154] on div "Sour cream, fat free" at bounding box center [133, 152] width 75 height 7
click at [447, 153] on icon at bounding box center [447, 153] width 4 height 6
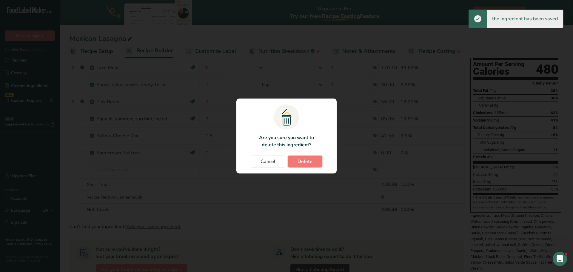
click at [303, 162] on span "Delete" at bounding box center [305, 161] width 15 height 7
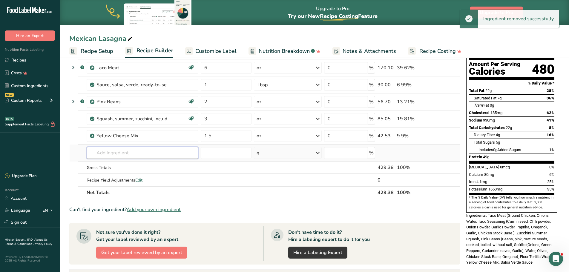
click at [115, 156] on input "text" at bounding box center [143, 153] width 112 height 12
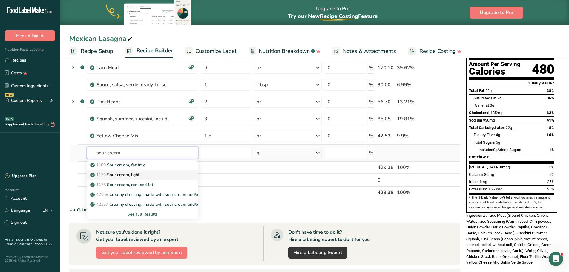
type input "sour cream"
click at [132, 175] on p "1179 Sour cream, light" at bounding box center [115, 175] width 48 height 6
type input "Sour cream, light"
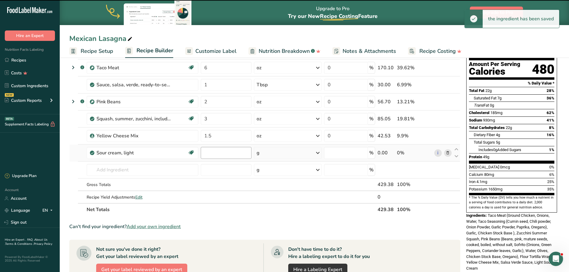
type input "0"
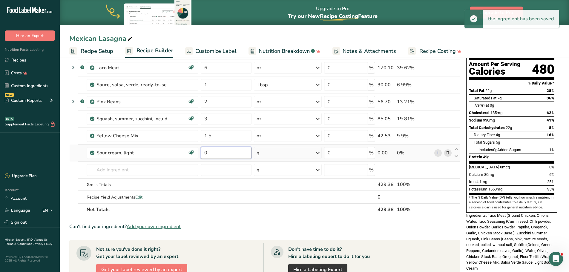
click at [210, 153] on input "0" at bounding box center [226, 153] width 51 height 12
drag, startPoint x: 210, startPoint y: 153, endPoint x: 198, endPoint y: 152, distance: 11.7
click at [199, 152] on tr "Sour cream, light Gluten free Vegetarian Soy free 0 g Portions 1 tablespoon 1 c…" at bounding box center [265, 152] width 390 height 17
type input "1"
click at [317, 155] on div "Ingredient * Amount * Unit * Waste * .a-a{fill:#347362;}.b-a{fill:#fff;} Grams …" at bounding box center [264, 123] width 391 height 186
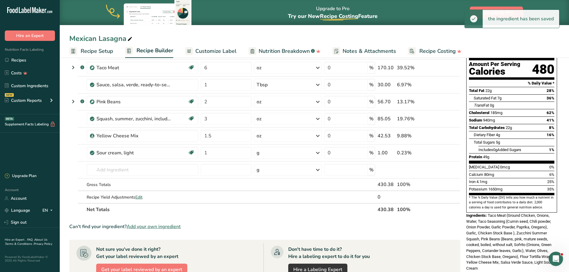
click at [316, 152] on icon at bounding box center [317, 152] width 7 height 11
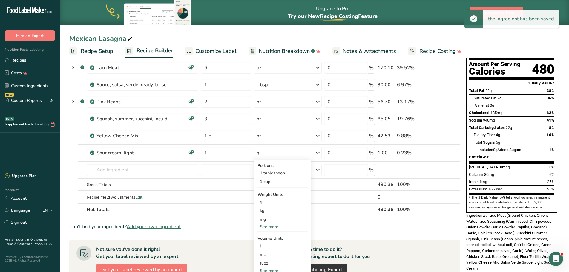
click at [267, 227] on div "See more" at bounding box center [282, 227] width 50 height 6
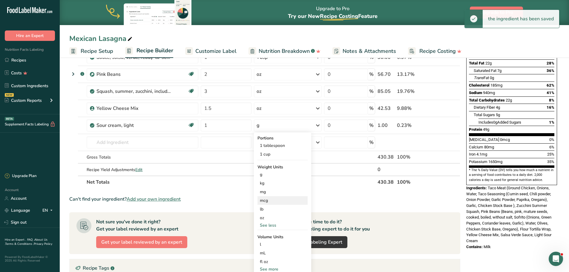
scroll to position [90, 0]
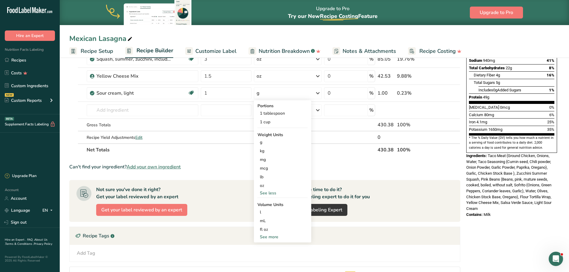
click at [271, 236] on div "See more" at bounding box center [282, 237] width 50 height 6
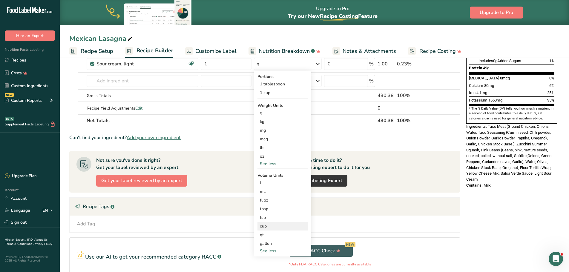
scroll to position [149, 0]
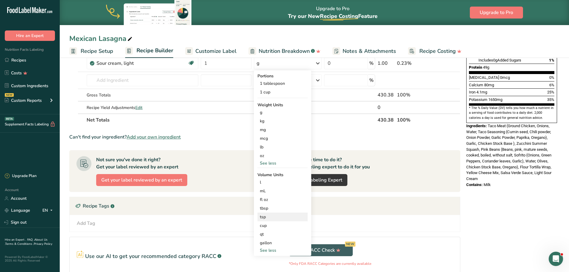
click at [269, 213] on div "tsp Volume units require a density conversion. If you know your ingredient's de…" at bounding box center [282, 217] width 50 height 9
click at [269, 216] on div "tsp" at bounding box center [282, 217] width 45 height 6
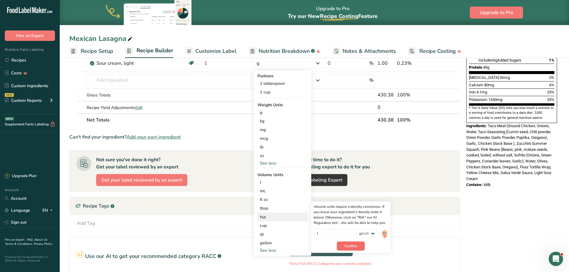
click at [360, 243] on button "Confirm" at bounding box center [351, 245] width 28 height 9
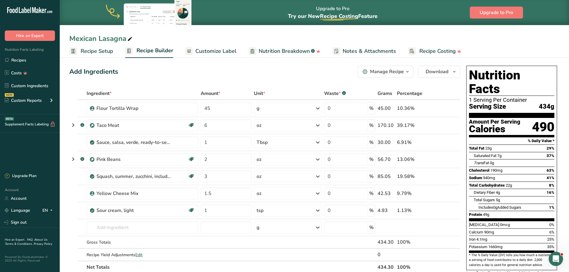
scroll to position [0, 0]
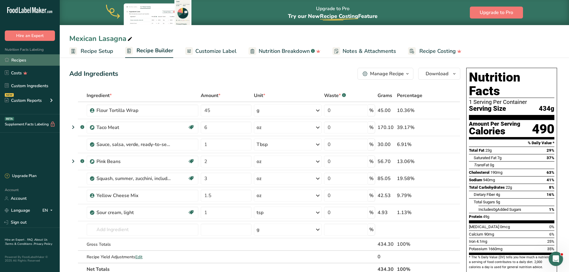
click at [24, 61] on link "Recipes" at bounding box center [30, 59] width 60 height 11
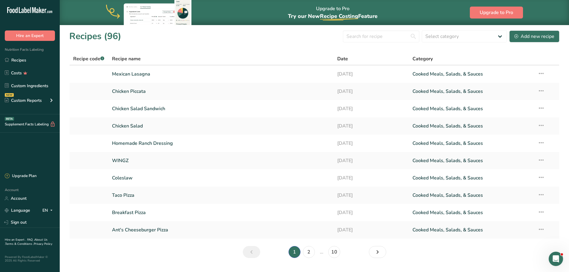
click at [230, 40] on div "Recipes (96) Select category All Baked Goods [GEOGRAPHIC_DATA] Confectionery Co…" at bounding box center [314, 36] width 490 height 13
click at [28, 59] on link "Recipes" at bounding box center [30, 59] width 60 height 11
click at [380, 33] on input "text" at bounding box center [381, 36] width 76 height 12
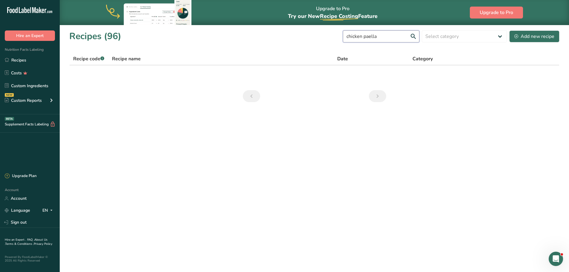
click at [354, 37] on input "chicken paella" at bounding box center [381, 36] width 76 height 12
type input "Chicken paella"
click at [299, 34] on div "Recipes (96) Chicken paella Select category All Baked Goods [GEOGRAPHIC_DATA] C…" at bounding box center [314, 36] width 490 height 13
click at [28, 62] on link "Recipes" at bounding box center [30, 59] width 60 height 11
click at [533, 37] on div "Add new recipe" at bounding box center [534, 36] width 40 height 7
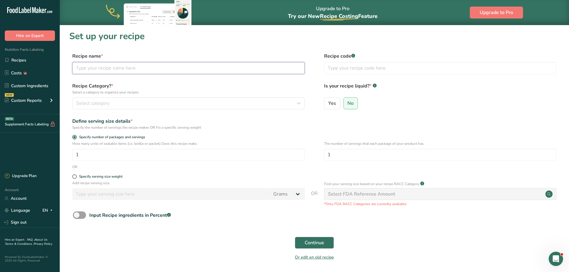
click at [102, 70] on input "text" at bounding box center [188, 68] width 232 height 12
type input "Chicken Paella"
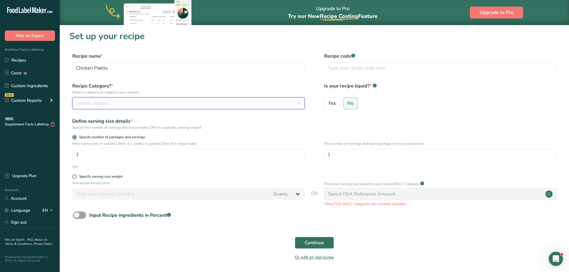
click at [129, 99] on button "Select category" at bounding box center [188, 103] width 232 height 12
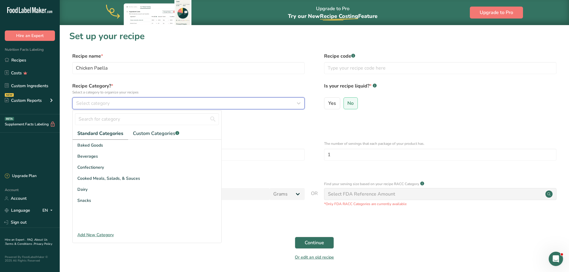
click at [206, 101] on div "Select category" at bounding box center [186, 103] width 221 height 7
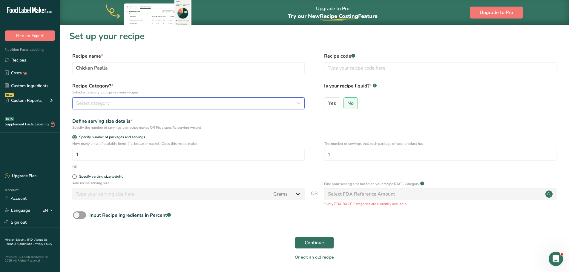
click at [119, 103] on div "Select category" at bounding box center [186, 103] width 221 height 7
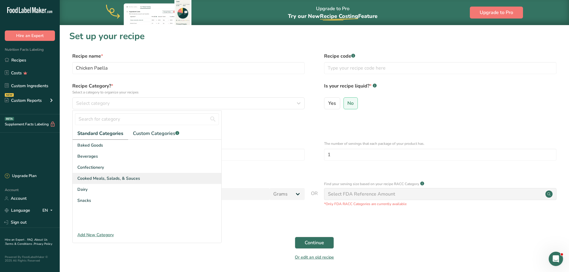
click at [106, 177] on span "Cooked Meals, Salads, & Sauces" at bounding box center [108, 178] width 63 height 6
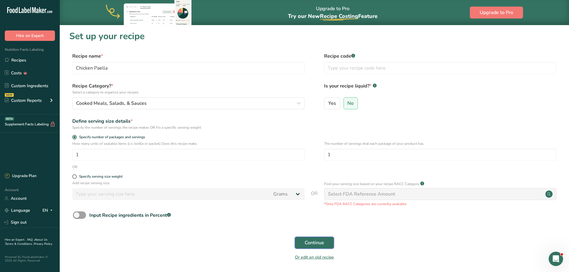
click at [313, 241] on span "Continue" at bounding box center [313, 242] width 19 height 7
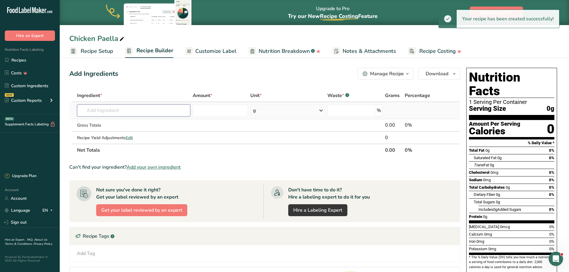
click at [118, 111] on input "text" at bounding box center [133, 110] width 113 height 12
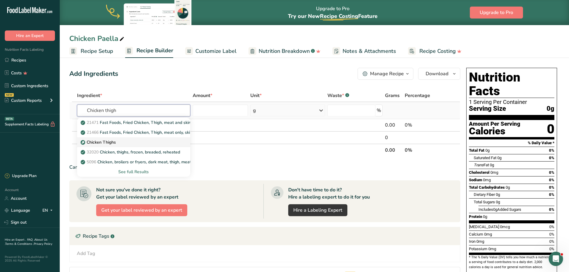
type input "Chicken thigh"
click at [126, 140] on div "Chicken Thighs" at bounding box center [129, 142] width 94 height 6
type input "Chicken Thighs"
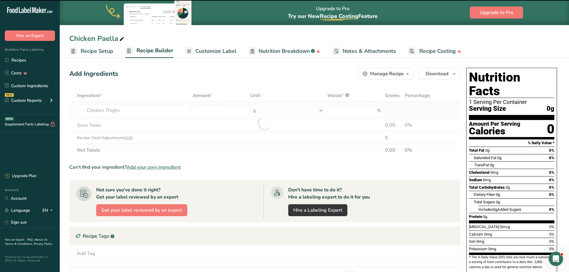
type input "0"
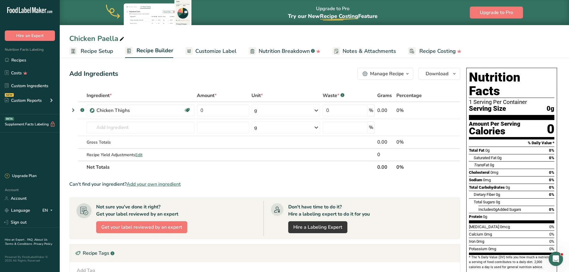
click at [199, 73] on div "Add Ingredients Manage Recipe Delete Recipe Duplicate Recipe Scale Recipe Save …" at bounding box center [264, 74] width 391 height 12
click at [198, 109] on input "0" at bounding box center [223, 110] width 52 height 12
click at [195, 70] on div "Add Ingredients Manage Recipe Delete Recipe Duplicate Recipe Scale Recipe Save …" at bounding box center [264, 74] width 391 height 12
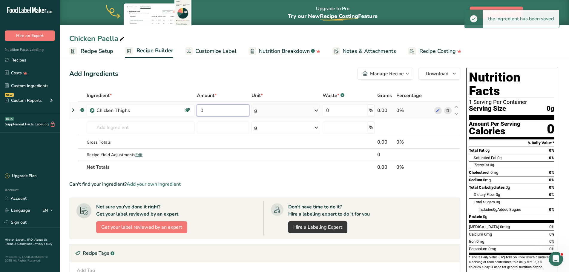
drag, startPoint x: 204, startPoint y: 110, endPoint x: 197, endPoint y: 110, distance: 6.3
click at [197, 109] on input "0" at bounding box center [223, 110] width 52 height 12
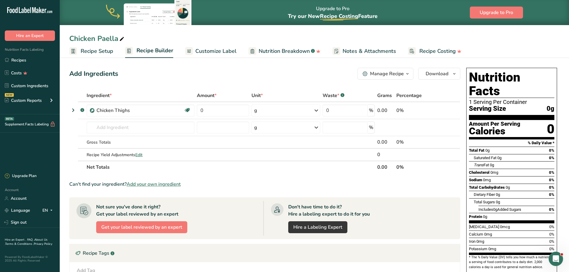
click at [254, 70] on div "Add Ingredients Manage Recipe Delete Recipe Duplicate Recipe Scale Recipe Save …" at bounding box center [264, 74] width 391 height 12
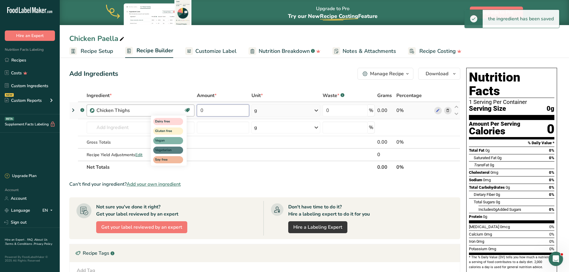
drag, startPoint x: 184, startPoint y: 113, endPoint x: 186, endPoint y: 122, distance: 9.1
click at [183, 113] on tr ".a-a{fill:#347362;}.b-a{fill:#fff;} Chicken Thighs Dairy free Gluten free Vegan…" at bounding box center [265, 110] width 390 height 17
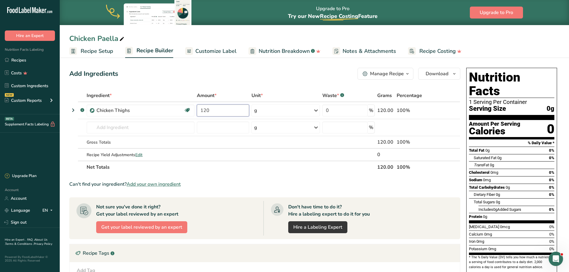
type input "120"
click at [268, 69] on div "Add Ingredients Manage Recipe Delete Recipe Duplicate Recipe Scale Recipe Save …" at bounding box center [264, 74] width 391 height 12
click at [134, 124] on input "text" at bounding box center [141, 127] width 108 height 12
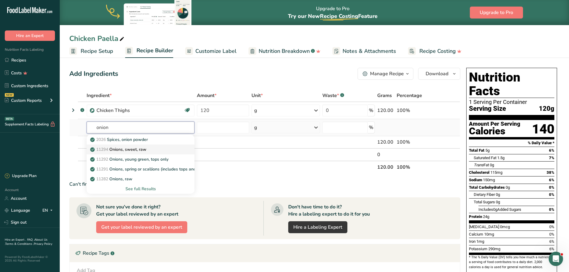
type input "onion"
drag, startPoint x: 156, startPoint y: 150, endPoint x: 152, endPoint y: 181, distance: 31.1
click at [153, 182] on div "2026 Spices, onion powder 11294 Onions, sweet, raw 11292 Onions, young green, t…" at bounding box center [141, 164] width 108 height 59
click at [145, 178] on div "11282 Onions, raw" at bounding box center [135, 179] width 89 height 6
type input "Onions, raw"
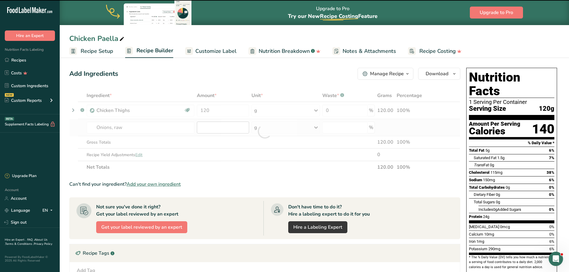
type input "0"
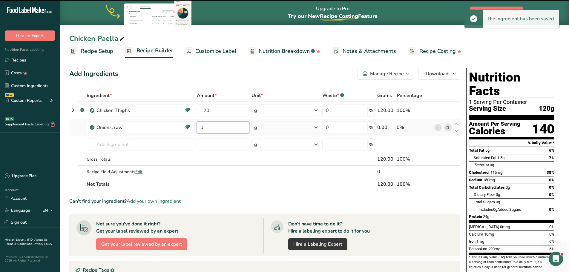
click at [211, 128] on input "0" at bounding box center [223, 127] width 52 height 12
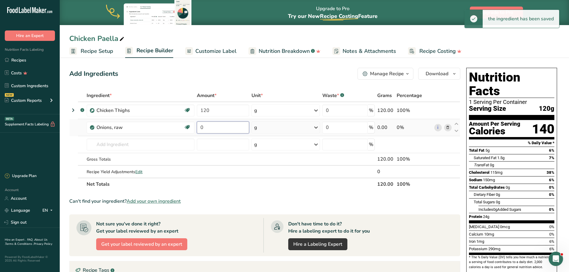
click at [200, 128] on input "0" at bounding box center [223, 127] width 52 height 12
type input "40"
click at [148, 145] on div "Ingredient * Amount * Unit * Waste * .a-a{fill:#347362;}.b-a{fill:#fff;} Grams …" at bounding box center [264, 139] width 391 height 101
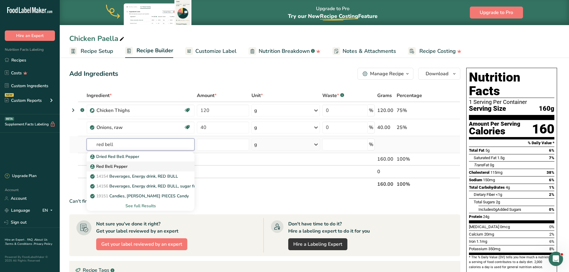
type input "red bell"
click at [99, 167] on p "Red Bell Pepper" at bounding box center [109, 166] width 36 height 6
type input "Red Bell Pepper"
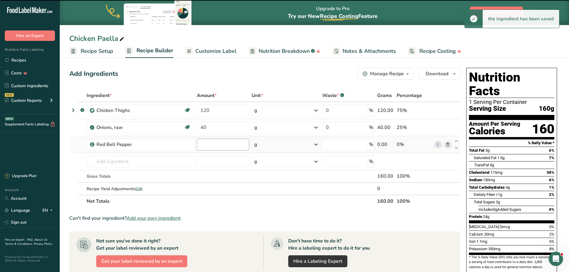
type input "0"
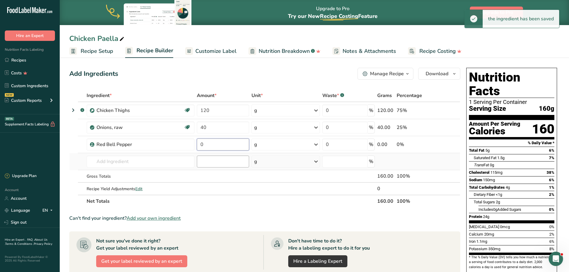
drag, startPoint x: 199, startPoint y: 145, endPoint x: 199, endPoint y: 157, distance: 11.9
click at [198, 146] on input "0" at bounding box center [223, 144] width 52 height 12
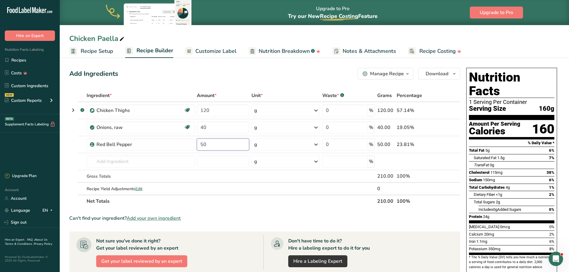
type input "50"
click at [275, 69] on div "Add Ingredients Manage Recipe Delete Recipe Duplicate Recipe Scale Recipe Save …" at bounding box center [264, 74] width 391 height 12
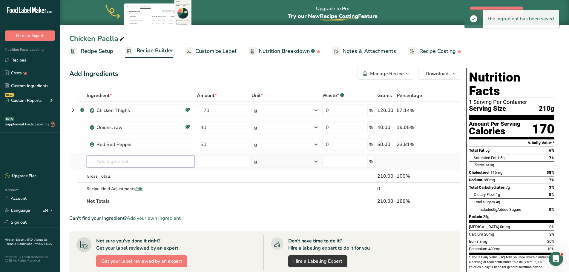
click at [152, 159] on input "text" at bounding box center [141, 162] width 108 height 12
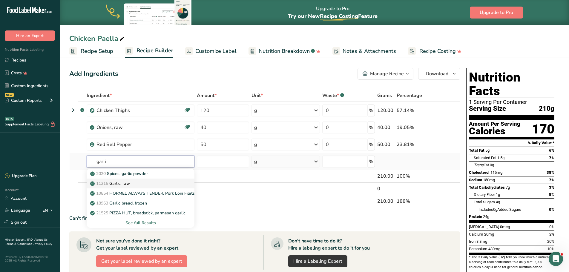
type input "garli"
click at [150, 184] on div "11215 Garlic, raw" at bounding box center [135, 183] width 89 height 6
type input "Garlic, raw"
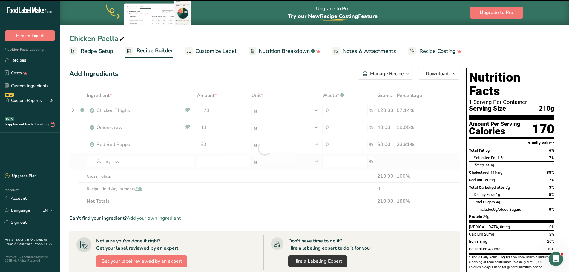
type input "0"
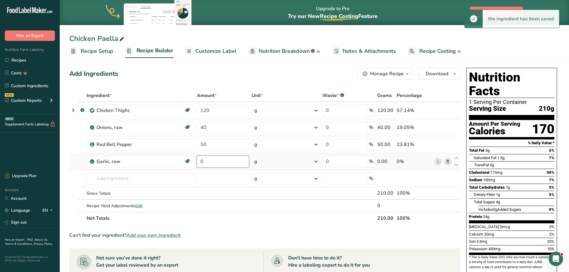
drag, startPoint x: 205, startPoint y: 162, endPoint x: 197, endPoint y: 164, distance: 8.5
click at [198, 163] on input "0" at bounding box center [223, 162] width 52 height 12
type input "4"
click at [150, 184] on div "Ingredient * Amount * Unit * Waste * .a-a{fill:#347362;}.b-a{fill:#fff;} Grams …" at bounding box center [264, 156] width 391 height 135
click at [149, 178] on input "text" at bounding box center [141, 179] width 108 height 12
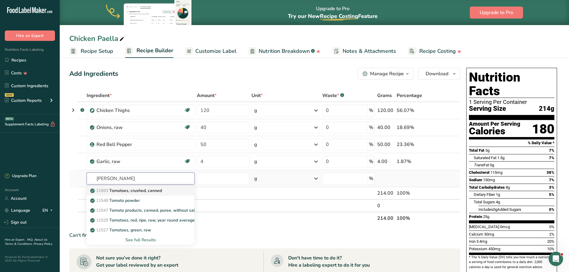
type input "[PERSON_NAME]"
click at [182, 187] on link "11693 Tomatoes, crushed, canned" at bounding box center [141, 191] width 108 height 10
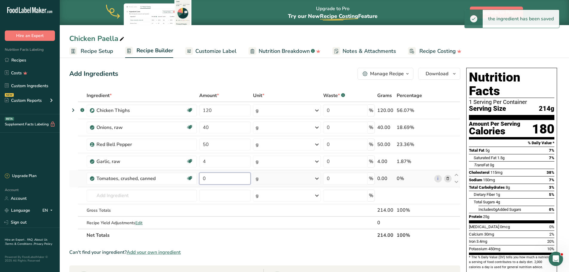
drag, startPoint x: 210, startPoint y: 177, endPoint x: 202, endPoint y: 180, distance: 8.5
click at [202, 180] on input "0" at bounding box center [224, 179] width 51 height 12
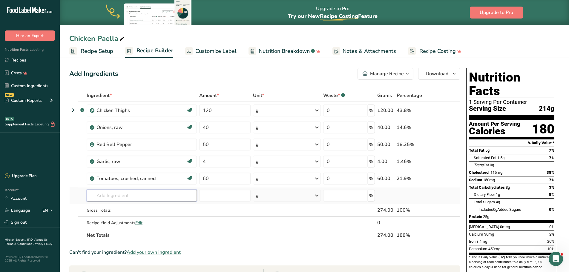
click at [147, 198] on div "Ingredient * Amount * Unit * Waste * .a-a{fill:#347362;}.b-a{fill:#fff;} Grams …" at bounding box center [264, 165] width 391 height 152
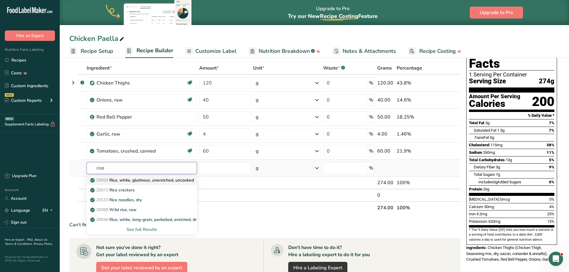
scroll to position [30, 0]
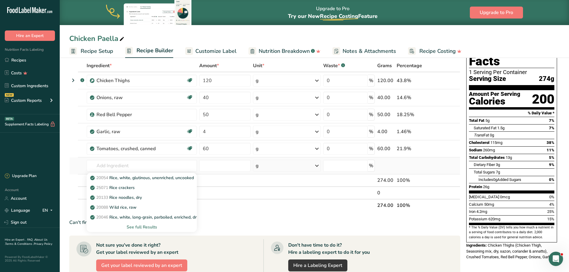
click at [144, 225] on div "See full Results" at bounding box center [141, 227] width 101 height 6
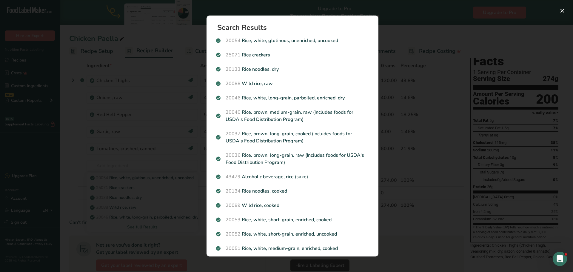
click at [410, 27] on div "Search results modal" at bounding box center [286, 136] width 573 height 272
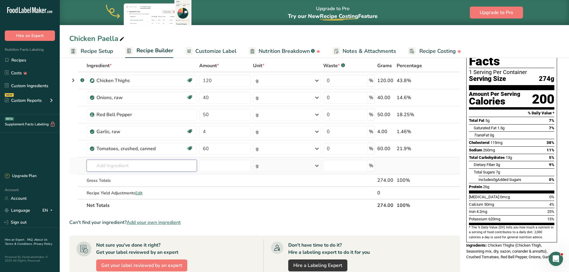
click at [130, 169] on input "text" at bounding box center [142, 166] width 110 height 12
click at [121, 165] on input "text" at bounding box center [142, 166] width 110 height 12
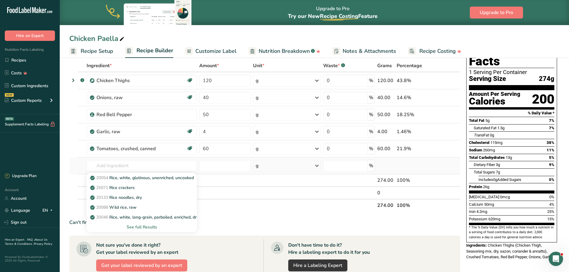
click at [149, 224] on div "See full Results" at bounding box center [141, 227] width 101 height 6
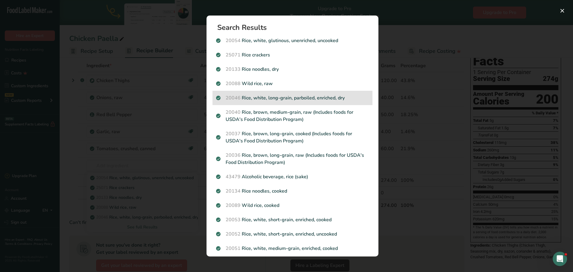
click at [293, 98] on p "20046 Rice, white, long-grain, parboiled, enriched, dry" at bounding box center [292, 97] width 153 height 7
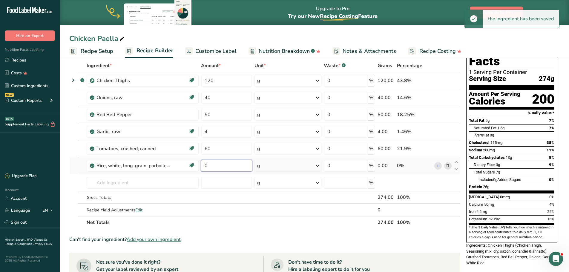
drag, startPoint x: 208, startPoint y: 167, endPoint x: 200, endPoint y: 169, distance: 8.3
click at [200, 169] on td "0" at bounding box center [226, 165] width 53 height 17
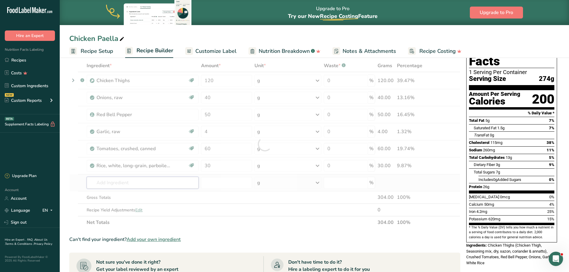
click at [181, 185] on div "Ingredient * Amount * Unit * Waste * .a-a{fill:#347362;}.b-a{fill:#fff;} Grams …" at bounding box center [264, 143] width 391 height 169
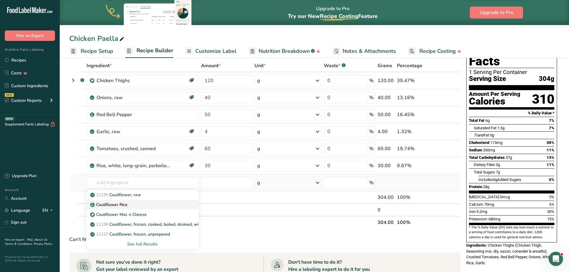
click at [127, 204] on p "Cauliflower Rice" at bounding box center [109, 204] width 36 height 6
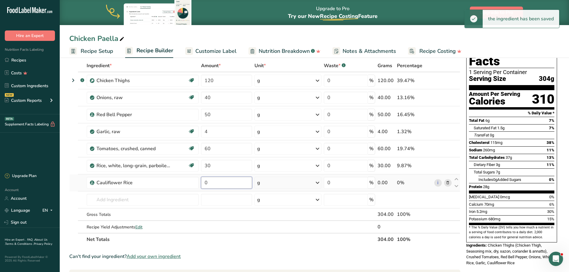
click at [204, 181] on input "0" at bounding box center [226, 183] width 51 height 12
click at [263, 33] on div "Chicken Paella Recipe Setup Recipe Builder Customize Label Nutrition Breakdown …" at bounding box center [314, 29] width 509 height 58
click at [126, 200] on input "text" at bounding box center [143, 200] width 112 height 12
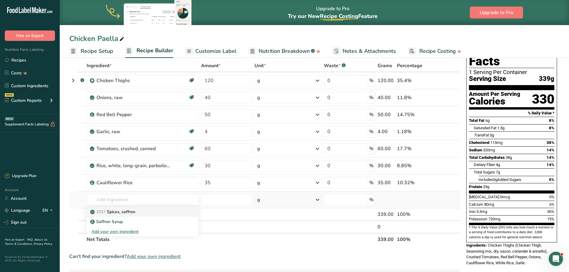
click at [129, 211] on p "2037 Spices, saffron" at bounding box center [113, 212] width 44 height 6
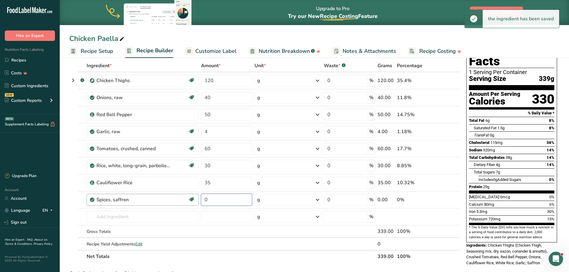
drag, startPoint x: 205, startPoint y: 200, endPoint x: 197, endPoint y: 201, distance: 8.0
click at [198, 201] on tr "Spices, saffron Source of Antioxidants Dairy free Gluten free Vegan Vegetarian …" at bounding box center [265, 199] width 390 height 17
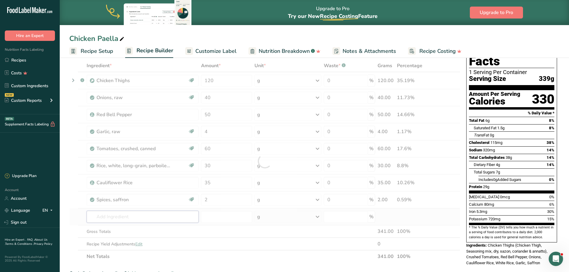
click at [165, 221] on div "Ingredient * Amount * Unit * Waste * .a-a{fill:#347362;}.b-a{fill:#fff;} Grams …" at bounding box center [264, 160] width 391 height 203
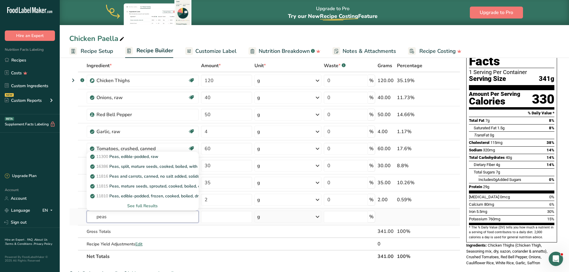
click at [73, 219] on tr "peas 11300 Peas, edible-podded, raw 16386 Peas, split, mature seeds, cooked, bo…" at bounding box center [265, 216] width 390 height 17
click at [143, 204] on div "See full Results" at bounding box center [142, 206] width 102 height 6
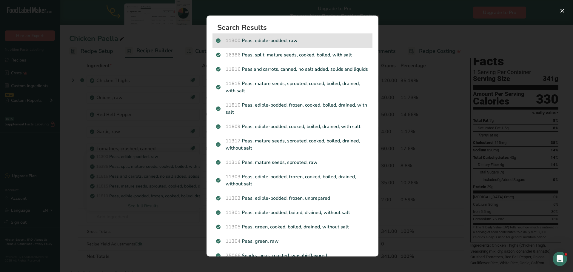
click at [313, 43] on p "11300 Peas, edible-podded, raw" at bounding box center [292, 40] width 153 height 7
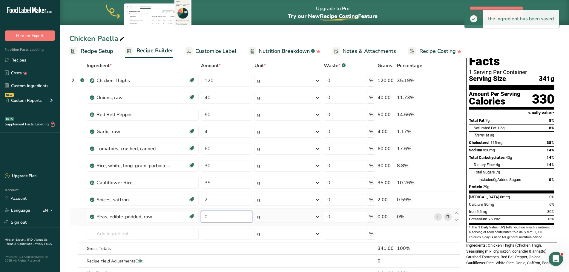
drag, startPoint x: 207, startPoint y: 217, endPoint x: 200, endPoint y: 217, distance: 7.2
click at [207, 217] on input "0" at bounding box center [226, 217] width 51 height 12
click at [198, 219] on div "Ingredient * Amount * Unit * Waste * .a-a{fill:#347362;}.b-a{fill:#fff;} Grams …" at bounding box center [264, 169] width 391 height 220
drag, startPoint x: 212, startPoint y: 215, endPoint x: 202, endPoint y: 214, distance: 9.9
click at [202, 214] on input "0" at bounding box center [226, 217] width 51 height 12
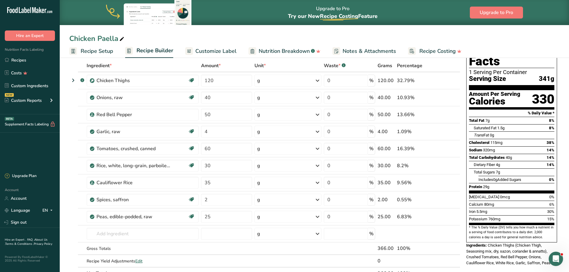
click at [66, 184] on section "Add Ingredients Manage Recipe Delete Recipe Duplicate Recipe Scale Recipe Save …" at bounding box center [314, 255] width 509 height 458
click at [153, 237] on input "text" at bounding box center [143, 234] width 112 height 12
click at [153, 202] on div "Chicken Stock Base" at bounding box center [137, 203] width 93 height 6
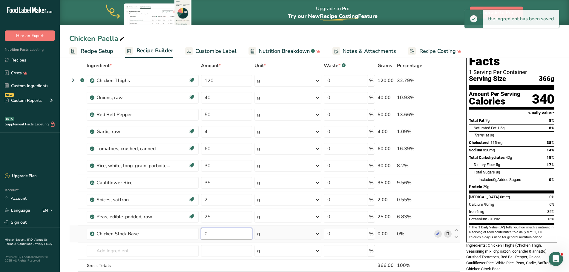
drag, startPoint x: 208, startPoint y: 233, endPoint x: 202, endPoint y: 234, distance: 6.3
click at [202, 234] on input "0" at bounding box center [226, 234] width 51 height 12
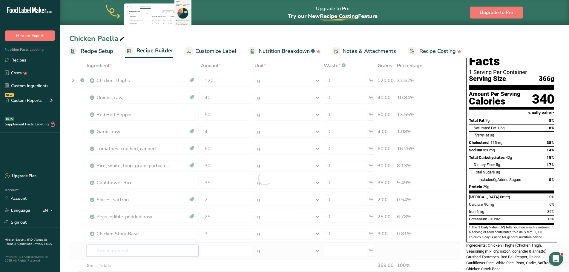
click at [125, 250] on div "Ingredient * Amount * Unit * Waste * .a-a{fill:#347362;}.b-a{fill:#fff;} Grams …" at bounding box center [264, 177] width 391 height 237
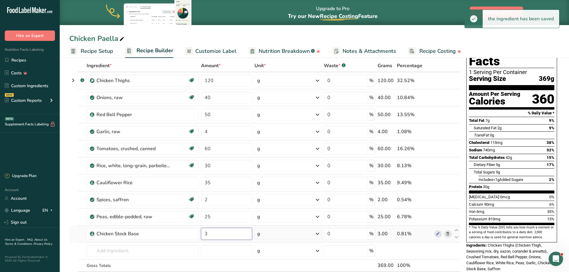
drag, startPoint x: 208, startPoint y: 235, endPoint x: 200, endPoint y: 236, distance: 7.8
click at [200, 236] on td "3" at bounding box center [226, 233] width 53 height 17
drag, startPoint x: 211, startPoint y: 234, endPoint x: 201, endPoint y: 236, distance: 9.8
click at [201, 236] on input "6" at bounding box center [226, 234] width 51 height 12
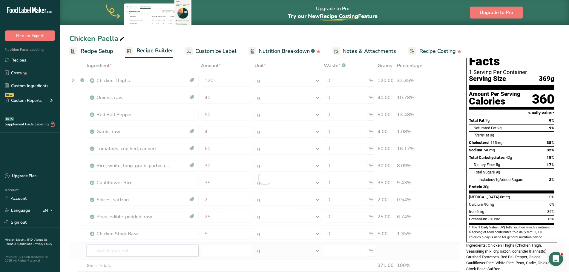
click at [176, 252] on div "Ingredient * Amount * Unit * Waste * .a-a{fill:#347362;}.b-a{fill:#fff;} Grams …" at bounding box center [264, 177] width 391 height 237
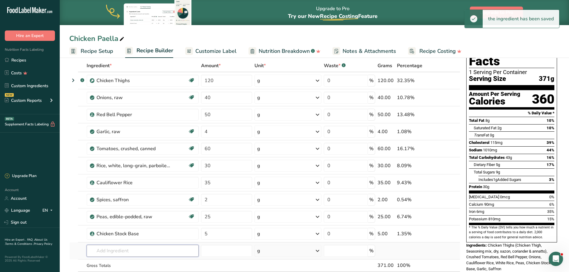
click at [176, 252] on input "text" at bounding box center [143, 251] width 112 height 12
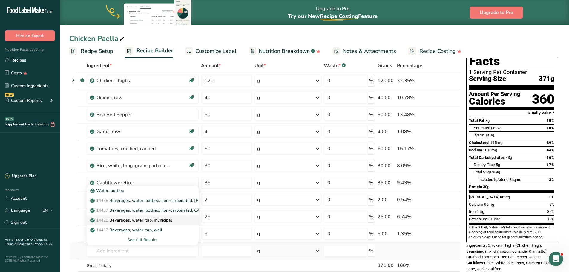
click at [170, 222] on p "14429 [GEOGRAPHIC_DATA], water, tap, municipal" at bounding box center [131, 220] width 81 height 6
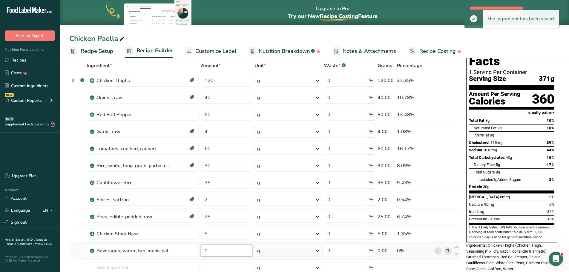
drag, startPoint x: 209, startPoint y: 250, endPoint x: 201, endPoint y: 251, distance: 8.4
click at [201, 251] on input "0" at bounding box center [226, 251] width 51 height 12
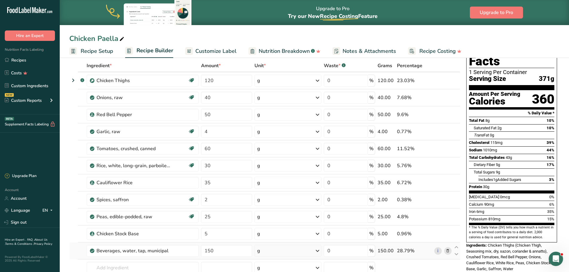
click at [314, 255] on div "Ingredient * Amount * Unit * Waste * .a-a{fill:#347362;}.b-a{fill:#fff;} Grams …" at bounding box center [264, 186] width 391 height 254
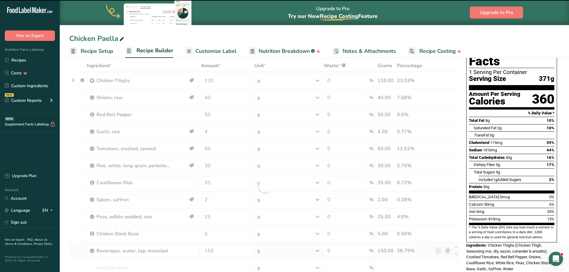
click at [318, 250] on icon at bounding box center [317, 250] width 7 height 11
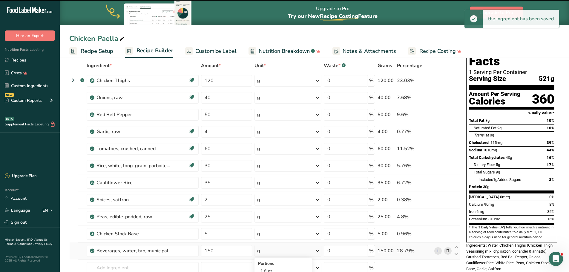
click at [318, 250] on icon at bounding box center [317, 250] width 7 height 11
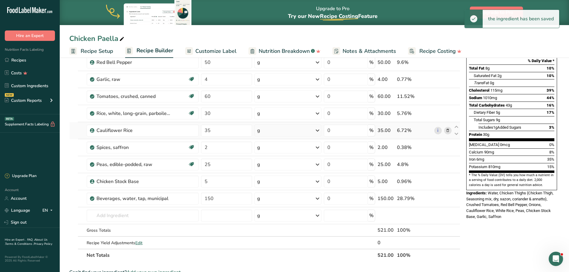
scroll to position [90, 0]
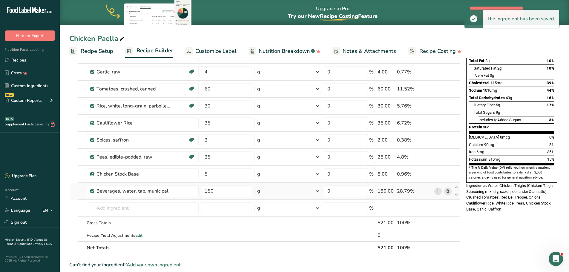
click at [318, 188] on icon at bounding box center [317, 191] width 7 height 11
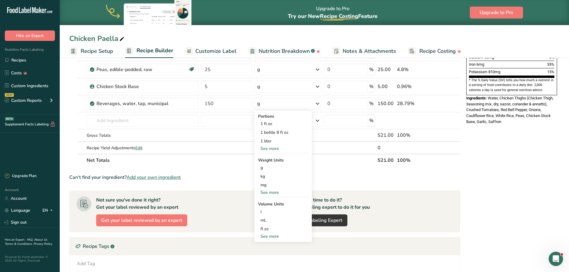
scroll to position [179, 0]
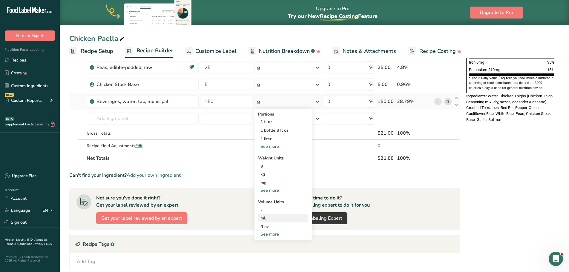
click at [269, 220] on div "mL" at bounding box center [282, 218] width 45 height 6
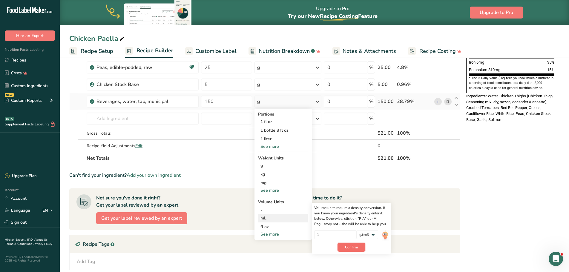
click at [356, 247] on span "Confirm" at bounding box center [351, 246] width 13 height 5
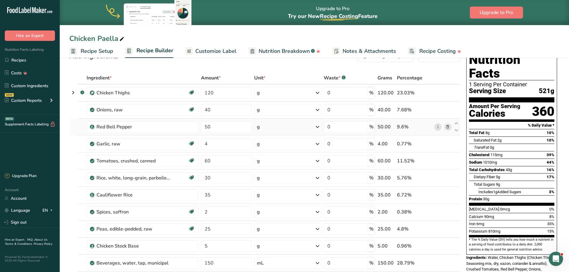
scroll to position [0, 0]
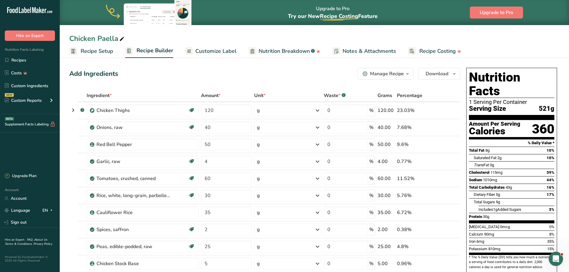
click at [37, 60] on link "Recipes" at bounding box center [30, 59] width 60 height 11
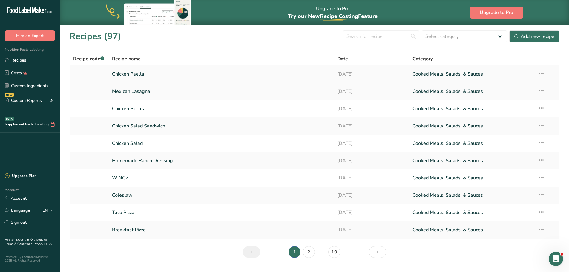
click at [135, 74] on link "Chicken Paella" at bounding box center [221, 74] width 218 height 13
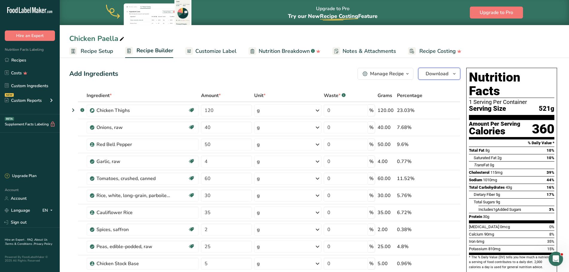
click at [444, 73] on span "Download" at bounding box center [436, 73] width 23 height 7
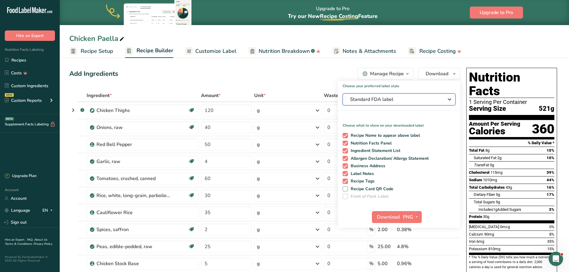
click at [418, 96] on span "Standard FDA label" at bounding box center [395, 99] width 90 height 7
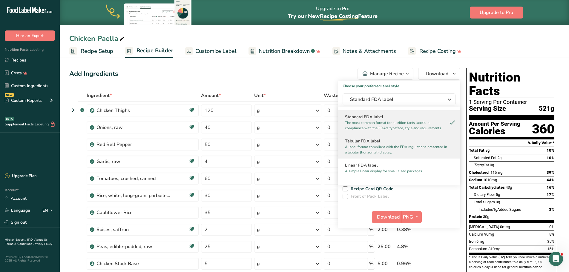
click at [370, 150] on p "A label format compliant with the FDA regulations presented in a tabular (horiz…" at bounding box center [396, 149] width 103 height 11
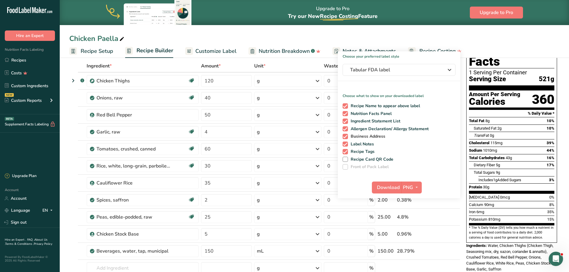
scroll to position [30, 0]
click at [418, 186] on icon "button" at bounding box center [416, 186] width 5 height 7
click at [412, 227] on link "PDF" at bounding box center [411, 229] width 19 height 10
click at [390, 188] on span "Download" at bounding box center [388, 187] width 23 height 7
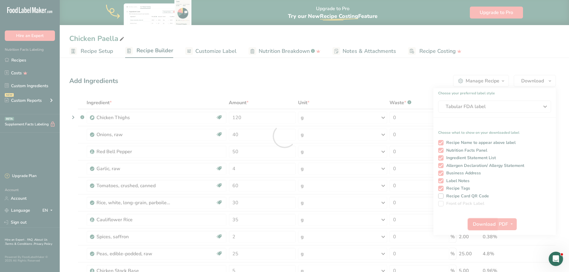
scroll to position [0, 0]
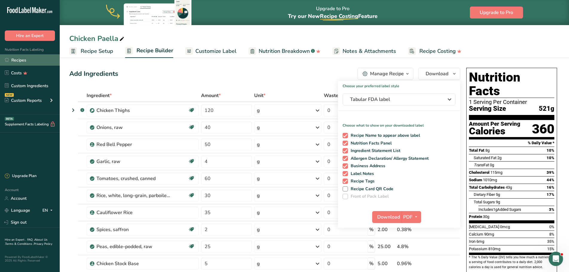
click at [33, 60] on link "Recipes" at bounding box center [30, 59] width 60 height 11
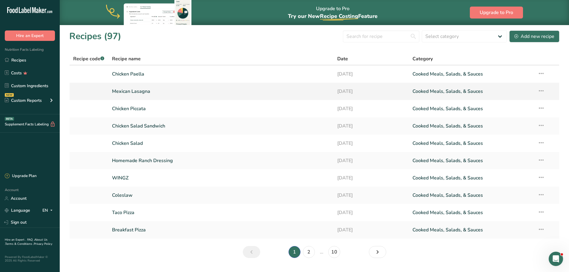
click at [147, 92] on link "Mexican Lasagna" at bounding box center [221, 91] width 218 height 13
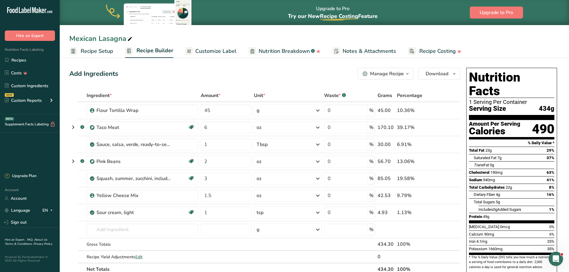
click at [406, 70] on icon "button" at bounding box center [407, 73] width 5 height 7
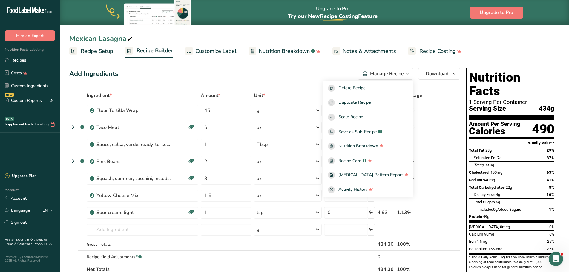
click at [406, 70] on icon "button" at bounding box center [407, 73] width 5 height 7
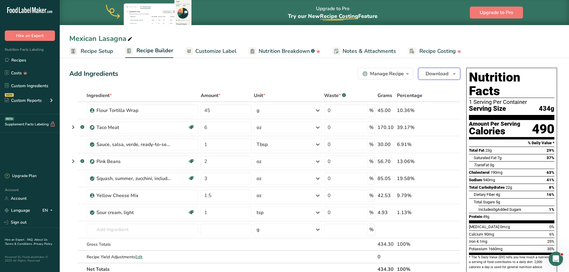
click at [449, 76] on button "Download" at bounding box center [439, 74] width 42 height 12
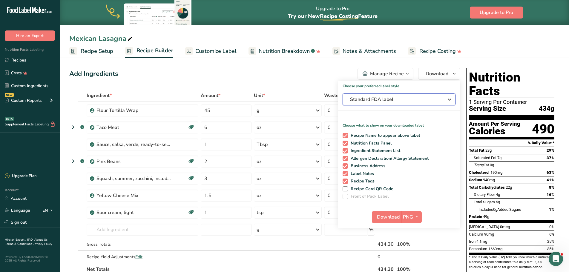
click at [388, 99] on span "Standard FDA label" at bounding box center [395, 99] width 90 height 7
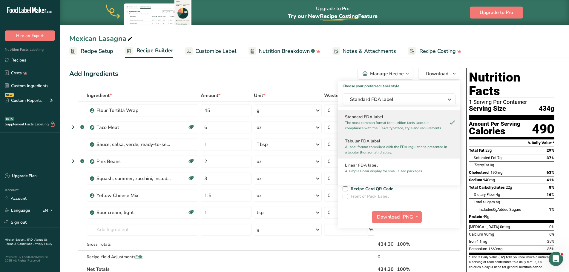
click at [372, 141] on h2 "Tabular FDA label" at bounding box center [399, 141] width 108 height 6
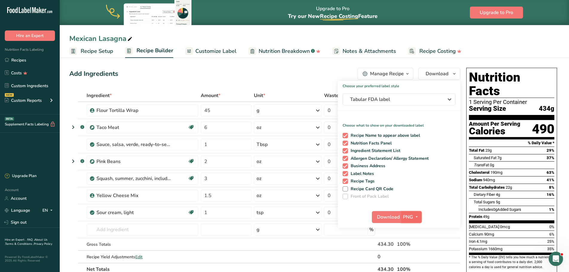
click at [415, 218] on icon "button" at bounding box center [416, 216] width 5 height 7
click at [415, 257] on link "PDF" at bounding box center [411, 259] width 19 height 10
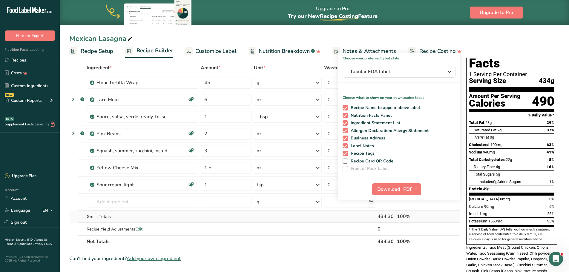
scroll to position [30, 0]
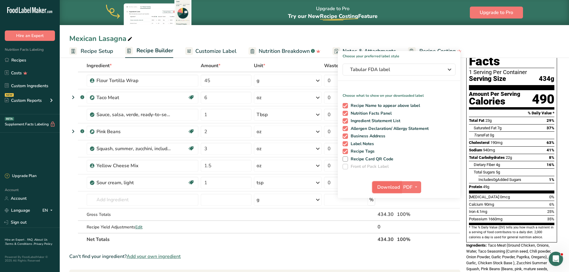
click at [387, 187] on span "Download" at bounding box center [388, 187] width 23 height 7
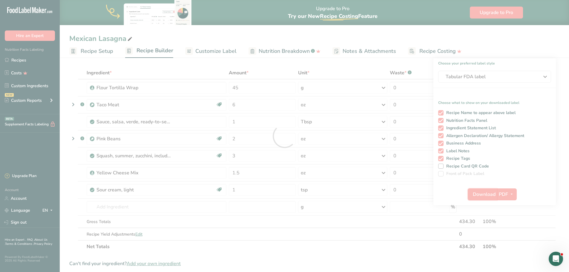
scroll to position [0, 0]
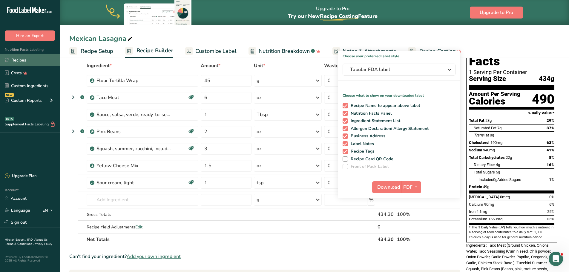
click at [33, 55] on link "Recipes" at bounding box center [30, 59] width 60 height 11
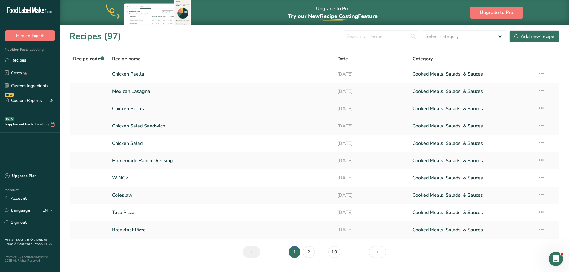
click at [136, 108] on link "Chicken Piccata" at bounding box center [221, 108] width 218 height 13
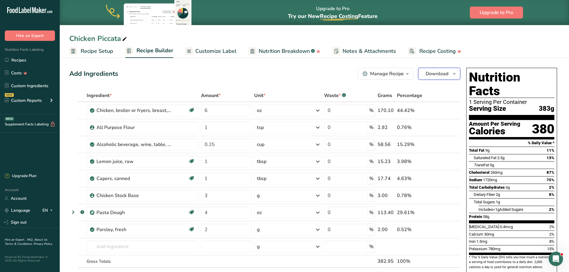
click at [449, 75] on button "Download" at bounding box center [439, 74] width 42 height 12
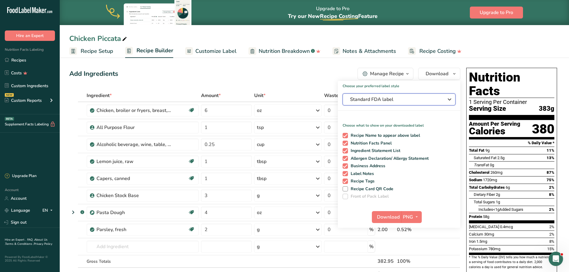
click at [378, 101] on span "Standard FDA label" at bounding box center [395, 99] width 90 height 7
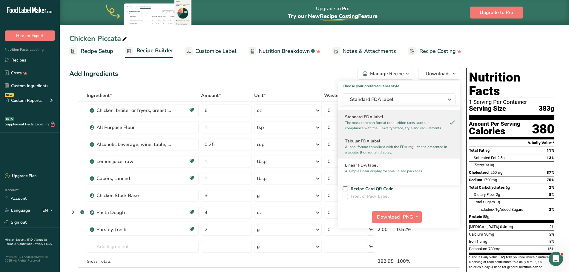
click at [366, 146] on p "A label format compliant with the FDA regulations presented in a tabular (horiz…" at bounding box center [396, 149] width 103 height 11
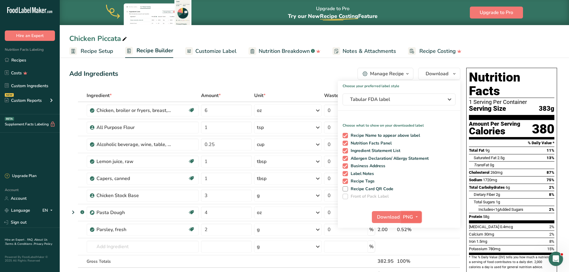
click at [411, 220] on span "PNG" at bounding box center [408, 216] width 10 height 7
click at [414, 261] on link "PDF" at bounding box center [411, 259] width 19 height 10
click at [384, 216] on span "Download" at bounding box center [388, 216] width 23 height 7
click at [34, 60] on link "Recipes" at bounding box center [30, 59] width 60 height 11
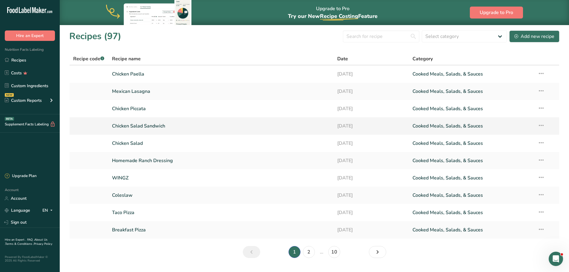
click at [132, 129] on link "Chicken Salad Sandwich" at bounding box center [221, 126] width 218 height 13
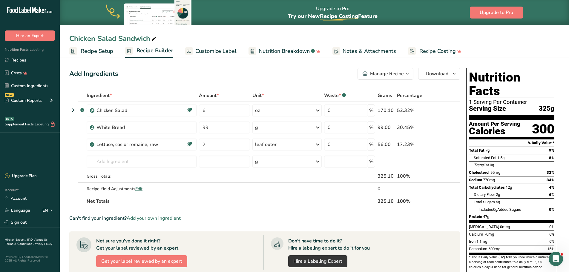
click at [398, 75] on div "Manage Recipe" at bounding box center [387, 73] width 34 height 7
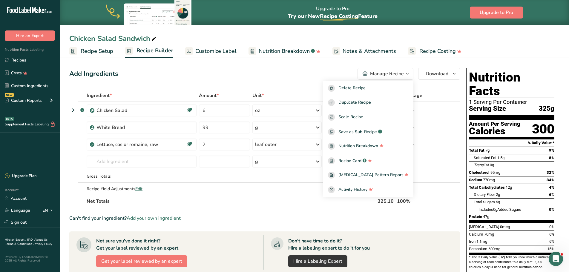
drag, startPoint x: 433, startPoint y: 59, endPoint x: 438, endPoint y: 63, distance: 5.9
click at [434, 60] on section "Add Ingredients Manage Recipe Delete Recipe Duplicate Recipe Scale Recipe Save …" at bounding box center [314, 233] width 509 height 355
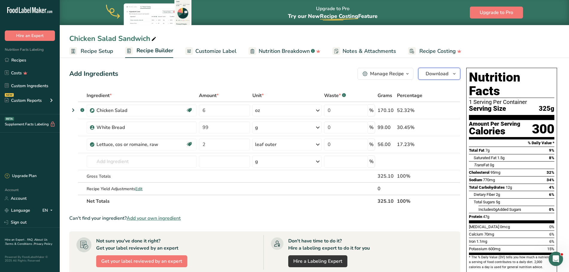
click at [450, 72] on button "Download" at bounding box center [439, 74] width 42 height 12
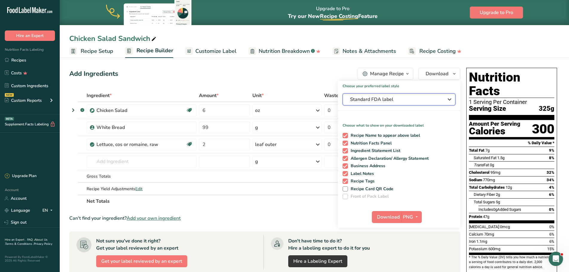
click at [387, 98] on span "Standard FDA label" at bounding box center [395, 99] width 90 height 7
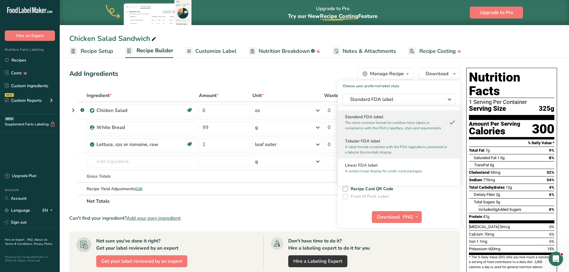
click at [374, 145] on p "A label format compliant with the FDA regulations presented in a tabular (horiz…" at bounding box center [396, 149] width 103 height 11
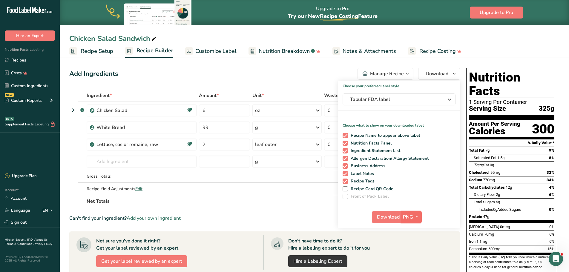
click at [412, 217] on span "PNG" at bounding box center [408, 216] width 10 height 7
click at [418, 258] on link "PDF" at bounding box center [411, 259] width 19 height 10
click at [388, 220] on span "Download" at bounding box center [388, 216] width 23 height 7
